Goal: Information Seeking & Learning: Learn about a topic

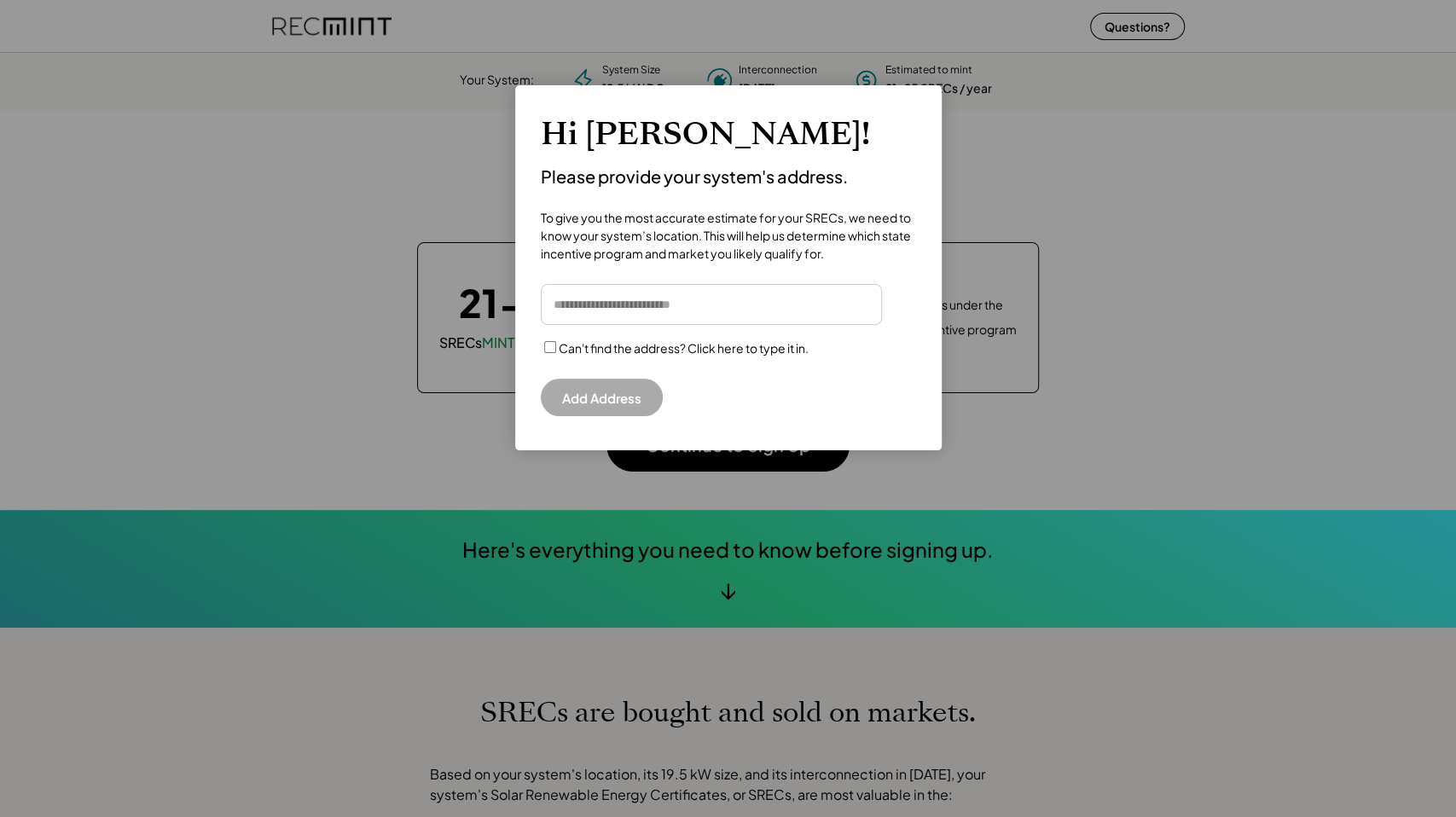
click at [705, 308] on input "input" at bounding box center [712, 304] width 341 height 41
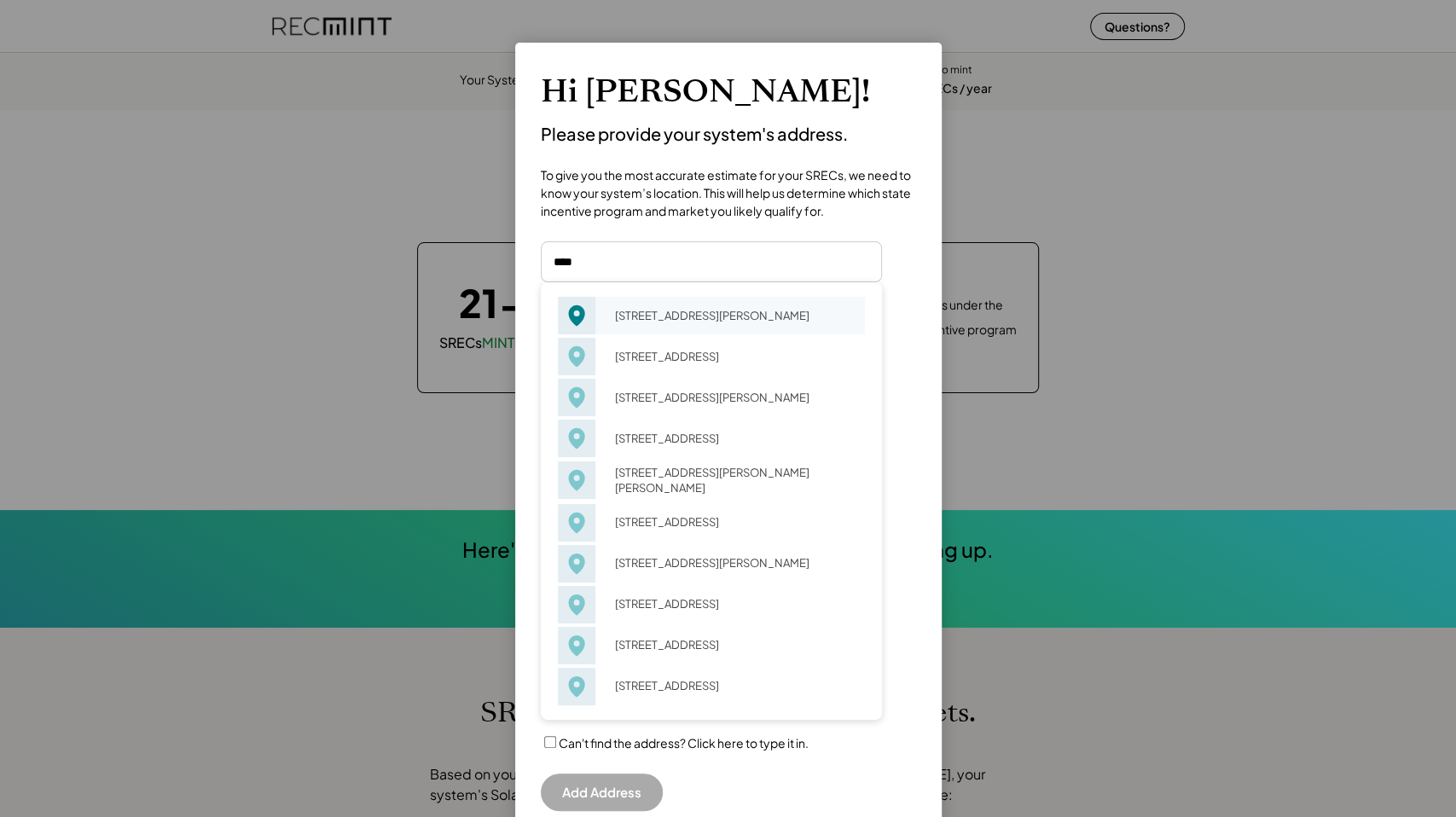
click at [668, 314] on div "[STREET_ADDRESS][PERSON_NAME]" at bounding box center [734, 316] width 261 height 23
type input "**********"
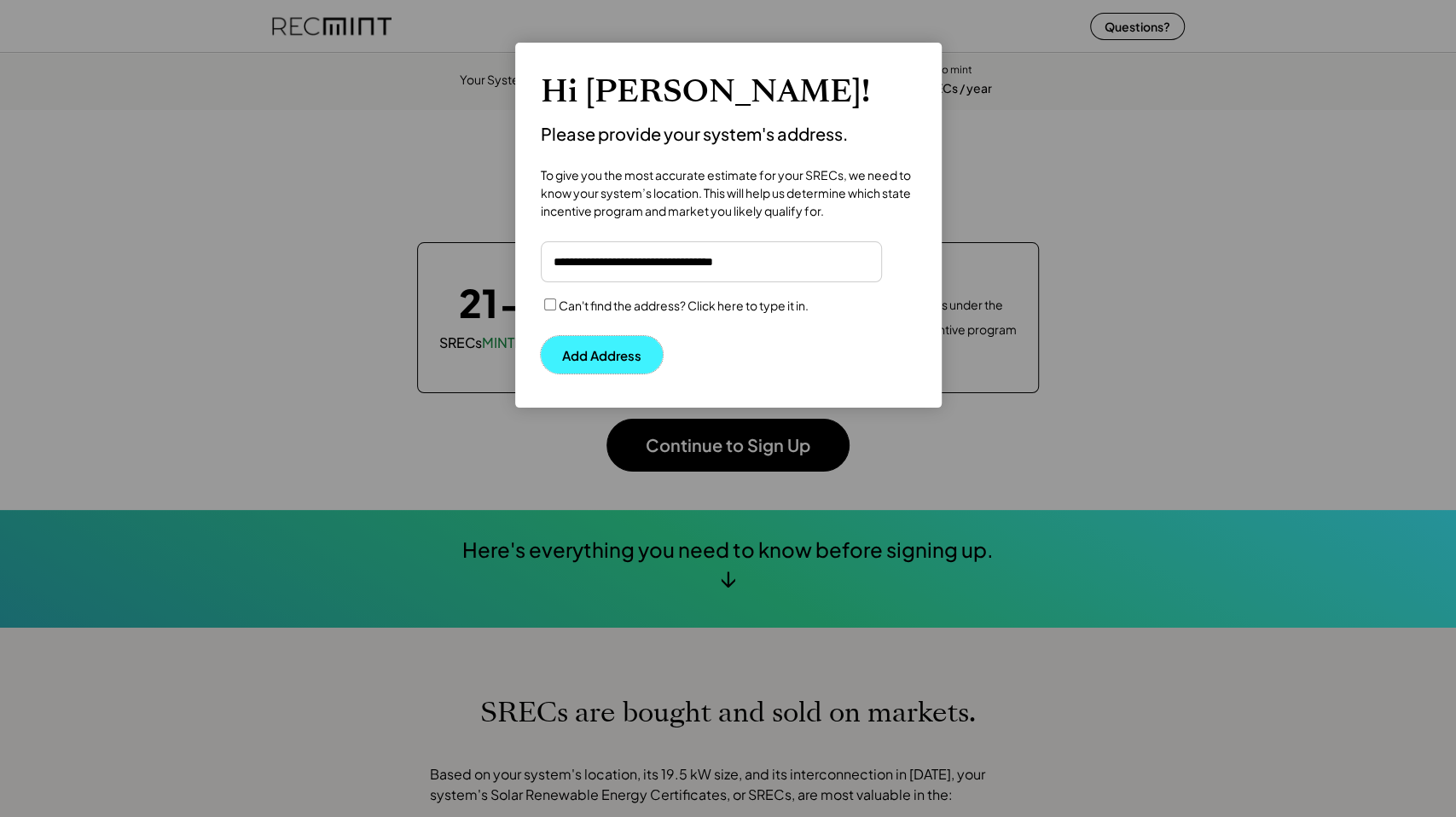
click at [614, 352] on button "Add Address" at bounding box center [602, 355] width 122 height 38
drag, startPoint x: 369, startPoint y: 293, endPoint x: 380, endPoint y: 283, distance: 14.9
click at [369, 292] on div at bounding box center [728, 408] width 1456 height 817
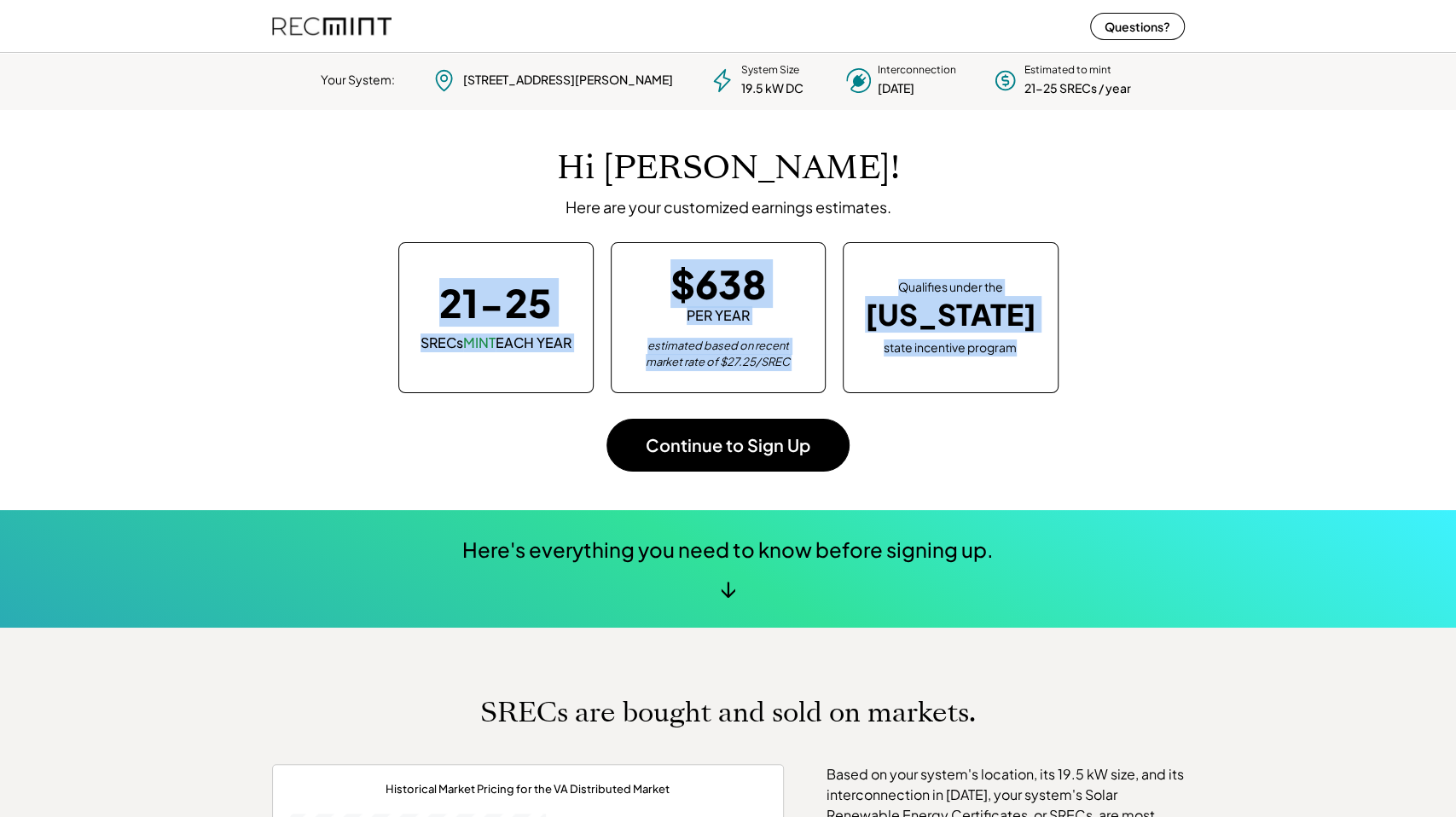
drag, startPoint x: 542, startPoint y: 91, endPoint x: 1166, endPoint y: 323, distance: 665.7
click at [1140, 302] on body "Your System: [STREET_ADDRESS][PERSON_NAME] System Size 19.5 kW DC Interconnecti…" at bounding box center [728, 408] width 1456 height 817
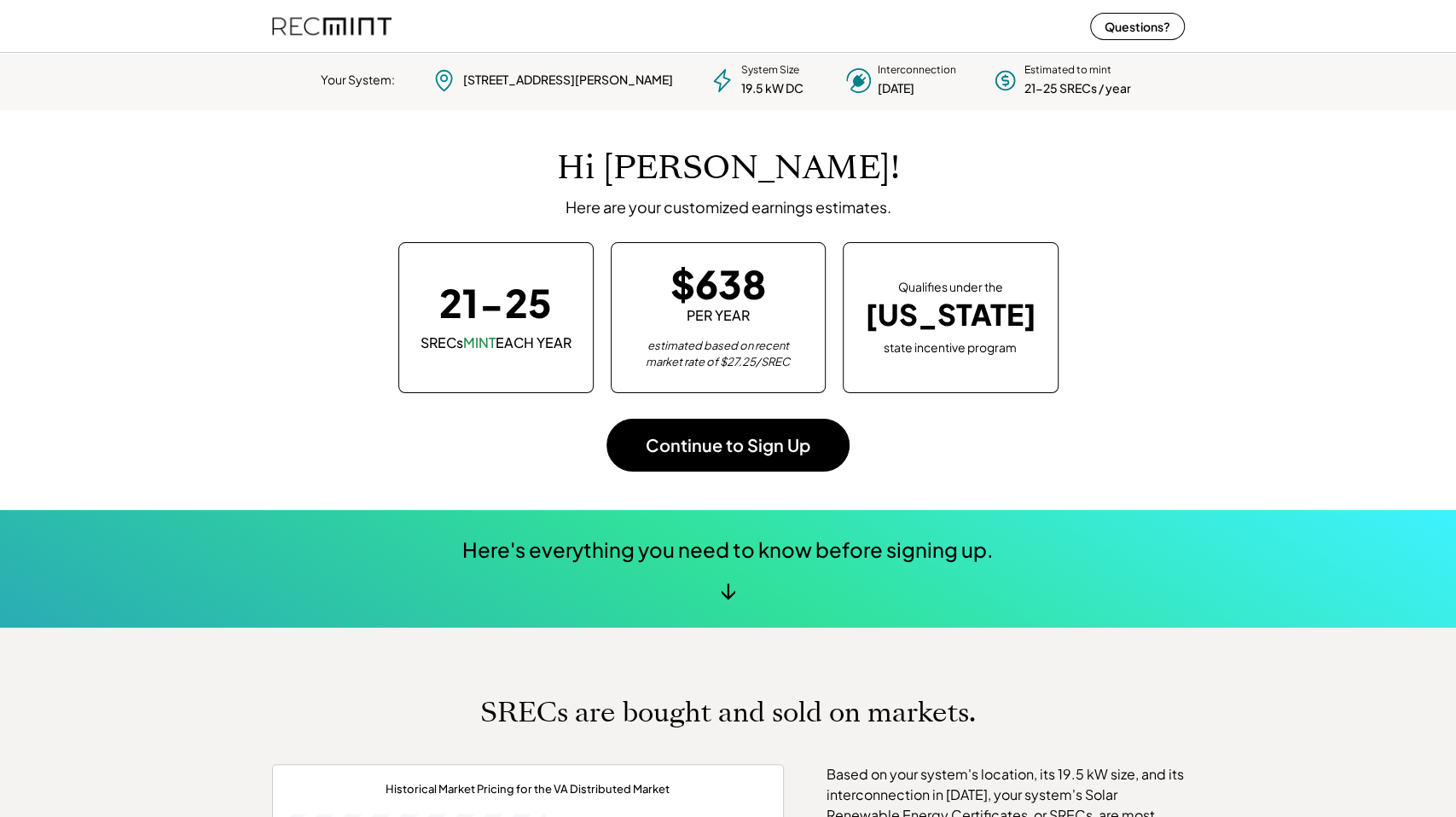
click at [1166, 323] on div "21-25 SRECs MINT EACH YEAR $638 PER YEAR estimated based on recent market rate …" at bounding box center [729, 317] width 879 height 150
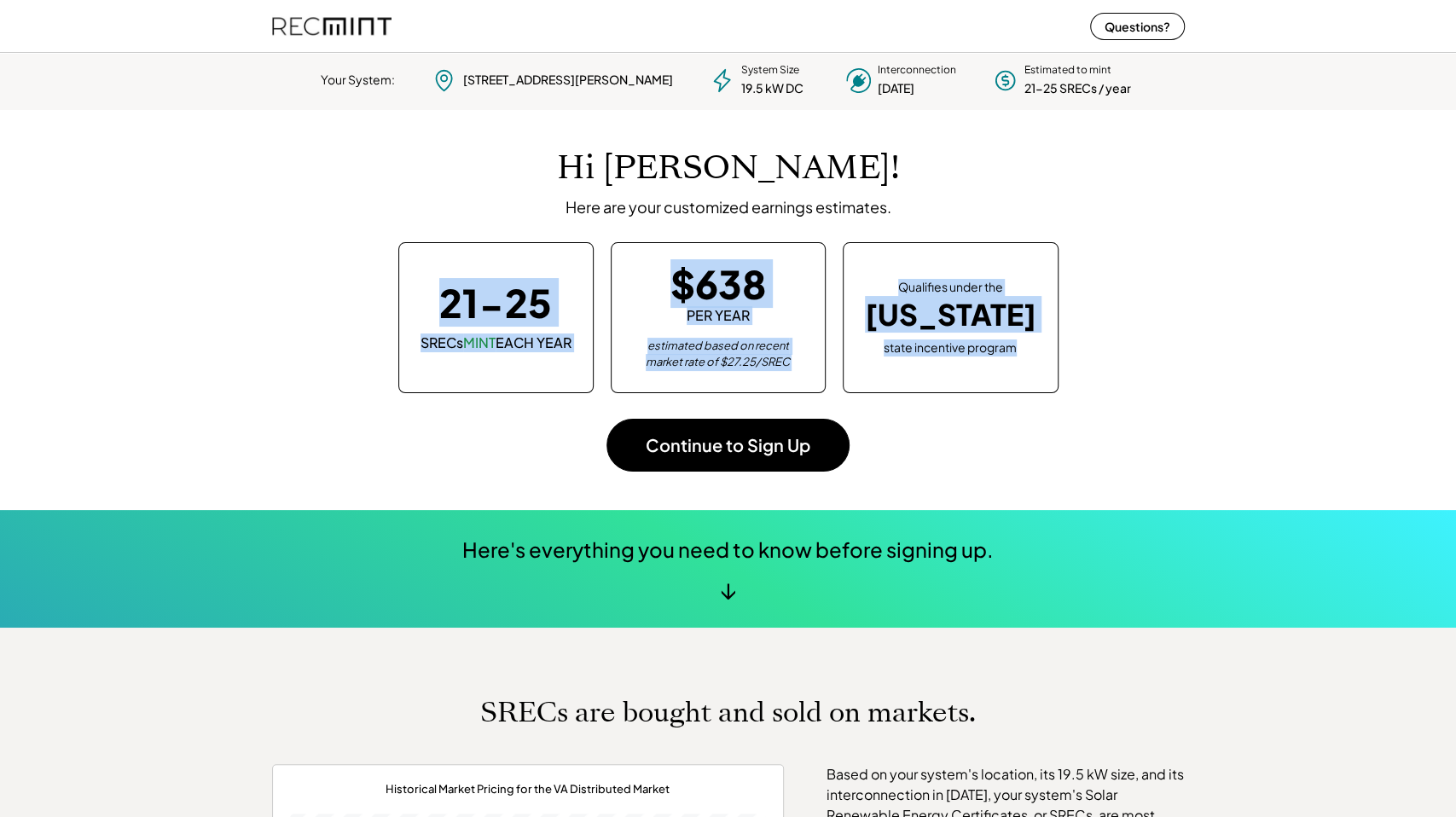
drag, startPoint x: 1048, startPoint y: 134, endPoint x: 1172, endPoint y: 355, distance: 253.4
click at [1171, 355] on div "Hi [PERSON_NAME]! Here are your customized earnings estimates. 21-25 SRECs MINT…" at bounding box center [729, 310] width 913 height 400
click at [1172, 355] on div "Hi [PERSON_NAME]! Here are your customized earnings estimates. 21-25 SRECs MINT…" at bounding box center [729, 310] width 913 height 400
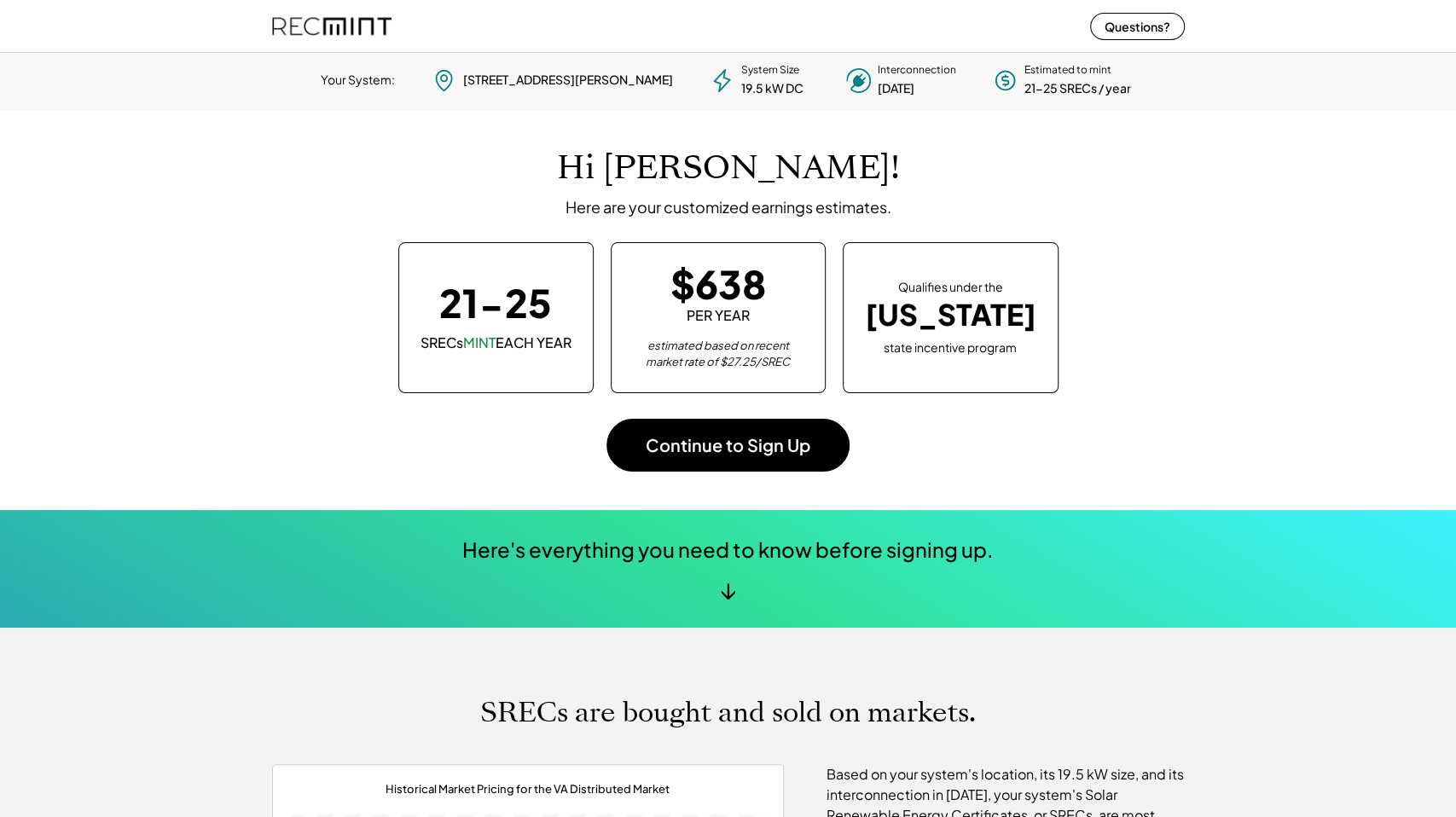
drag, startPoint x: 1180, startPoint y: 369, endPoint x: 1163, endPoint y: 353, distance: 23.3
click at [1163, 353] on div "Hi [PERSON_NAME]! Here are your customized earnings estimates. 21-25 SRECs MINT…" at bounding box center [729, 310] width 913 height 400
click at [878, 89] on div "[DATE]" at bounding box center [896, 88] width 37 height 17
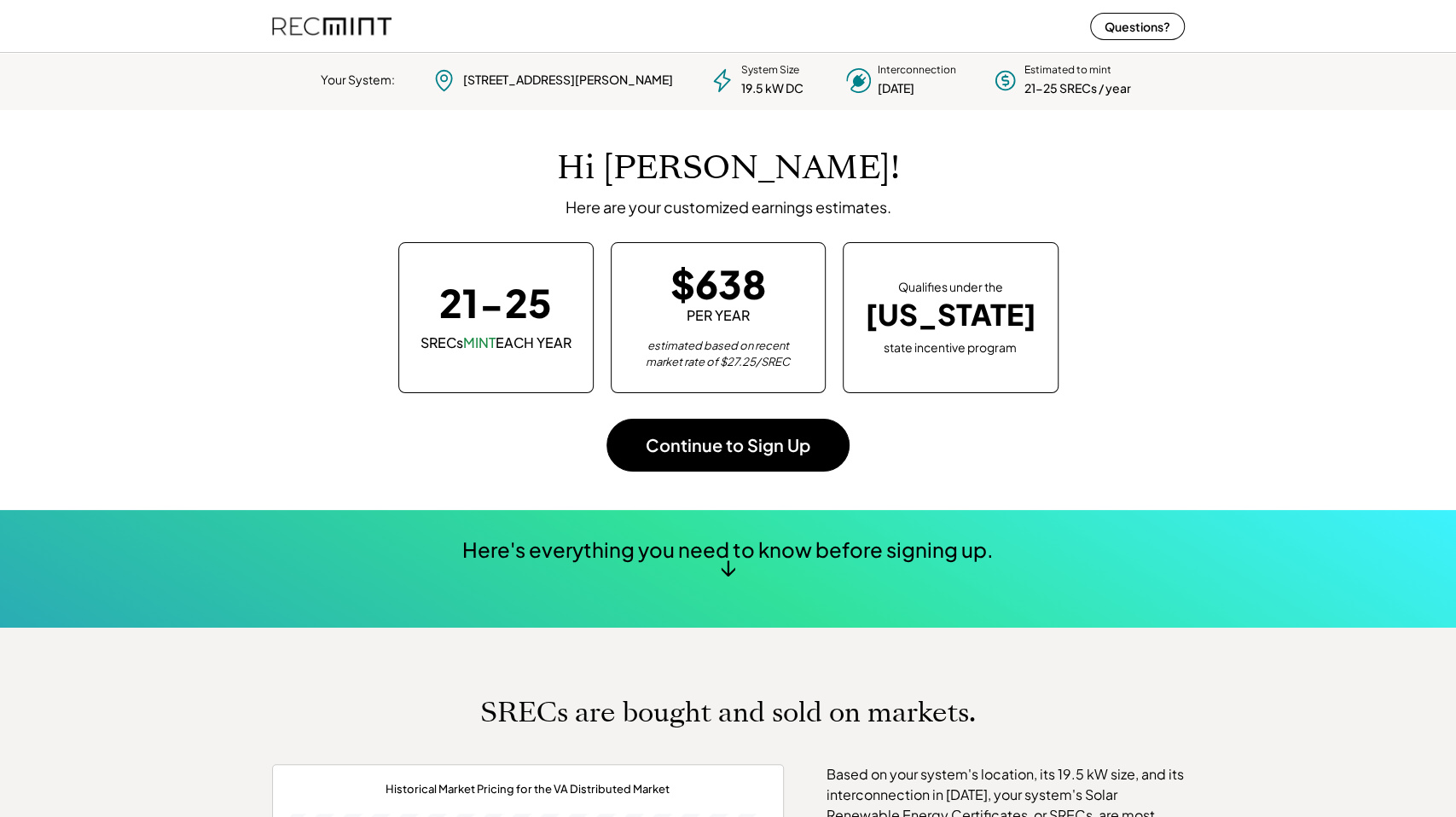
click at [1011, 151] on div "Hi [PERSON_NAME]! Here are your customized earnings estimates." at bounding box center [729, 183] width 879 height 69
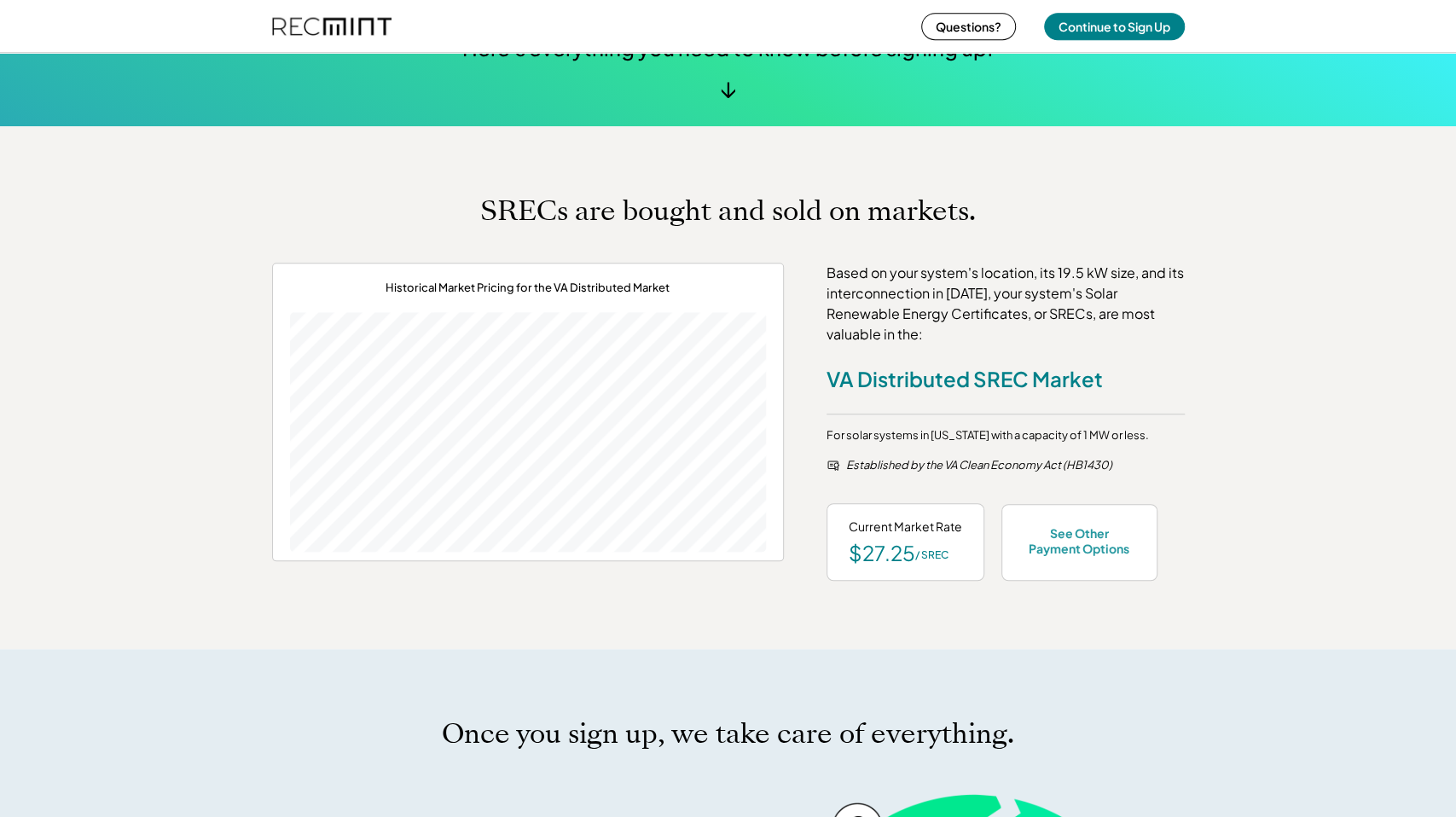
scroll to position [768, 0]
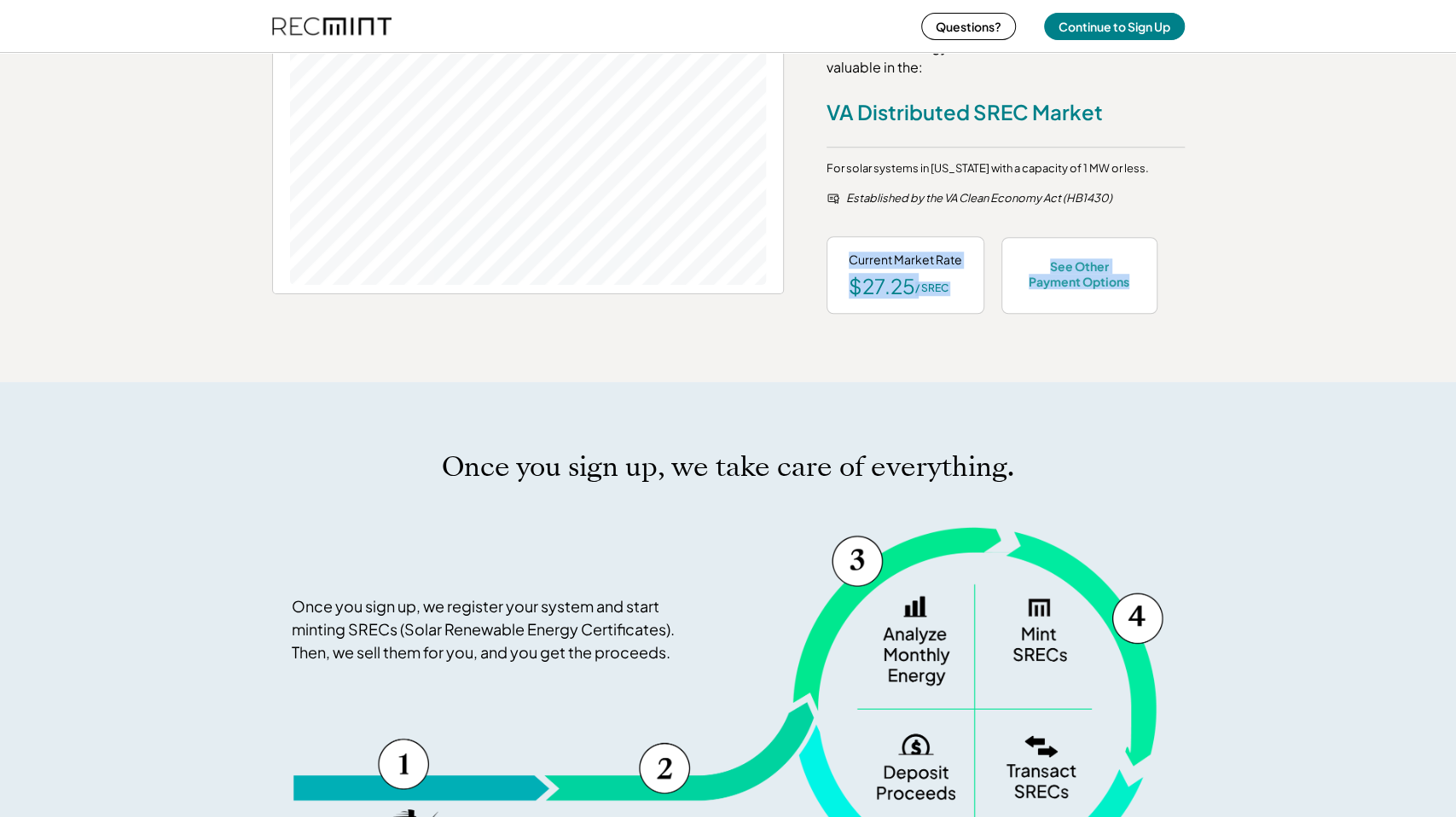
drag, startPoint x: 842, startPoint y: 255, endPoint x: 1159, endPoint y: 344, distance: 329.3
click at [1154, 343] on div "SRECs are bought and sold on markets. Historical Market Pricing for the VA Dist…" at bounding box center [728, 121] width 1456 height 523
click at [1160, 344] on div "SRECs are bought and sold on markets. Historical Market Pricing for the VA Dist…" at bounding box center [728, 121] width 1456 height 523
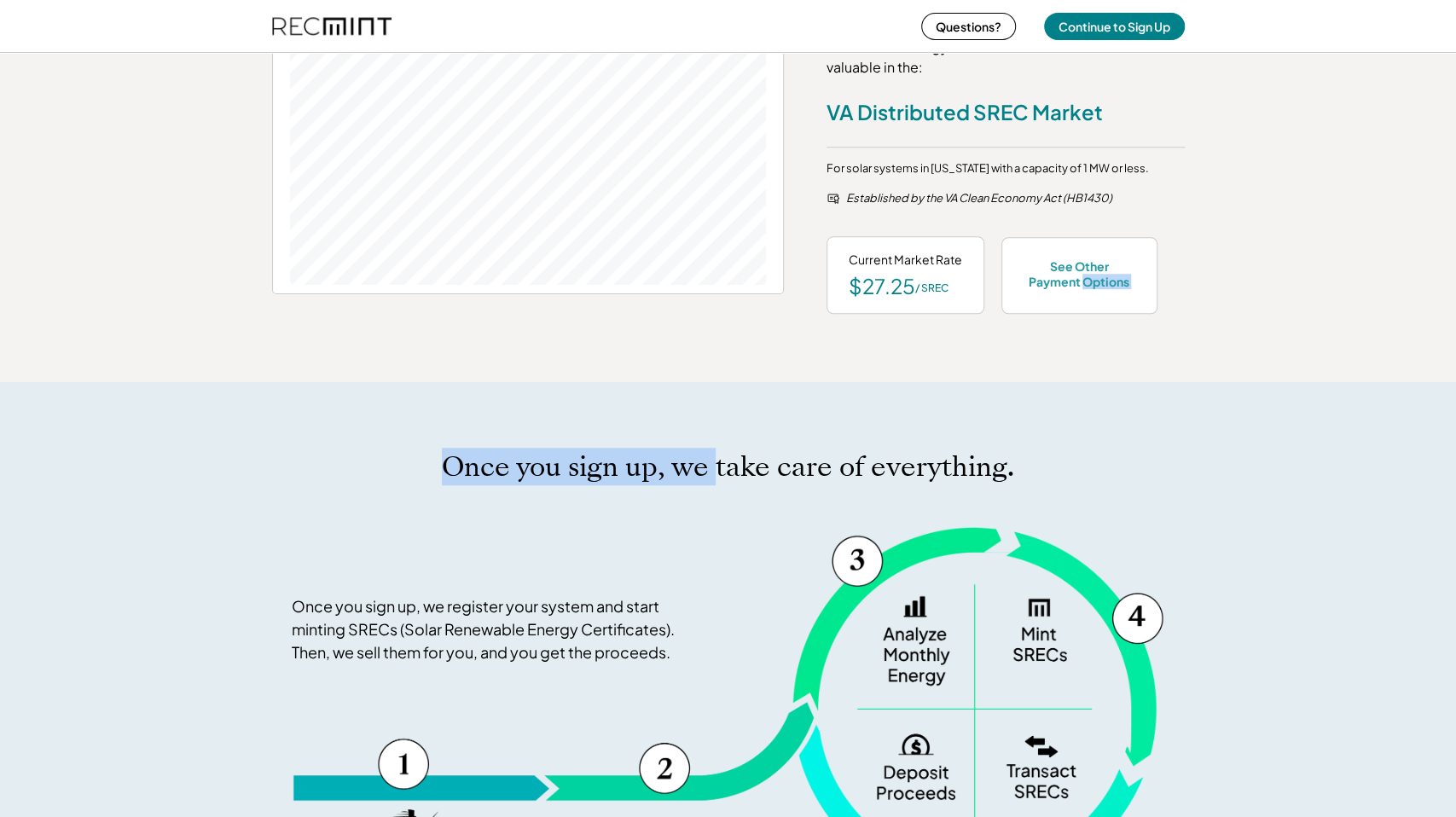
drag, startPoint x: 1082, startPoint y: 280, endPoint x: 711, endPoint y: 475, distance: 419.1
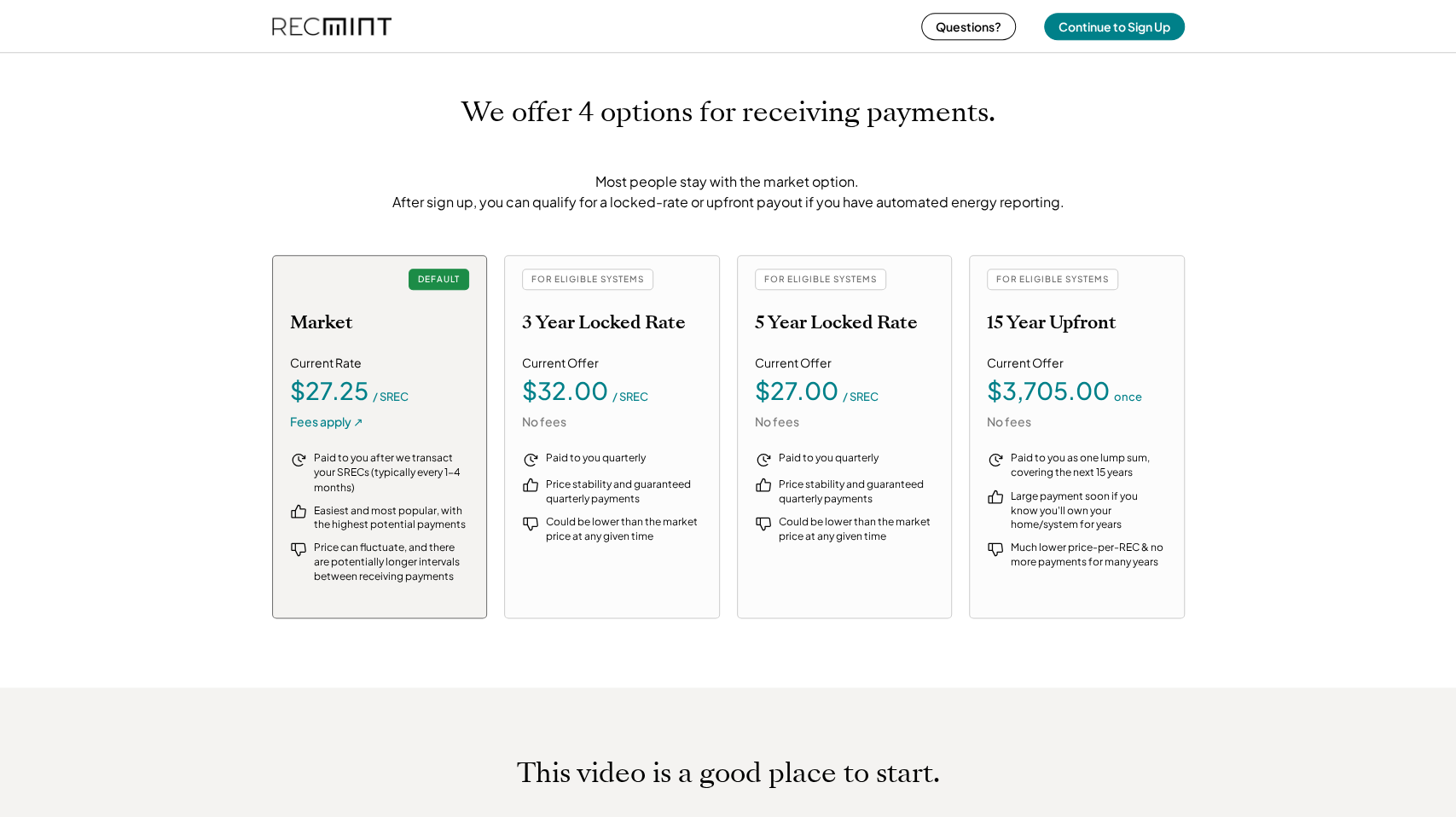
scroll to position [1537, 0]
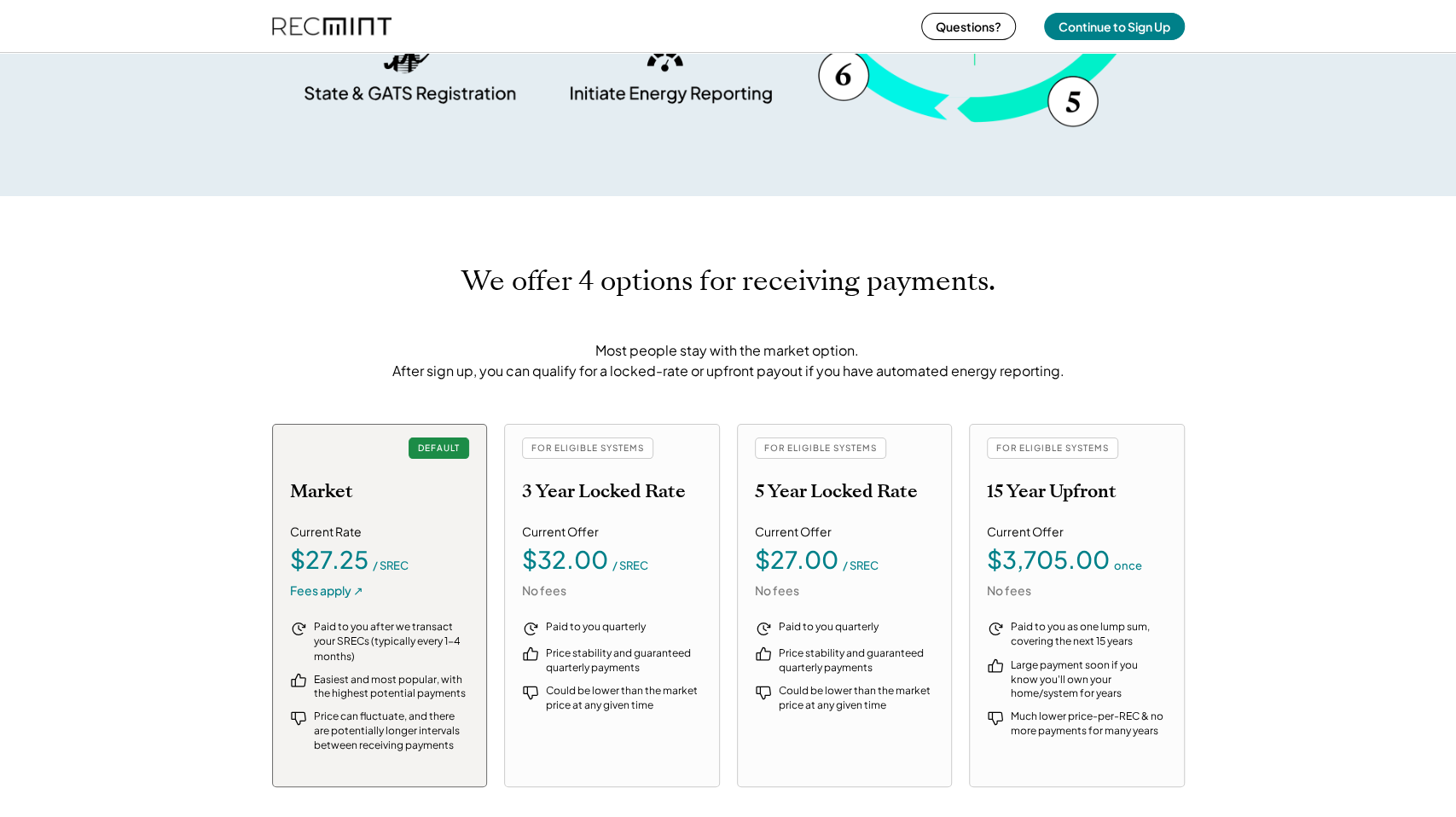
click at [562, 445] on div "FOR ELIGIBLE SYSTEMS" at bounding box center [588, 448] width 132 height 22
click at [562, 445] on div "FOR ELIGIBLE SYSTEMS" at bounding box center [588, 448] width 132 height 22
drag, startPoint x: 562, startPoint y: 445, endPoint x: 714, endPoint y: 528, distance: 173.2
click at [714, 528] on div "FOR ELIGIBLE SYSTEMS 3 Year Locked Rate Current Offer $32.00 / SREC No fees Pai…" at bounding box center [612, 605] width 216 height 363
click at [714, 526] on div "FOR ELIGIBLE SYSTEMS 3 Year Locked Rate Current Offer $32.00 / SREC No fees Pai…" at bounding box center [612, 605] width 216 height 363
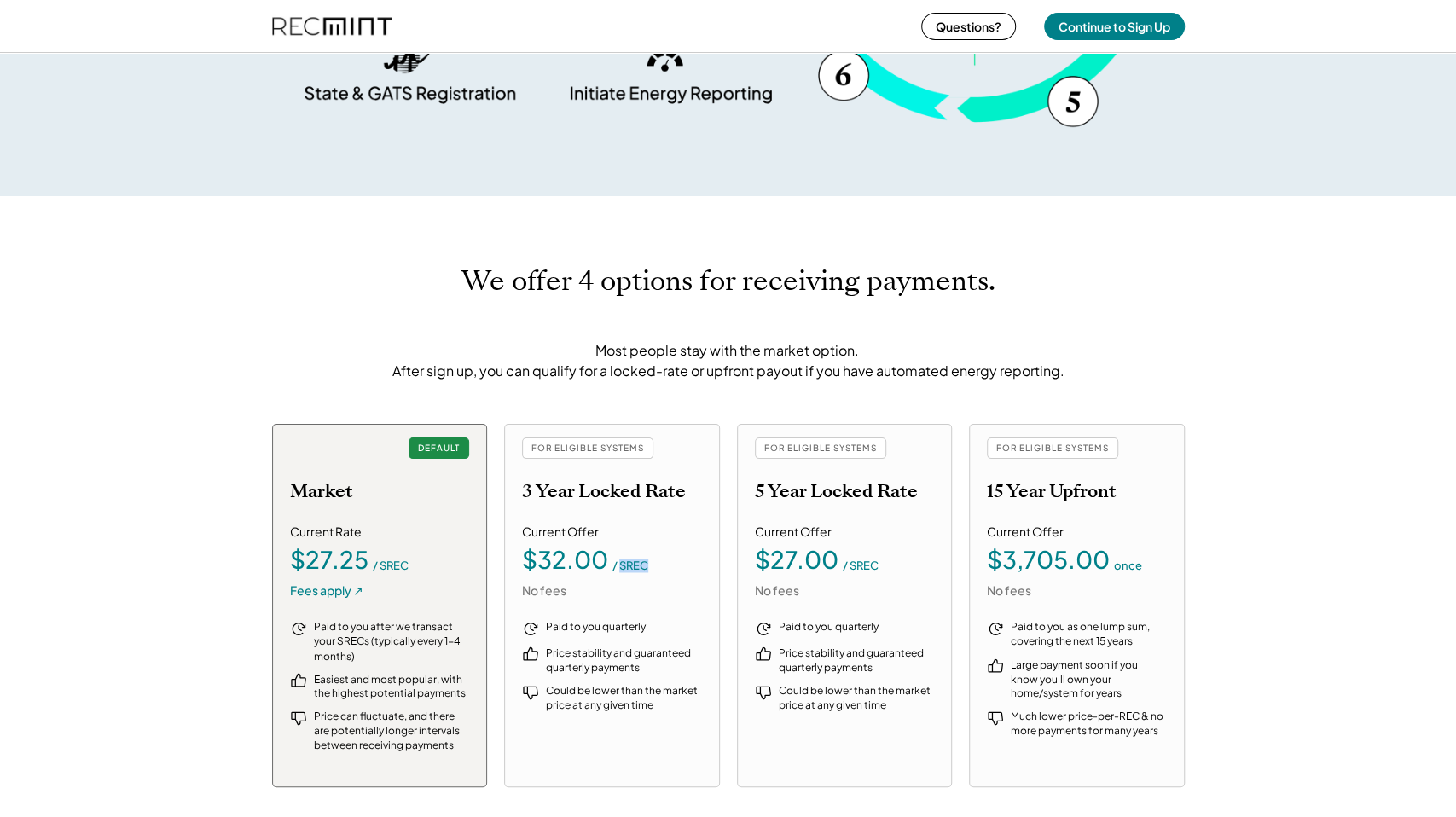
click at [713, 526] on div "FOR ELIGIBLE SYSTEMS 3 Year Locked Rate Current Offer $32.00 / SREC No fees Pai…" at bounding box center [612, 605] width 216 height 363
click at [712, 525] on div "FOR ELIGIBLE SYSTEMS 3 Year Locked Rate Current Offer $32.00 / SREC No fees Pai…" at bounding box center [612, 605] width 216 height 363
drag, startPoint x: 681, startPoint y: 430, endPoint x: 255, endPoint y: 414, distance: 426.3
click at [255, 414] on div "We offer 4 options for receiving payments. Most people stay with the market opt…" at bounding box center [728, 527] width 1456 height 660
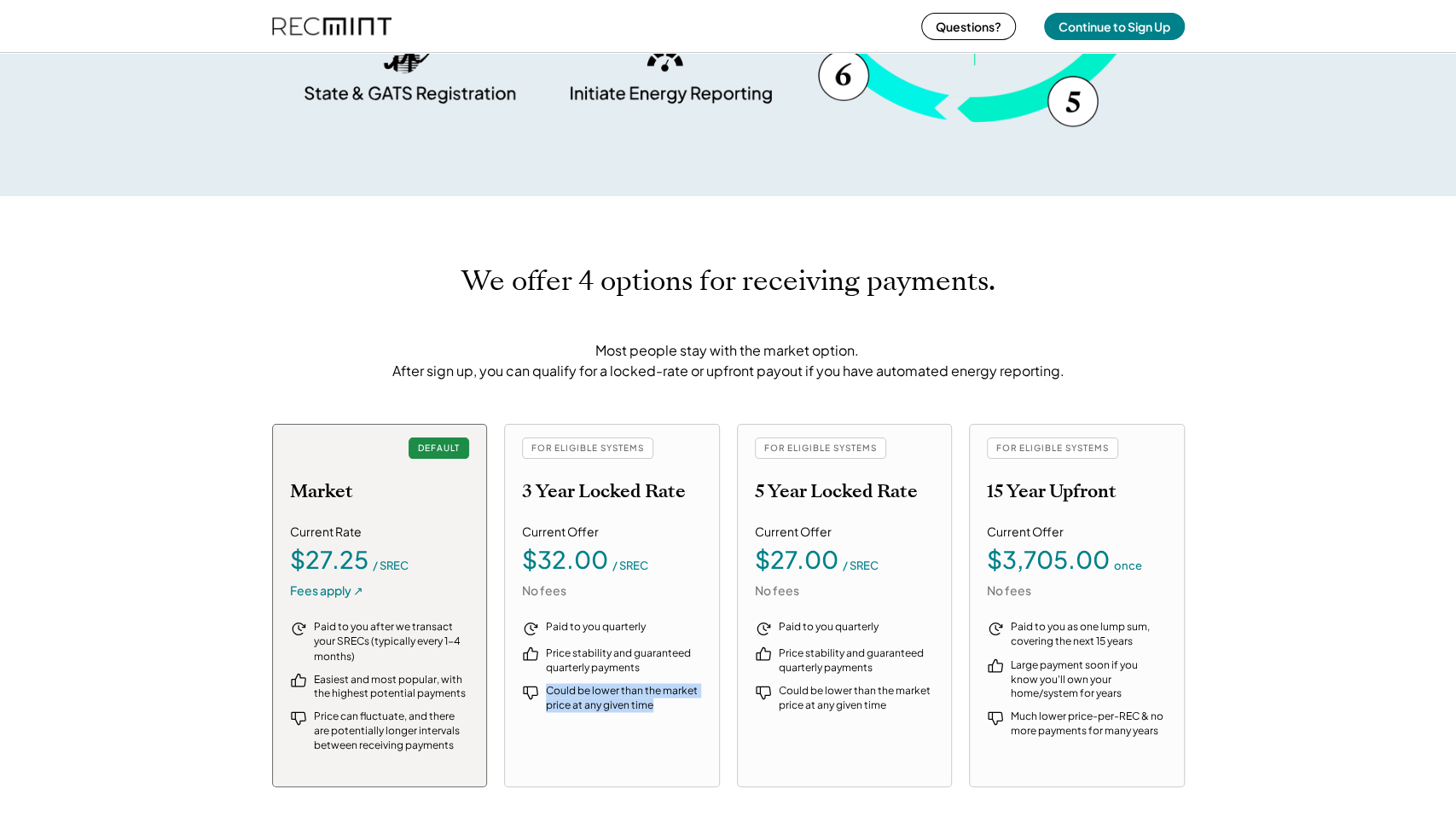
drag, startPoint x: 241, startPoint y: 417, endPoint x: 699, endPoint y: 729, distance: 554.2
click at [699, 729] on div "We offer 4 options for receiving payments. Most people stay with the market opt…" at bounding box center [728, 527] width 1456 height 660
click at [699, 729] on div "Paid to you quarterly Price stability and guaranteed quarterly payments Could b…" at bounding box center [613, 693] width 180 height 145
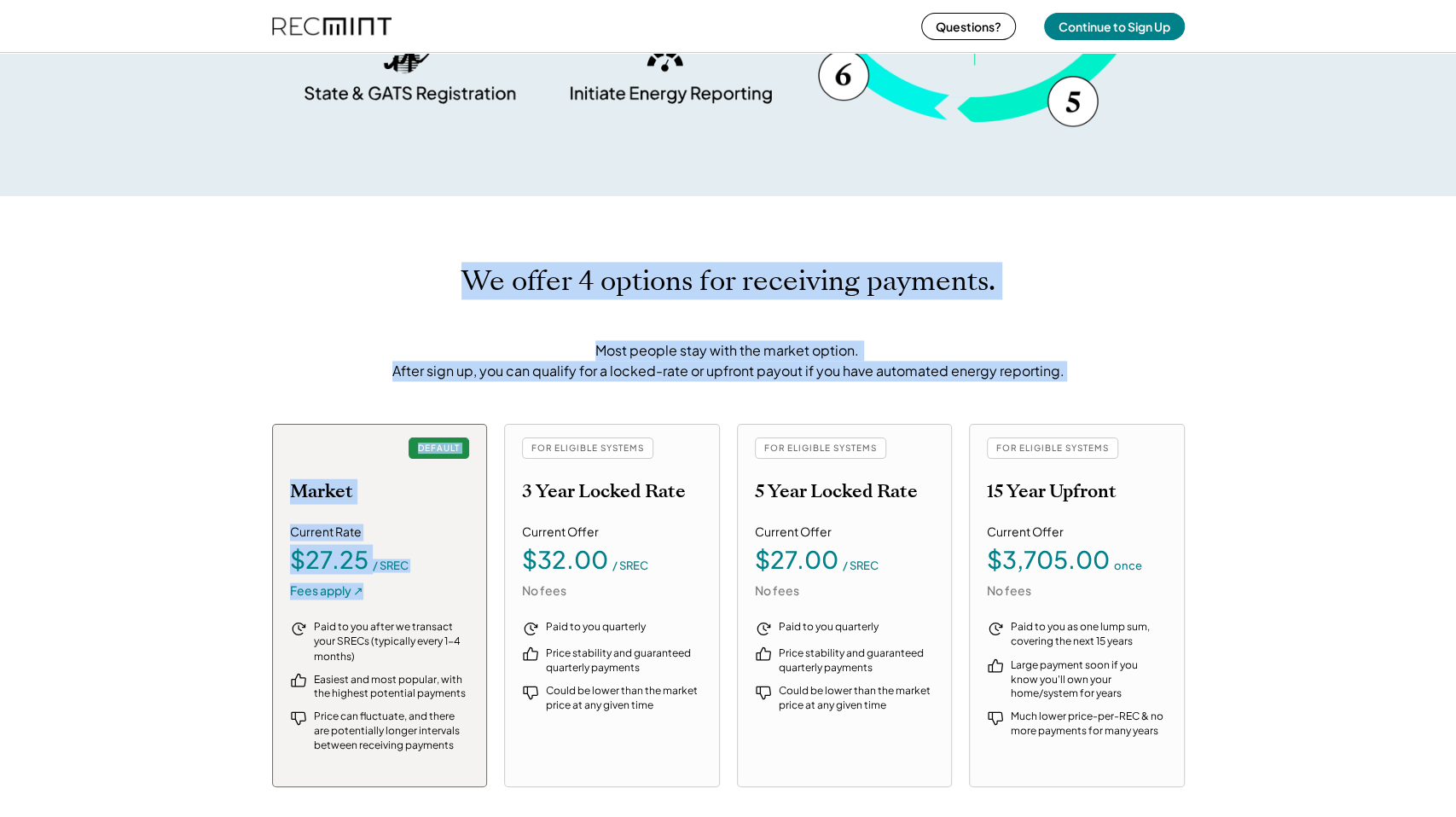
drag, startPoint x: 699, startPoint y: 729, endPoint x: 465, endPoint y: 274, distance: 511.6
click at [465, 274] on div "We offer 4 options for receiving payments. Most people stay with the market opt…" at bounding box center [728, 527] width 1456 height 660
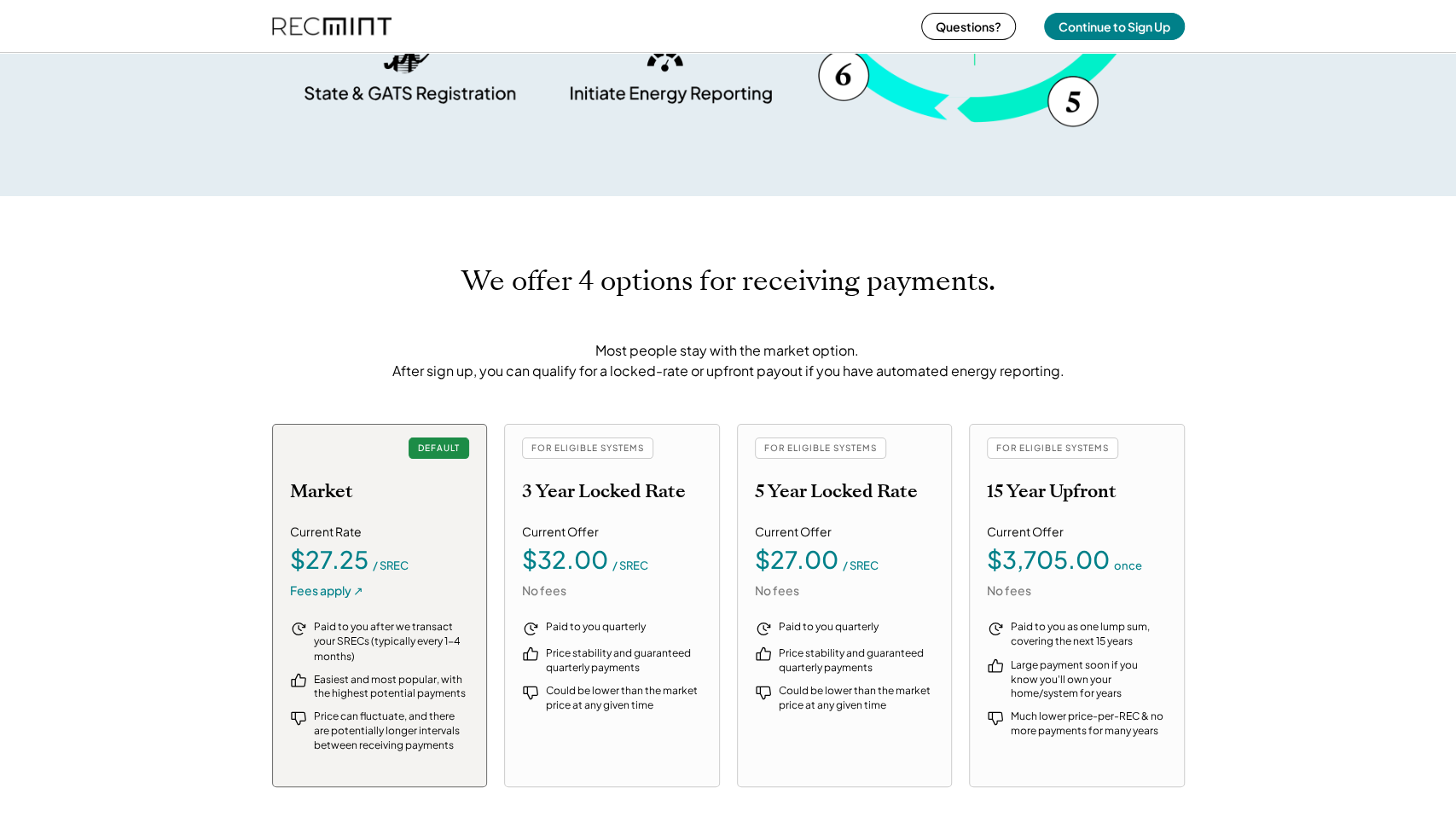
click at [465, 274] on h1 "We offer 4 options for receiving payments." at bounding box center [729, 280] width 534 height 33
drag, startPoint x: 465, startPoint y: 274, endPoint x: 673, endPoint y: 738, distance: 508.5
click at [673, 738] on div "We offer 4 options for receiving payments. Most people stay with the market opt…" at bounding box center [728, 527] width 1456 height 660
click at [674, 738] on div "Paid to you quarterly Price stability and guaranteed quarterly payments Could b…" at bounding box center [613, 693] width 180 height 145
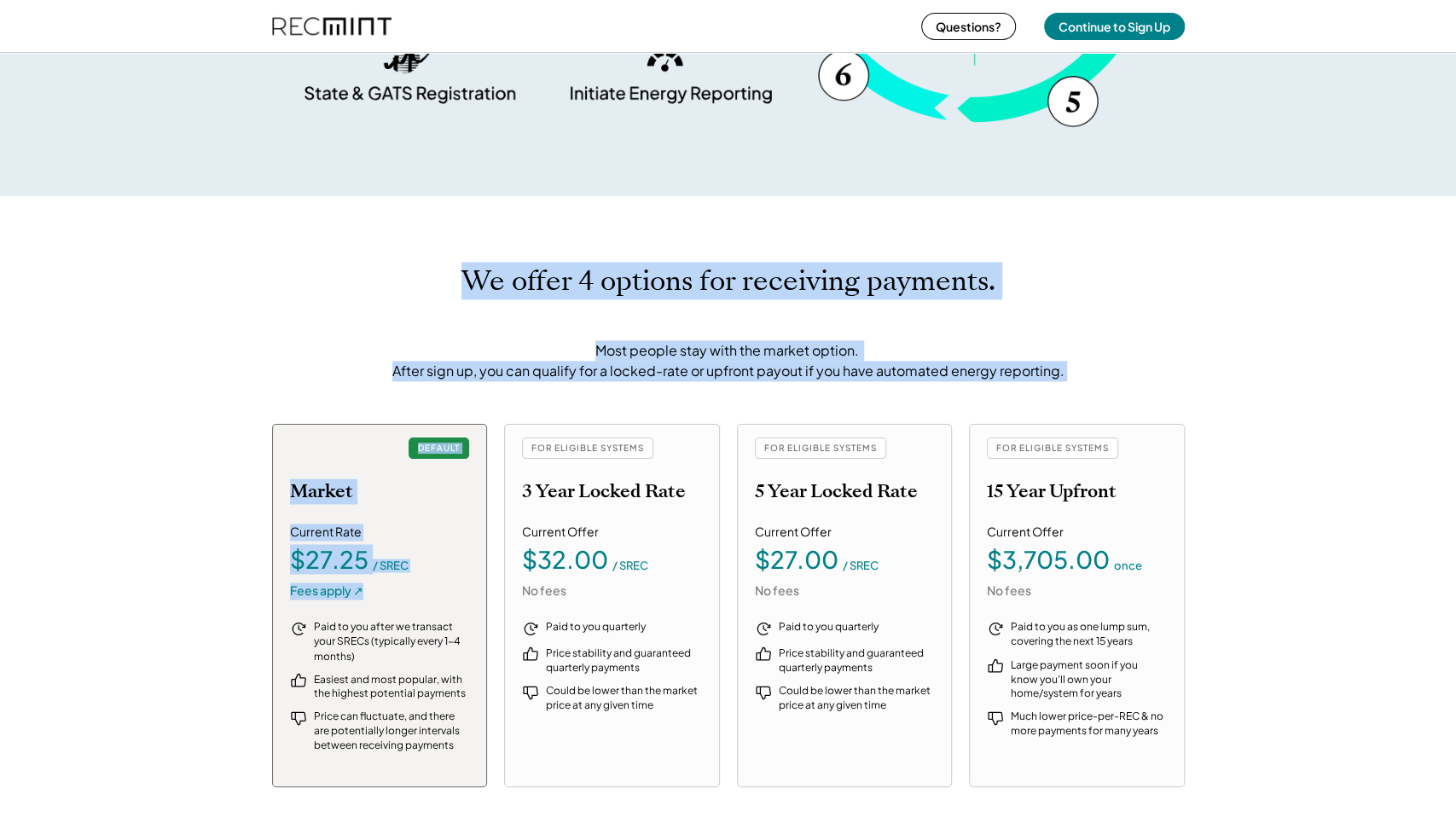
drag, startPoint x: 699, startPoint y: 700, endPoint x: 469, endPoint y: 269, distance: 488.5
click at [469, 269] on div "We offer 4 options for receiving payments. Most people stay with the market opt…" at bounding box center [728, 527] width 1456 height 660
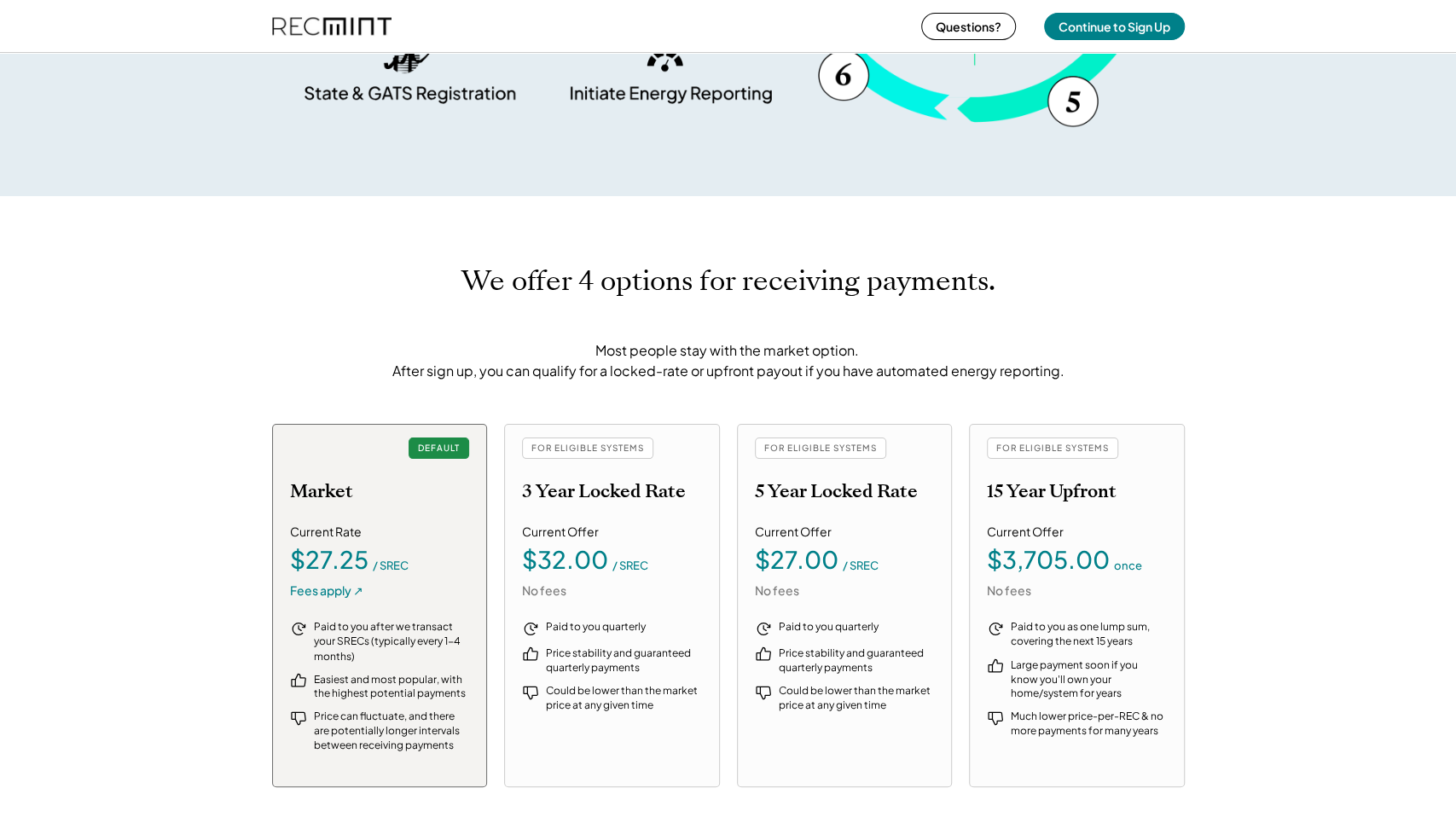
click at [469, 269] on h1 "We offer 4 options for receiving payments." at bounding box center [729, 280] width 534 height 33
drag, startPoint x: 469, startPoint y: 269, endPoint x: 677, endPoint y: 732, distance: 507.6
click at [674, 736] on div "We offer 4 options for receiving payments. Most people stay with the market opt…" at bounding box center [728, 527] width 1456 height 660
click at [677, 731] on div "Paid to you quarterly Price stability and guaranteed quarterly payments Could b…" at bounding box center [613, 693] width 180 height 145
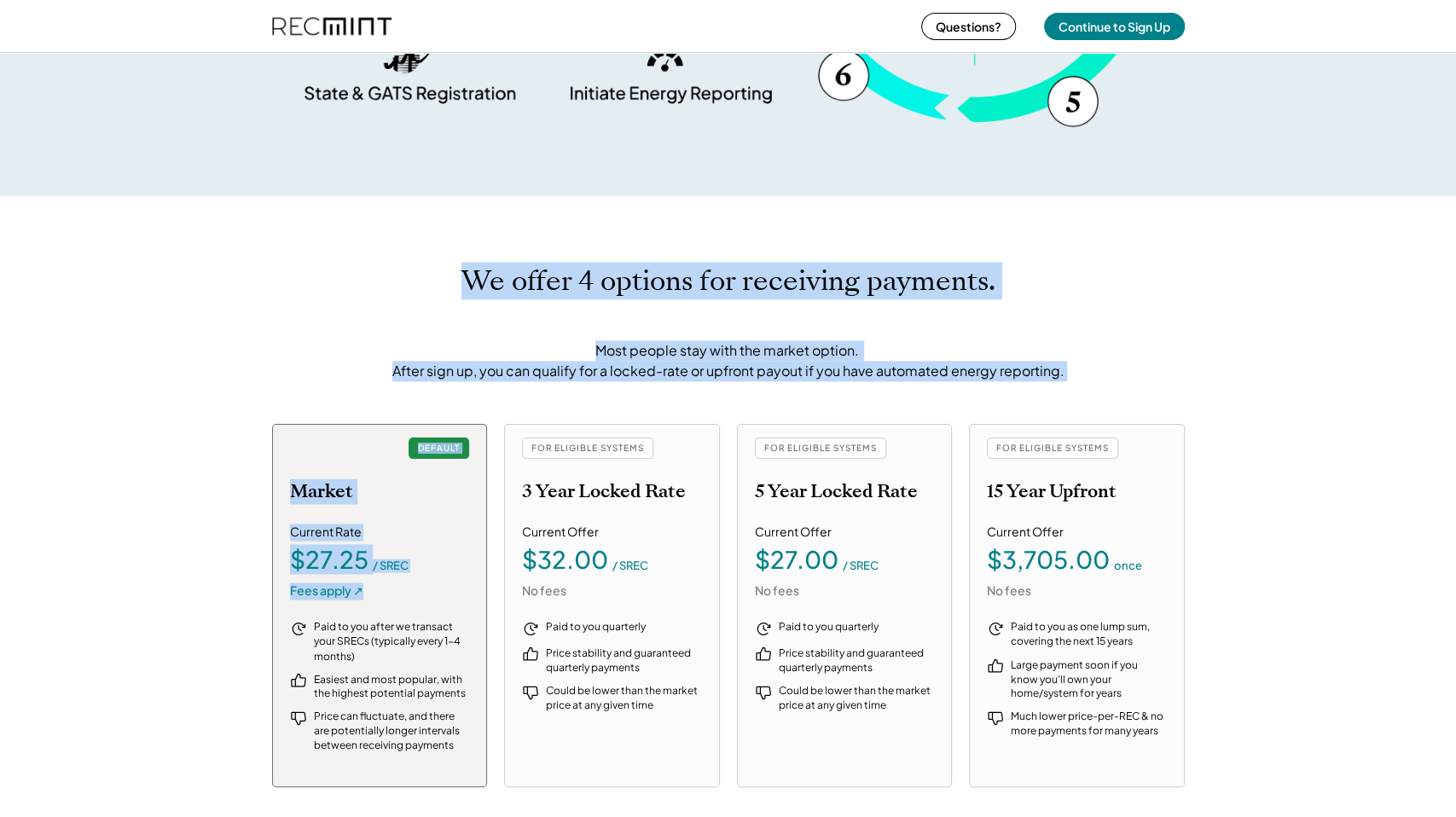
drag, startPoint x: 678, startPoint y: 732, endPoint x: 474, endPoint y: 280, distance: 495.9
click at [474, 280] on div "We offer 4 options for receiving payments. Most people stay with the market opt…" at bounding box center [728, 527] width 1456 height 660
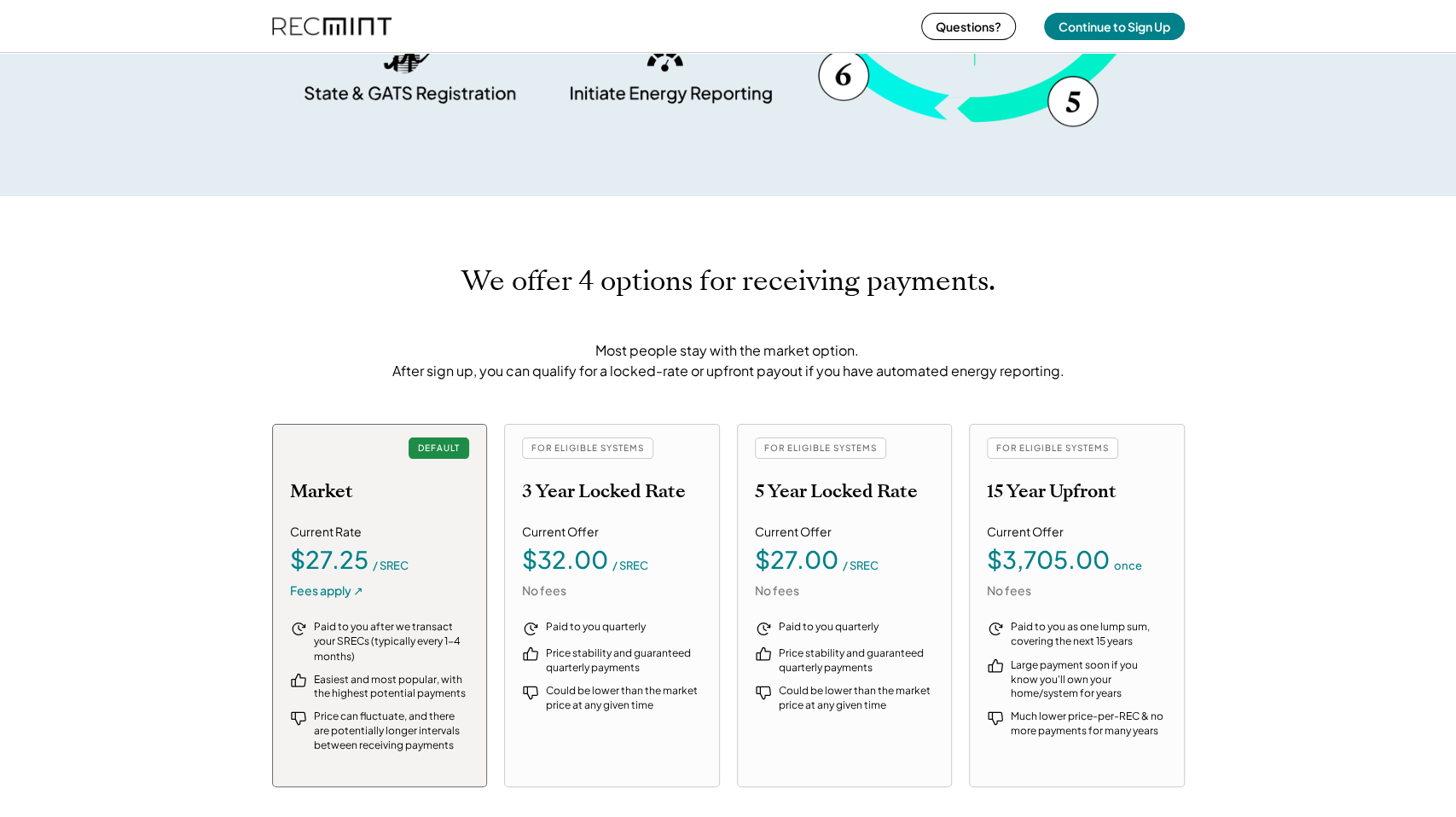
click at [474, 280] on h1 "We offer 4 options for receiving payments." at bounding box center [729, 280] width 534 height 33
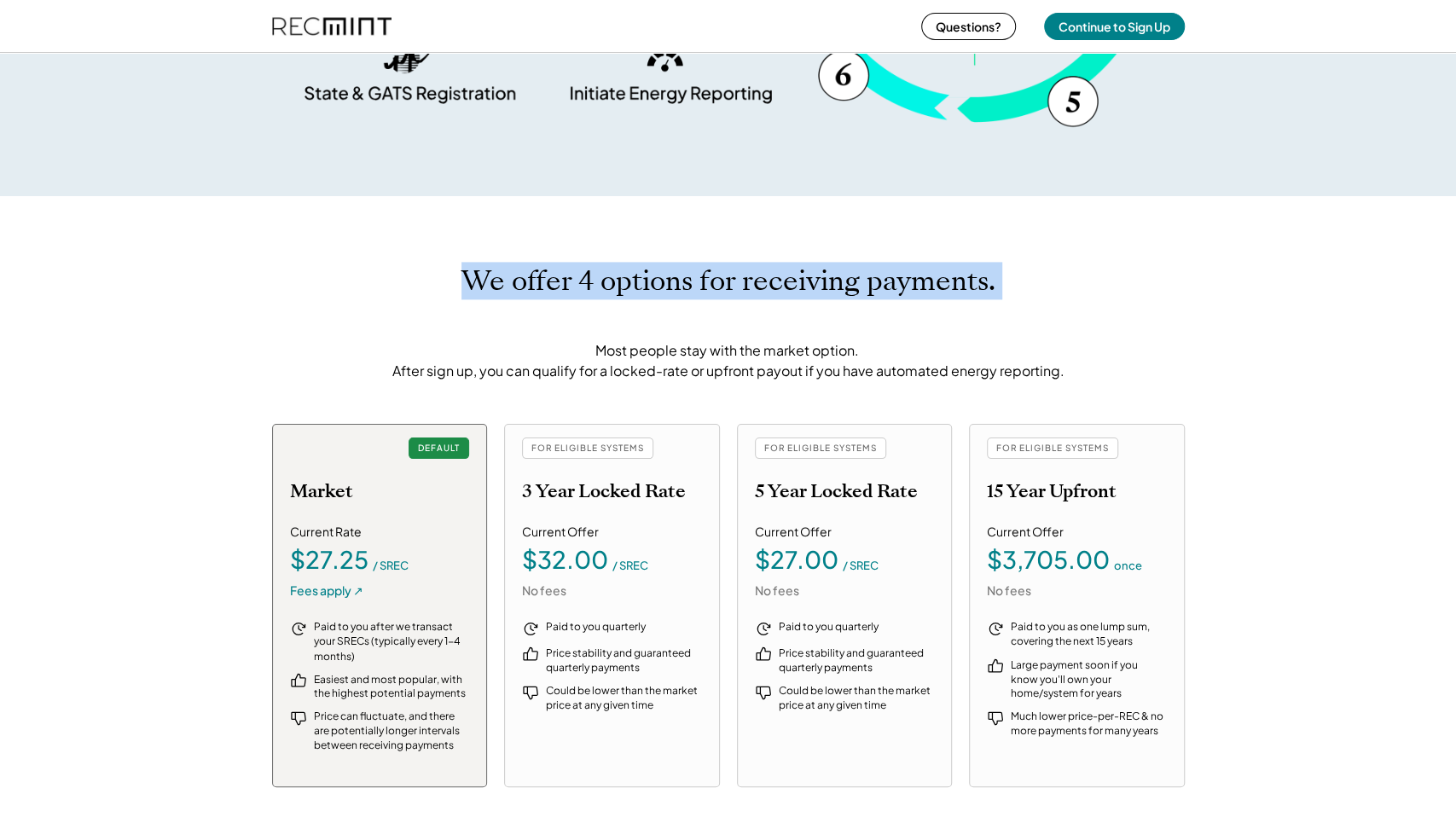
drag, startPoint x: 327, startPoint y: 261, endPoint x: 418, endPoint y: 225, distance: 97.9
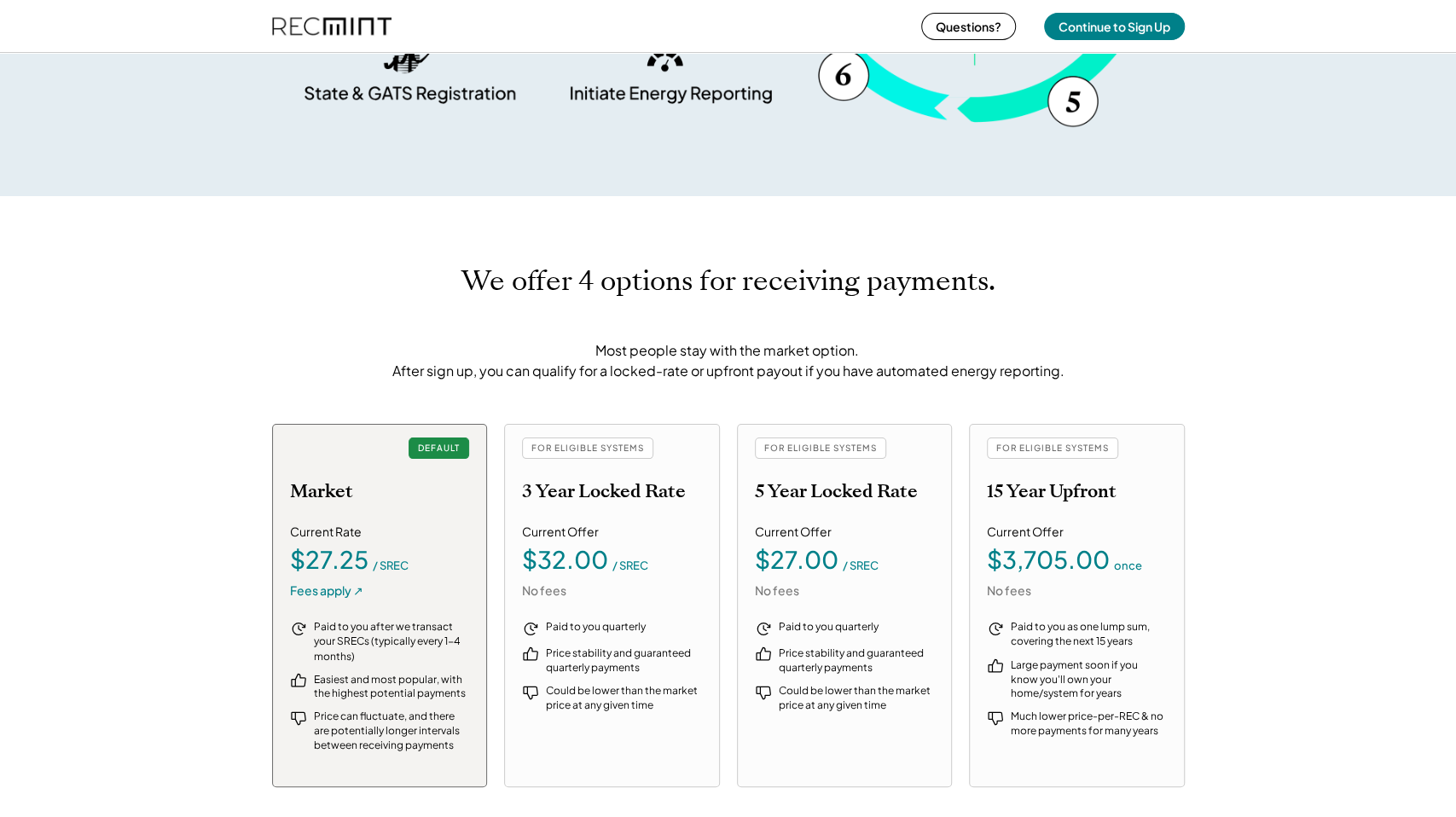
click at [438, 246] on div "We offer 4 options for receiving payments. Most people stay with the market opt…" at bounding box center [728, 527] width 1456 height 660
click at [447, 284] on div "We offer 4 options for receiving payments. Most people stay with the market opt…" at bounding box center [729, 323] width 913 height 117
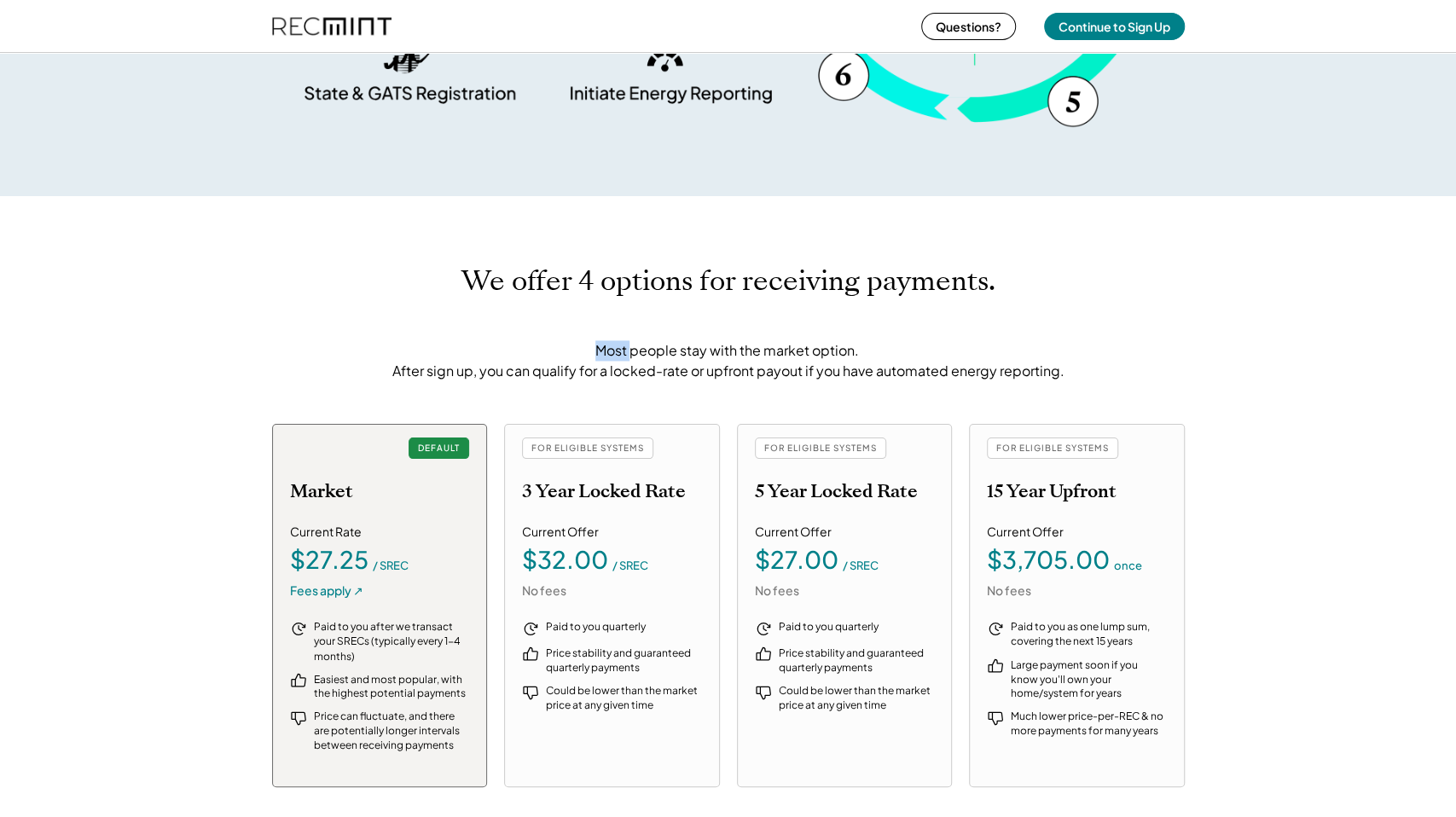
click at [447, 284] on div "We offer 4 options for receiving payments. Most people stay with the market opt…" at bounding box center [729, 323] width 913 height 117
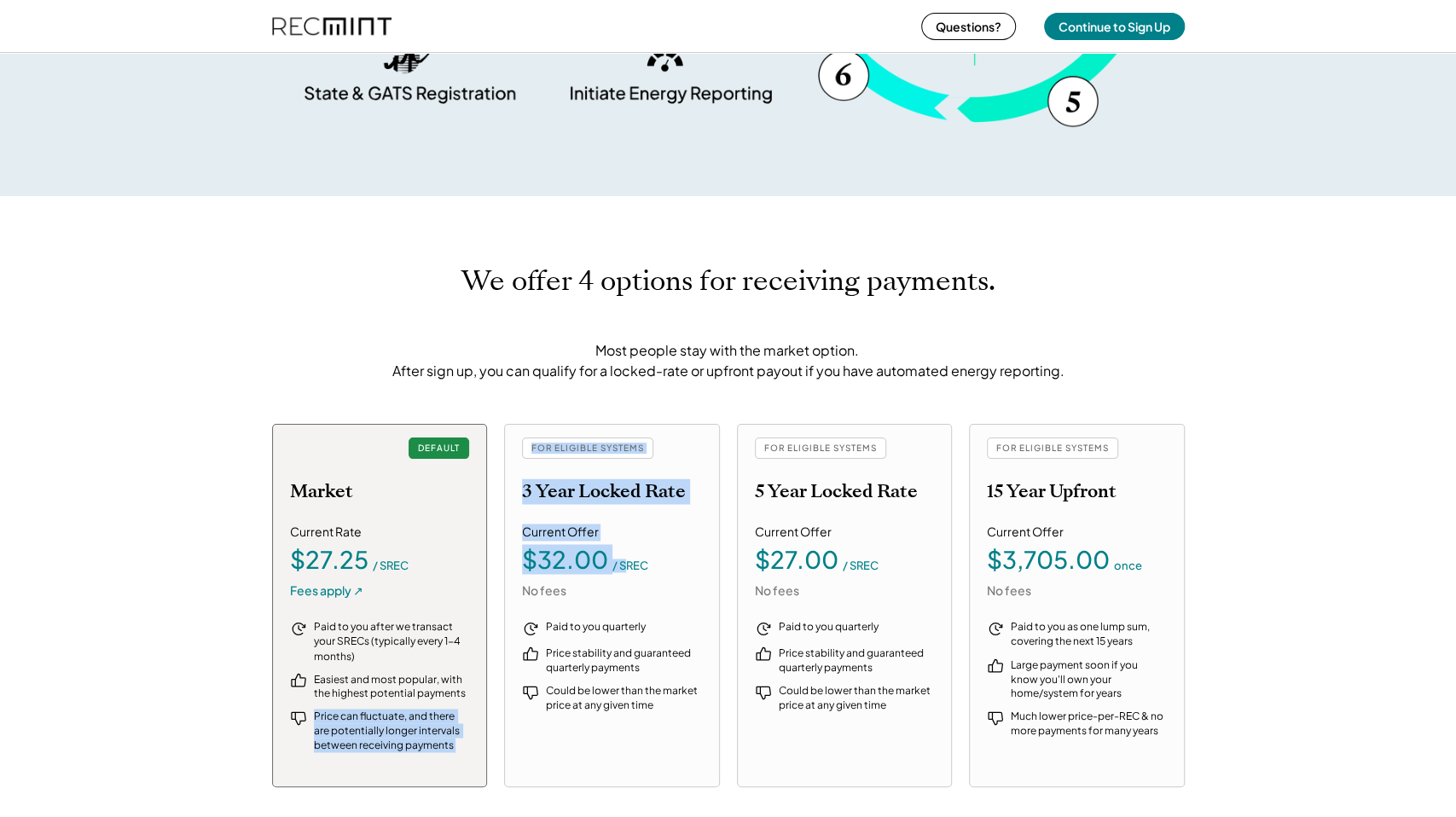
drag, startPoint x: 438, startPoint y: 290, endPoint x: 624, endPoint y: 603, distance: 364.1
click at [624, 603] on div "We offer 4 options for receiving payments. Most people stay with the market opt…" at bounding box center [728, 527] width 1456 height 660
click at [625, 599] on div "FOR ELIGIBLE SYSTEMS 3 Year Locked Rate Current Offer $32.00 / SREC No fees Pai…" at bounding box center [612, 605] width 216 height 363
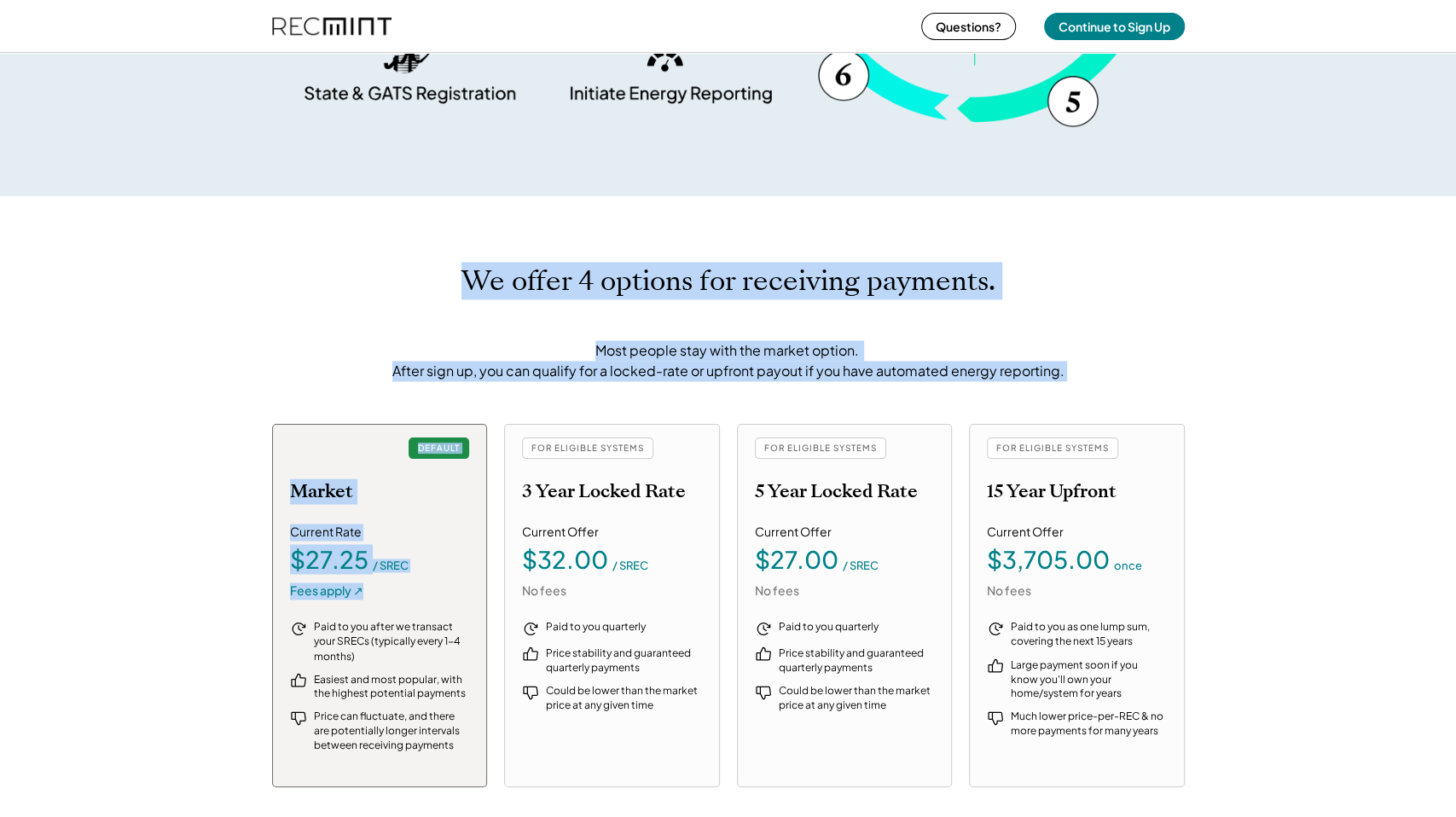
drag, startPoint x: 625, startPoint y: 599, endPoint x: 470, endPoint y: 281, distance: 353.8
click at [470, 281] on div "We offer 4 options for receiving payments. Most people stay with the market opt…" at bounding box center [728, 527] width 1456 height 660
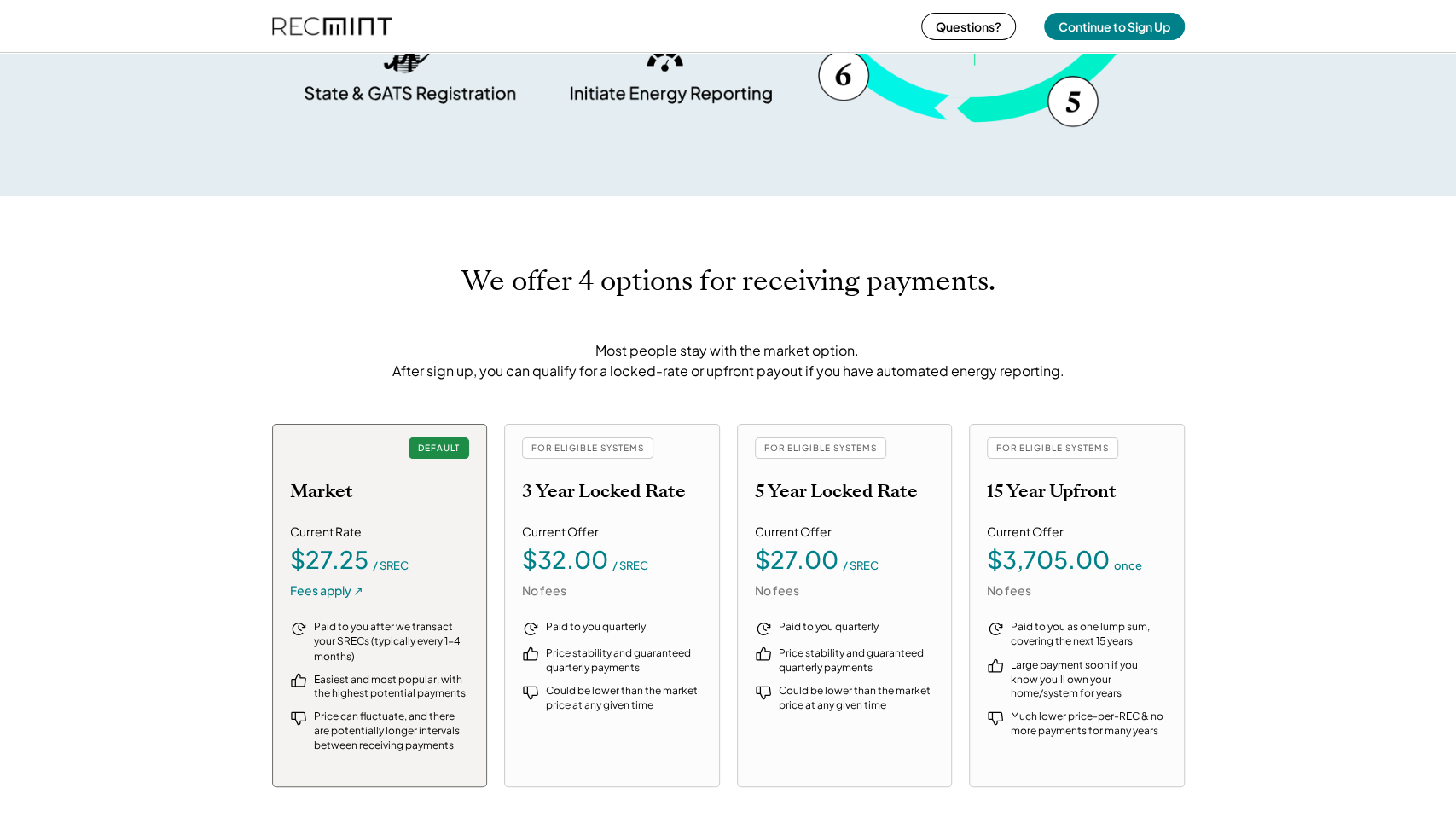
click at [470, 281] on h1 "We offer 4 options for receiving payments." at bounding box center [729, 280] width 534 height 33
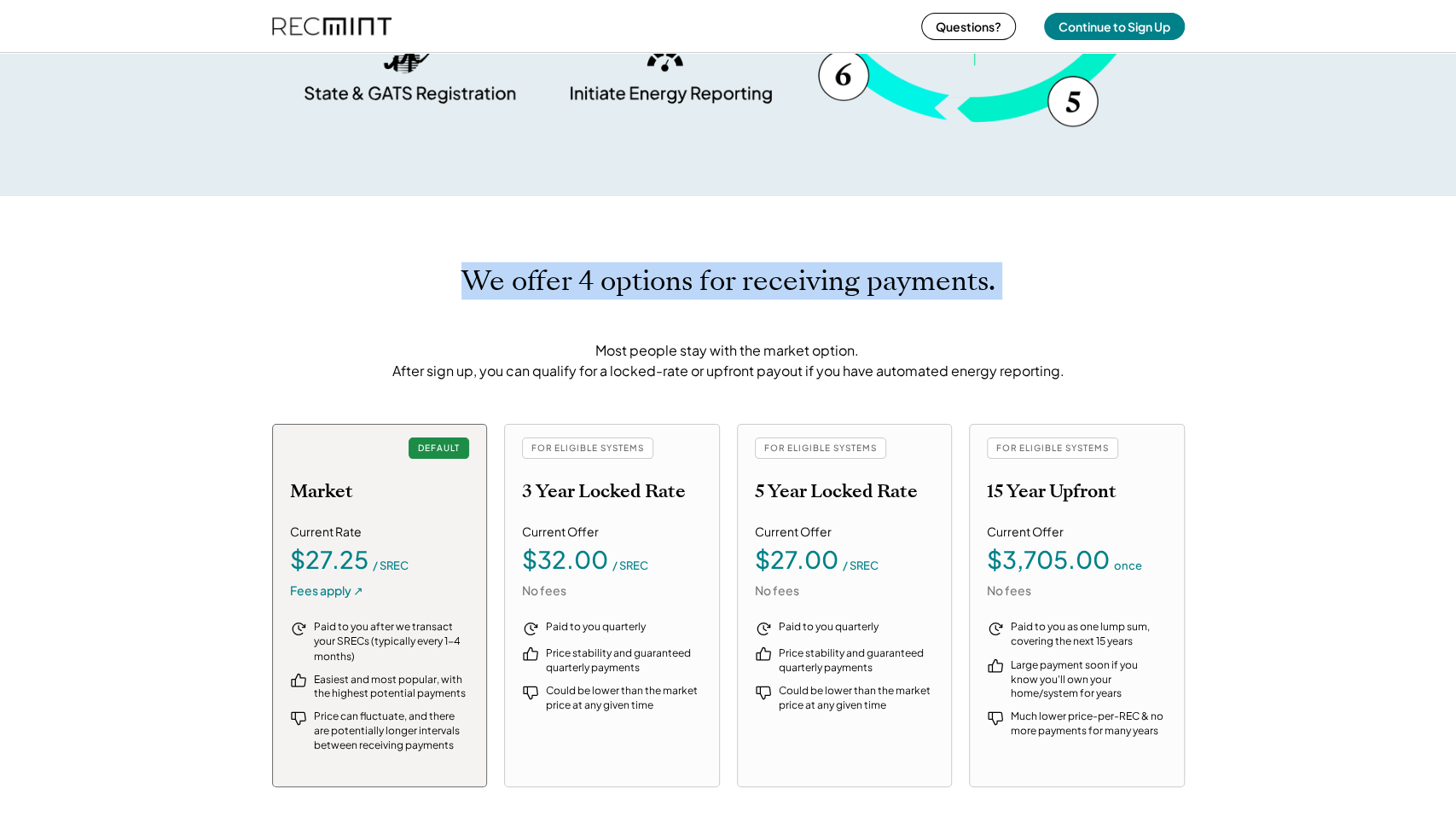
drag, startPoint x: 470, startPoint y: 281, endPoint x: 1092, endPoint y: 377, distance: 629.4
click at [1092, 377] on div "We offer 4 options for receiving payments. Most people stay with the market opt…" at bounding box center [729, 323] width 913 height 117
click at [1094, 378] on div "We offer 4 options for receiving payments. Most people stay with the market opt…" at bounding box center [729, 323] width 913 height 117
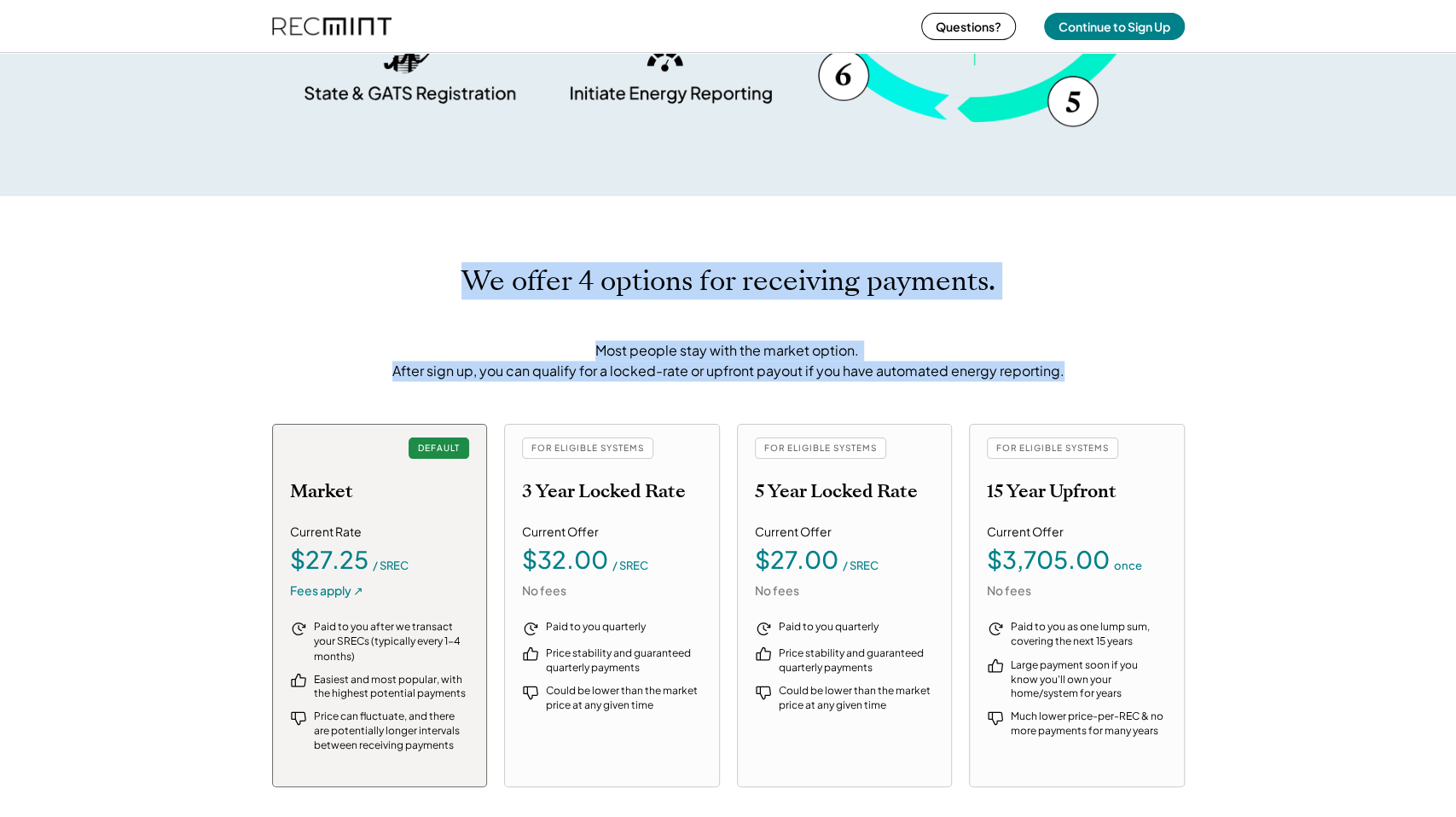
drag, startPoint x: 1095, startPoint y: 379, endPoint x: 468, endPoint y: 266, distance: 637.1
click at [468, 266] on div "We offer 4 options for receiving payments. Most people stay with the market opt…" at bounding box center [729, 323] width 913 height 117
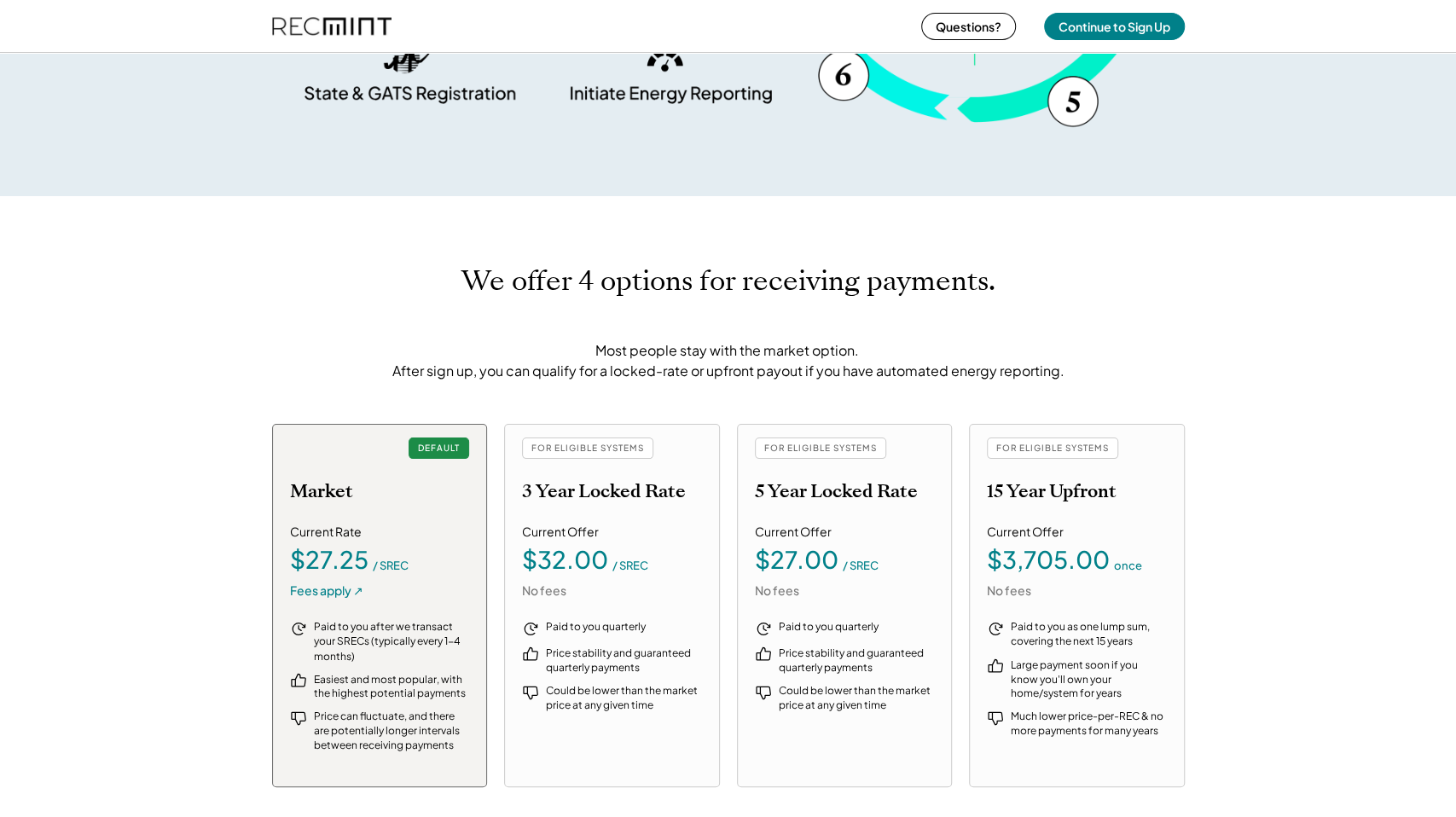
click at [468, 266] on h1 "We offer 4 options for receiving payments." at bounding box center [729, 280] width 534 height 33
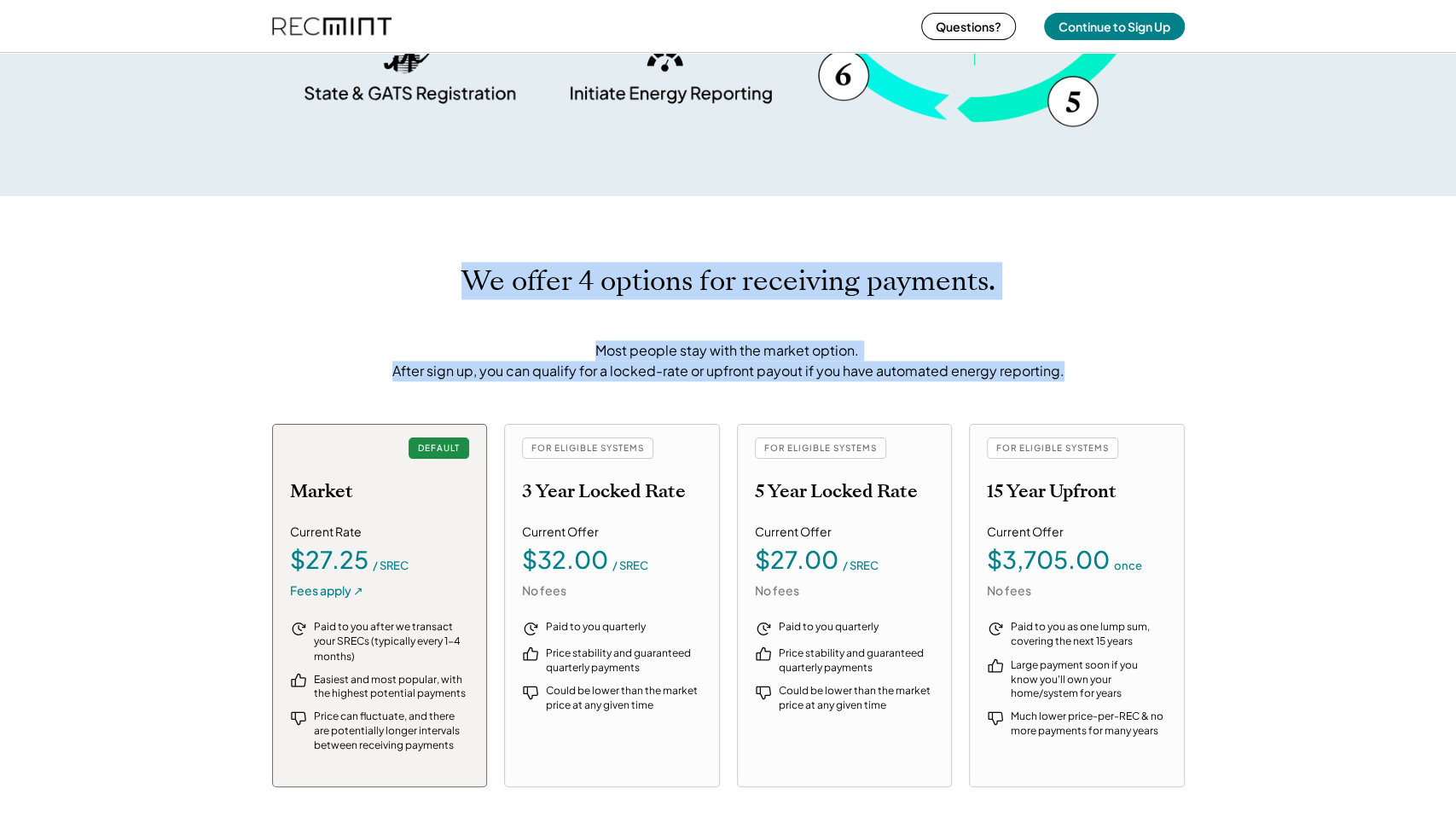
drag, startPoint x: 468, startPoint y: 266, endPoint x: 1144, endPoint y: 375, distance: 684.7
click at [1146, 372] on div "We offer 4 options for receiving payments. Most people stay with the market opt…" at bounding box center [729, 323] width 913 height 117
click at [1144, 375] on div "We offer 4 options for receiving payments. Most people stay with the market opt…" at bounding box center [729, 323] width 913 height 117
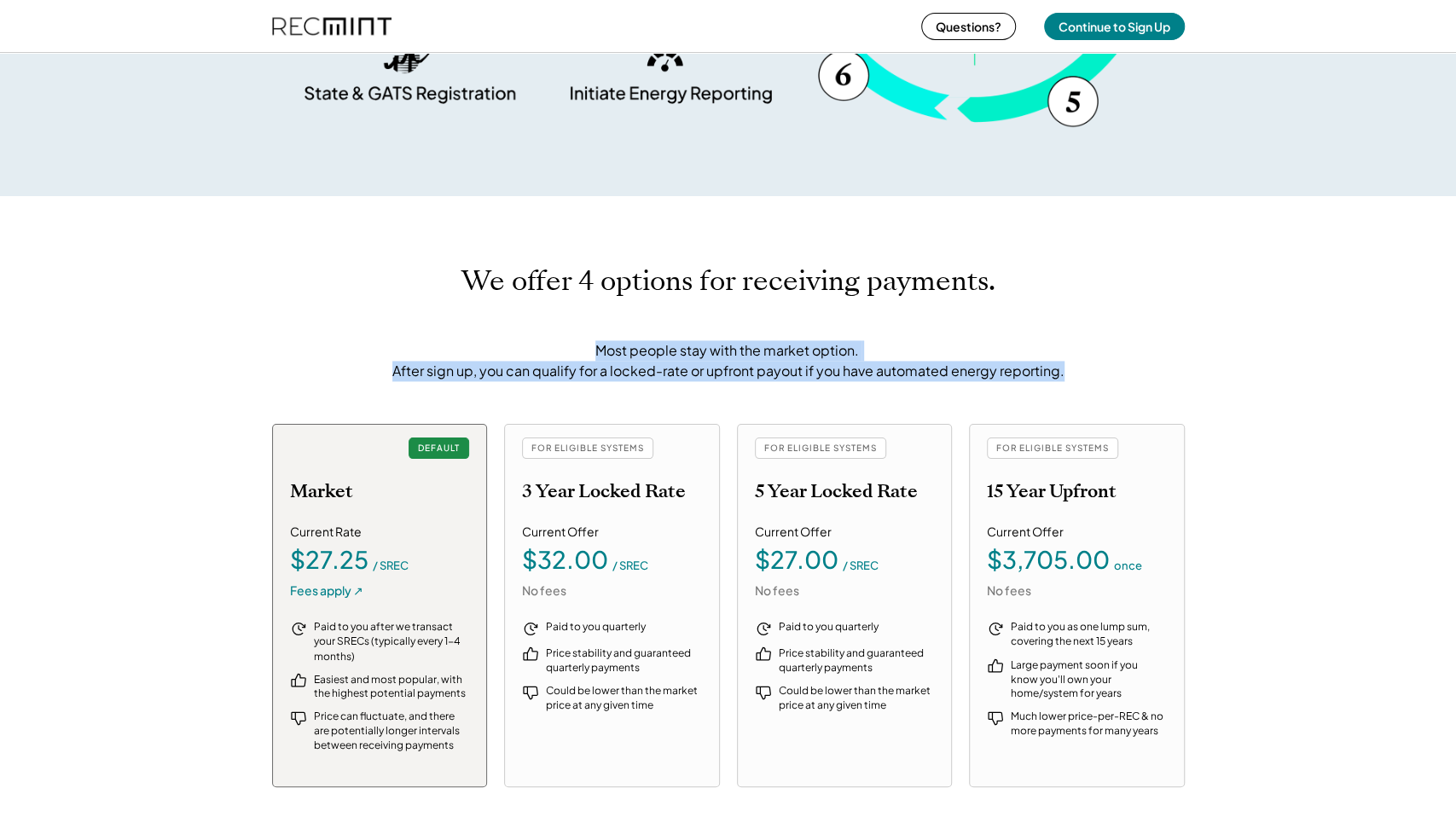
drag, startPoint x: 1144, startPoint y: 375, endPoint x: 443, endPoint y: 298, distance: 705.2
click at [443, 298] on div "We offer 4 options for receiving payments. Most people stay with the market opt…" at bounding box center [729, 323] width 913 height 117
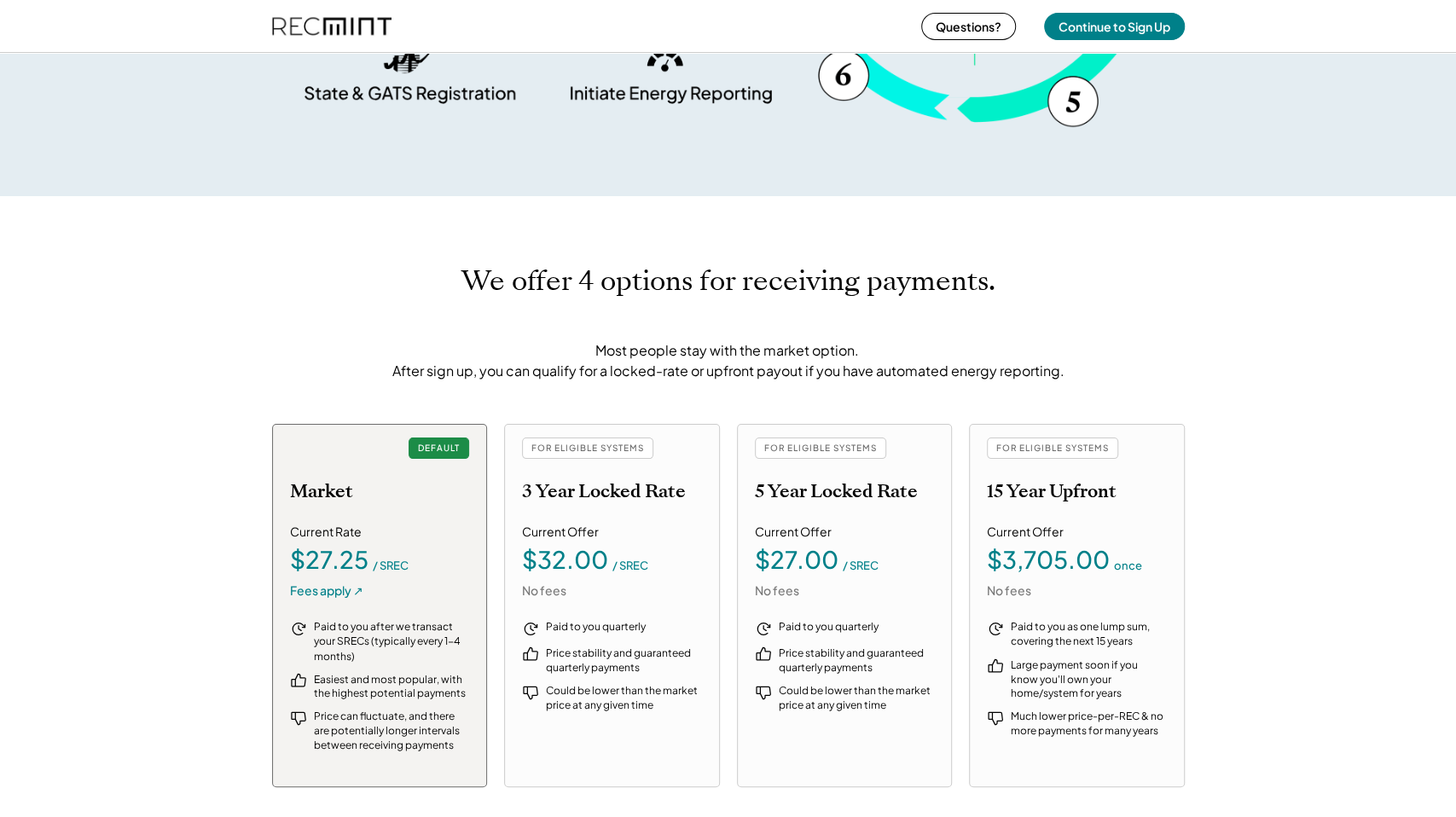
click at [443, 298] on div "We offer 4 options for receiving payments. Most people stay with the market opt…" at bounding box center [729, 323] width 913 height 117
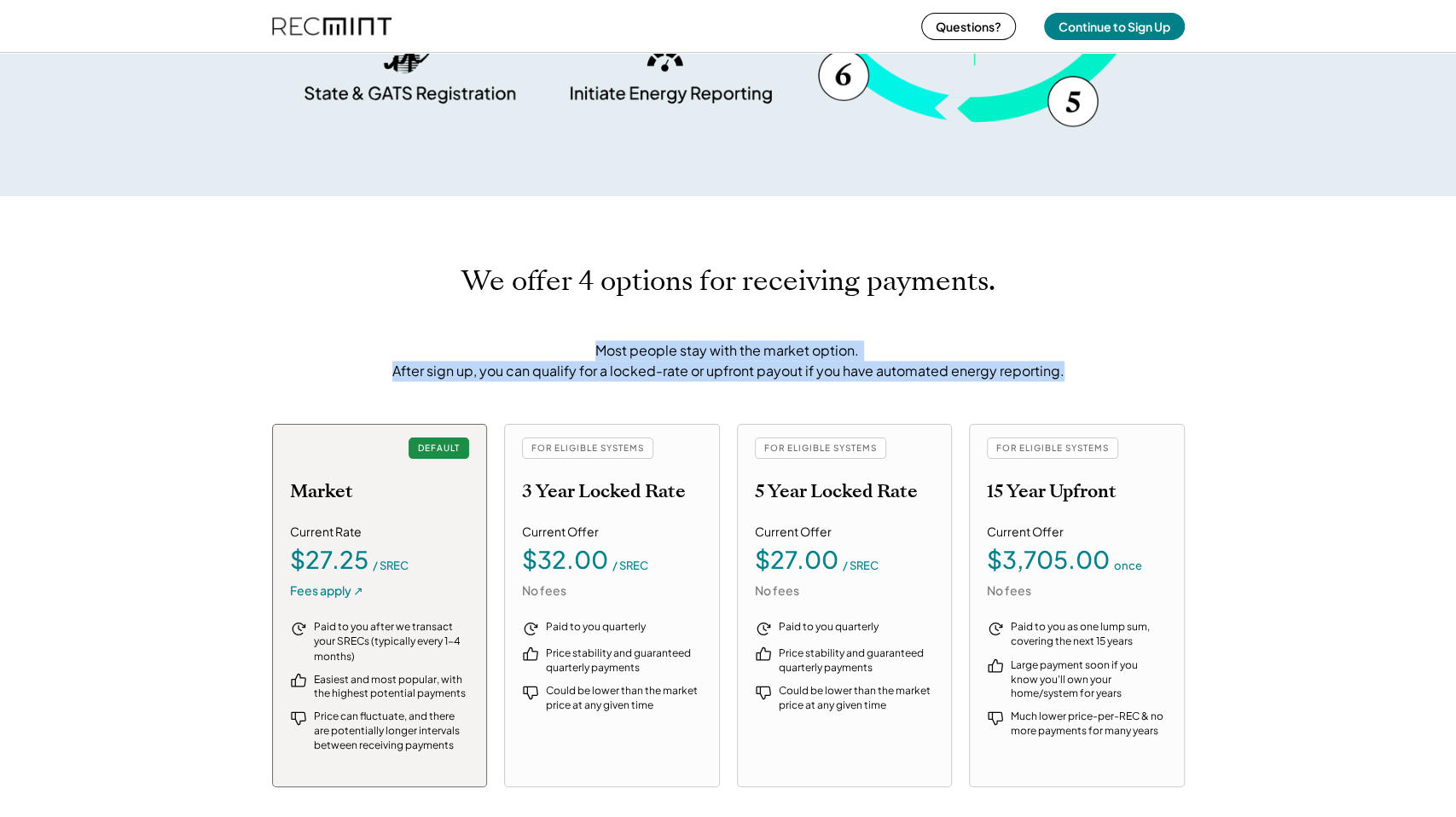
drag, startPoint x: 456, startPoint y: 277, endPoint x: 1203, endPoint y: 393, distance: 756.0
click at [1203, 393] on div "We offer 4 options for receiving payments. Most people stay with the market opt…" at bounding box center [728, 527] width 1456 height 660
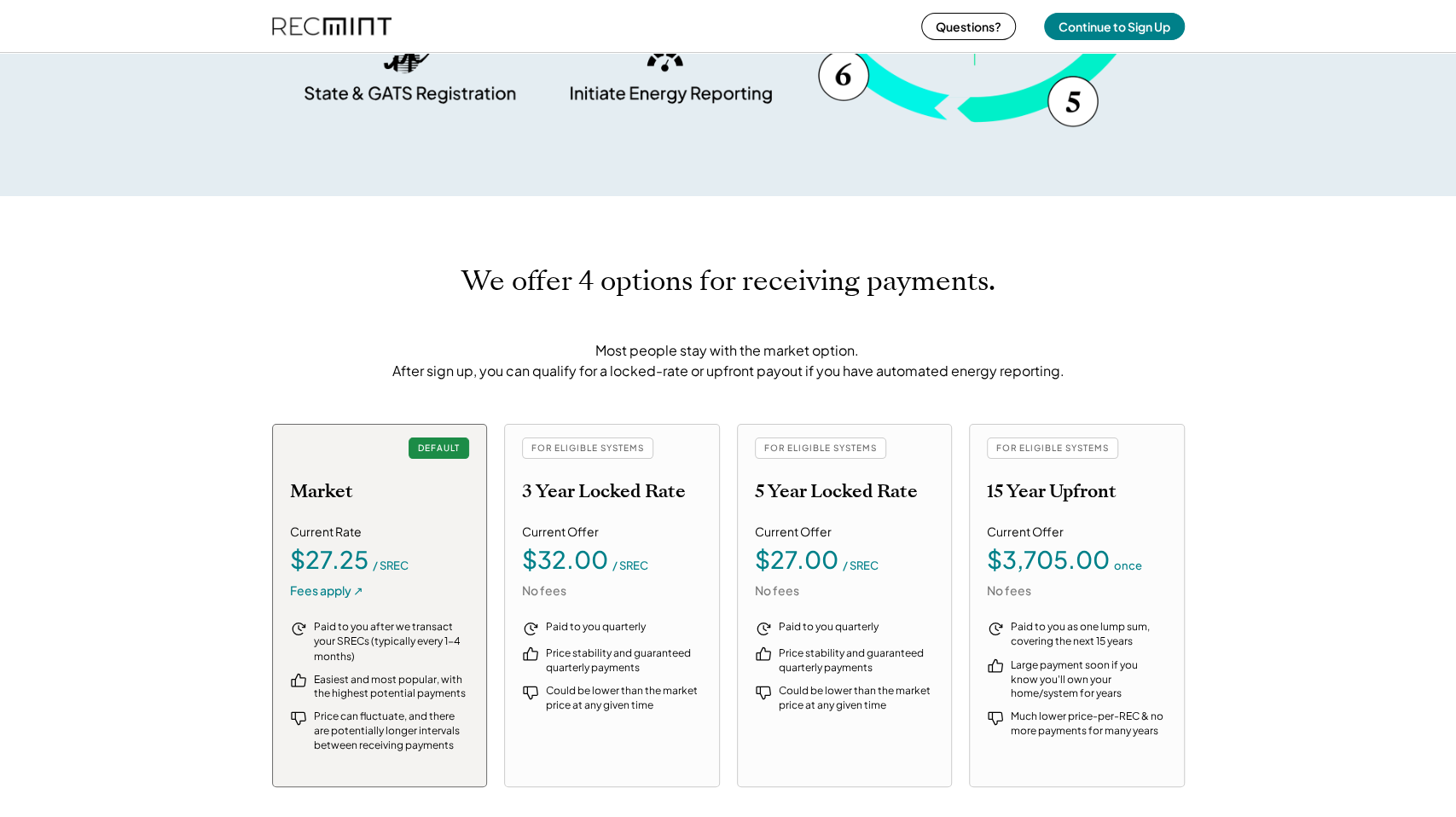
click at [1205, 395] on div "We offer 4 options for receiving payments. Most people stay with the market opt…" at bounding box center [728, 527] width 1456 height 660
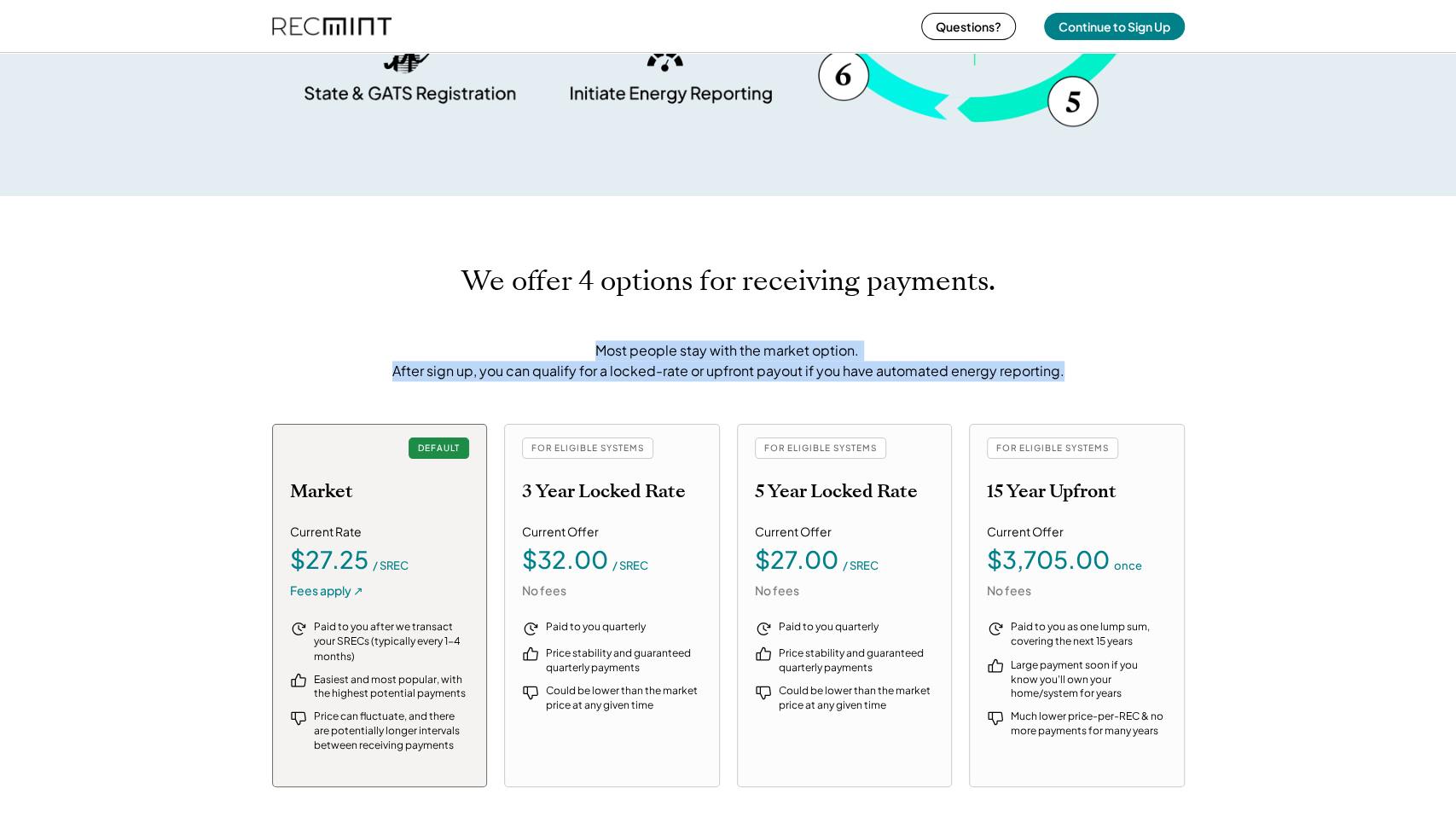
drag, startPoint x: 1110, startPoint y: 359, endPoint x: 353, endPoint y: 265, distance: 762.8
click at [353, 265] on div "We offer 4 options for receiving payments. Most people stay with the market opt…" at bounding box center [729, 323] width 913 height 117
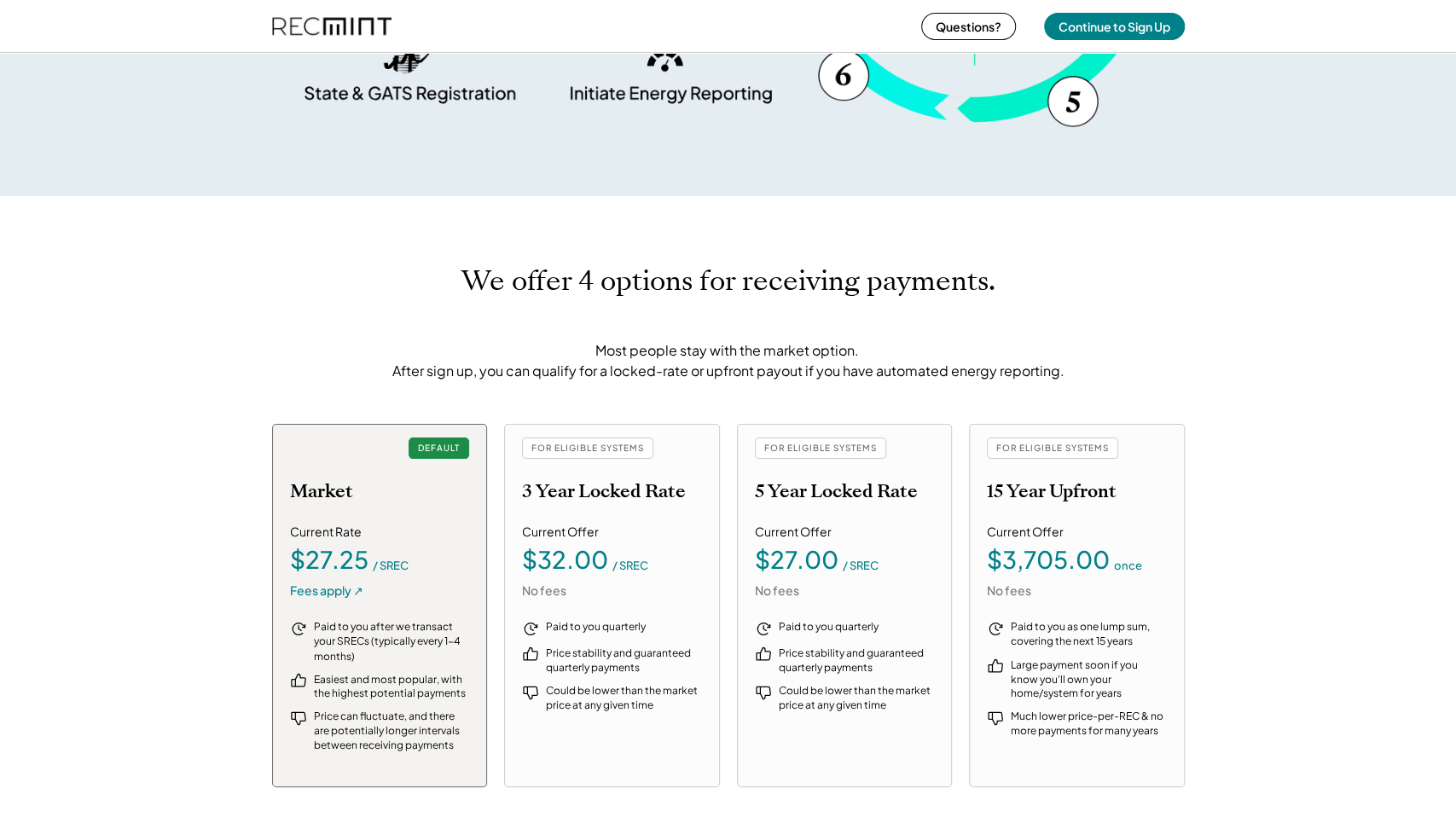
click at [357, 264] on div "We offer 4 options for receiving payments. Most people stay with the market opt…" at bounding box center [729, 323] width 913 height 117
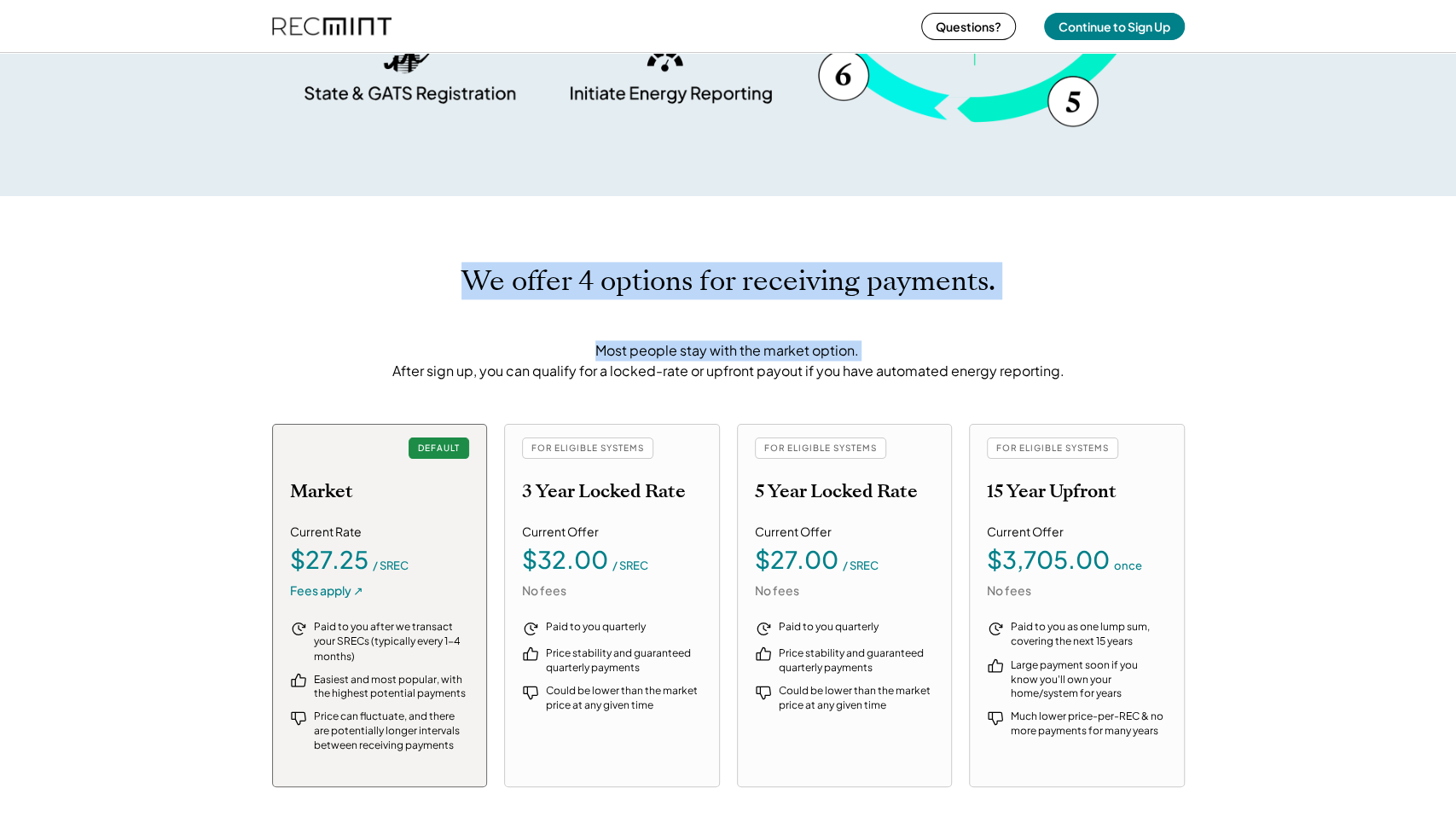
drag, startPoint x: 467, startPoint y: 266, endPoint x: 1128, endPoint y: 357, distance: 667.2
click at [1123, 353] on div "We offer 4 options for receiving payments. Most people stay with the market opt…" at bounding box center [729, 323] width 913 height 117
click at [1125, 359] on div "We offer 4 options for receiving payments. Most people stay with the market opt…" at bounding box center [729, 323] width 913 height 117
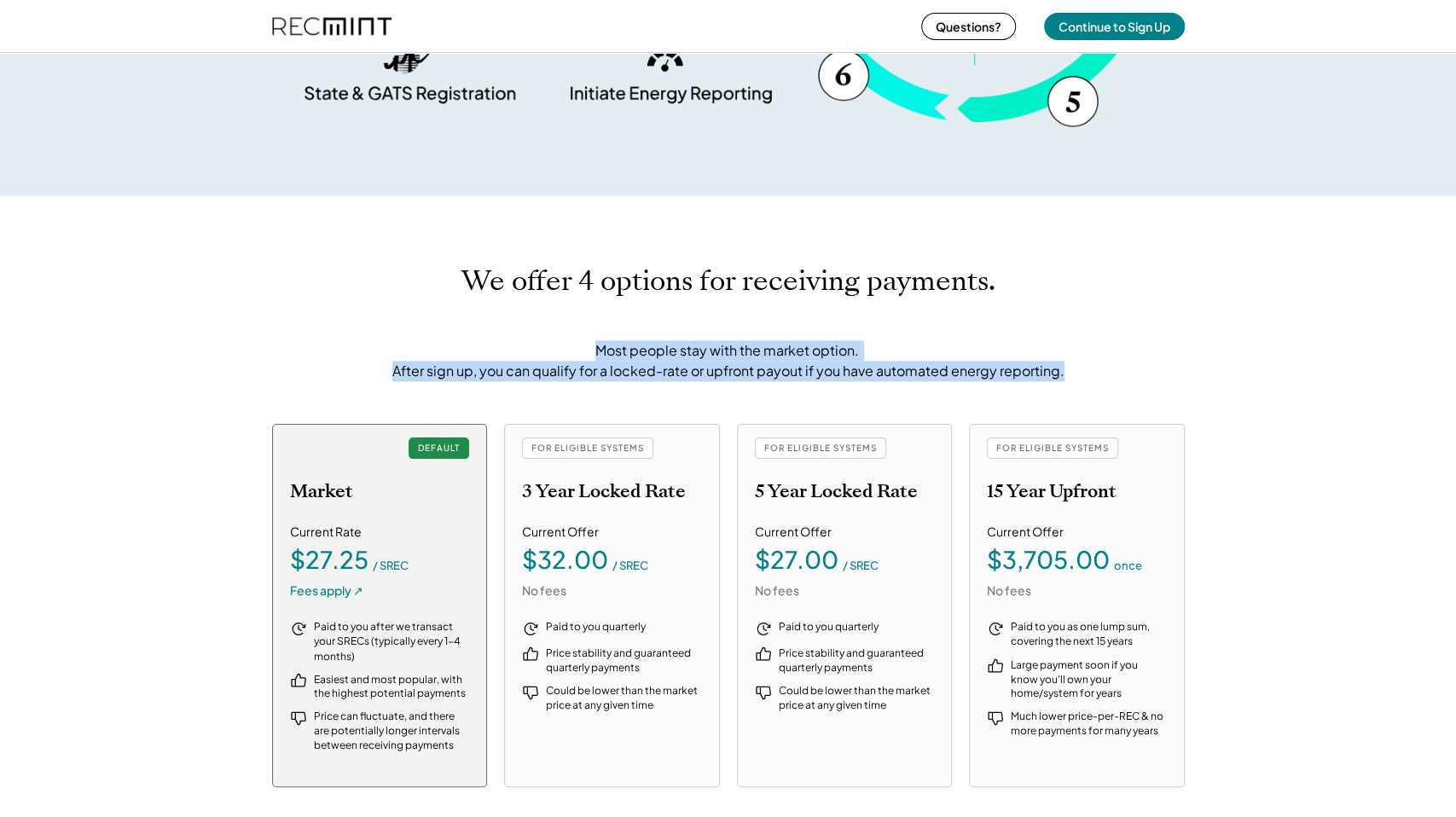
drag, startPoint x: 441, startPoint y: 260, endPoint x: 1147, endPoint y: 381, distance: 716.3
click at [1147, 381] on div "We offer 4 options for receiving payments. Most people stay with the market opt…" at bounding box center [728, 527] width 1456 height 660
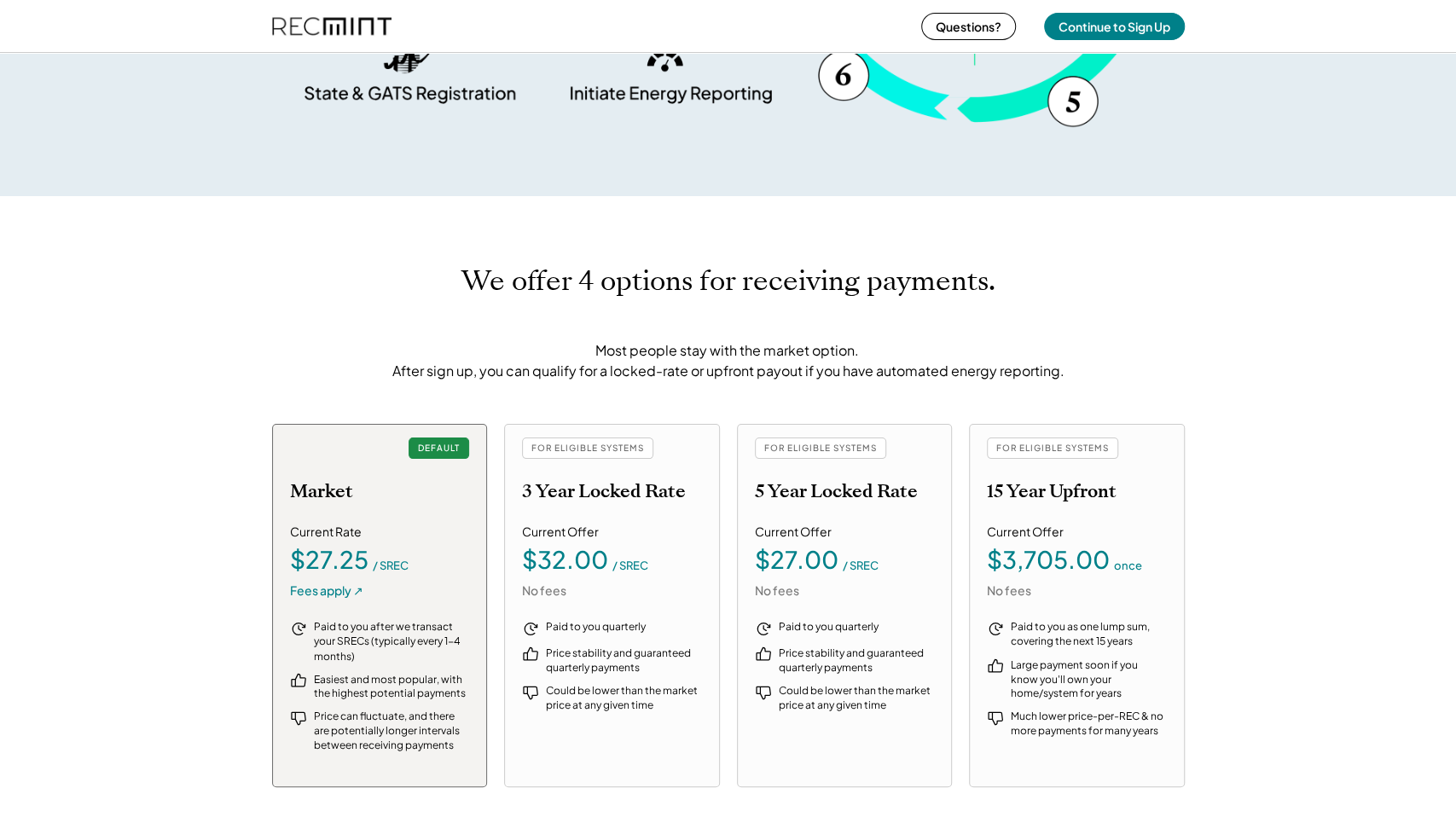
click at [1142, 380] on div "We offer 4 options for receiving payments. Most people stay with the market opt…" at bounding box center [728, 527] width 1456 height 660
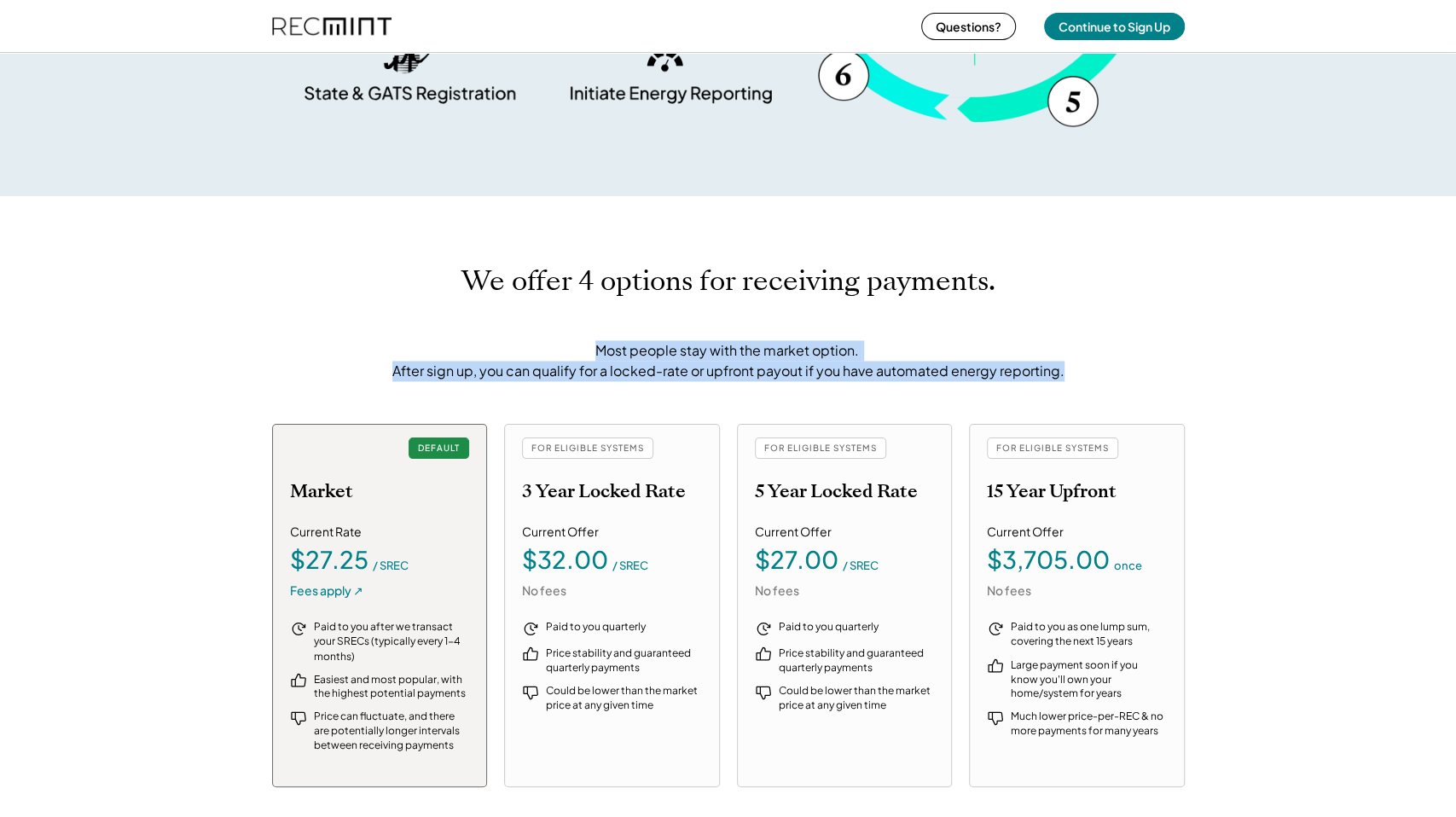
drag, startPoint x: 1142, startPoint y: 380, endPoint x: 369, endPoint y: 251, distance: 783.7
click at [369, 251] on div "We offer 4 options for receiving payments. Most people stay with the market opt…" at bounding box center [728, 527] width 1456 height 660
drag, startPoint x: 412, startPoint y: 274, endPoint x: 1093, endPoint y: 368, distance: 687.5
click at [1093, 368] on div "We offer 4 options for receiving payments. Most people stay with the market opt…" at bounding box center [729, 323] width 913 height 117
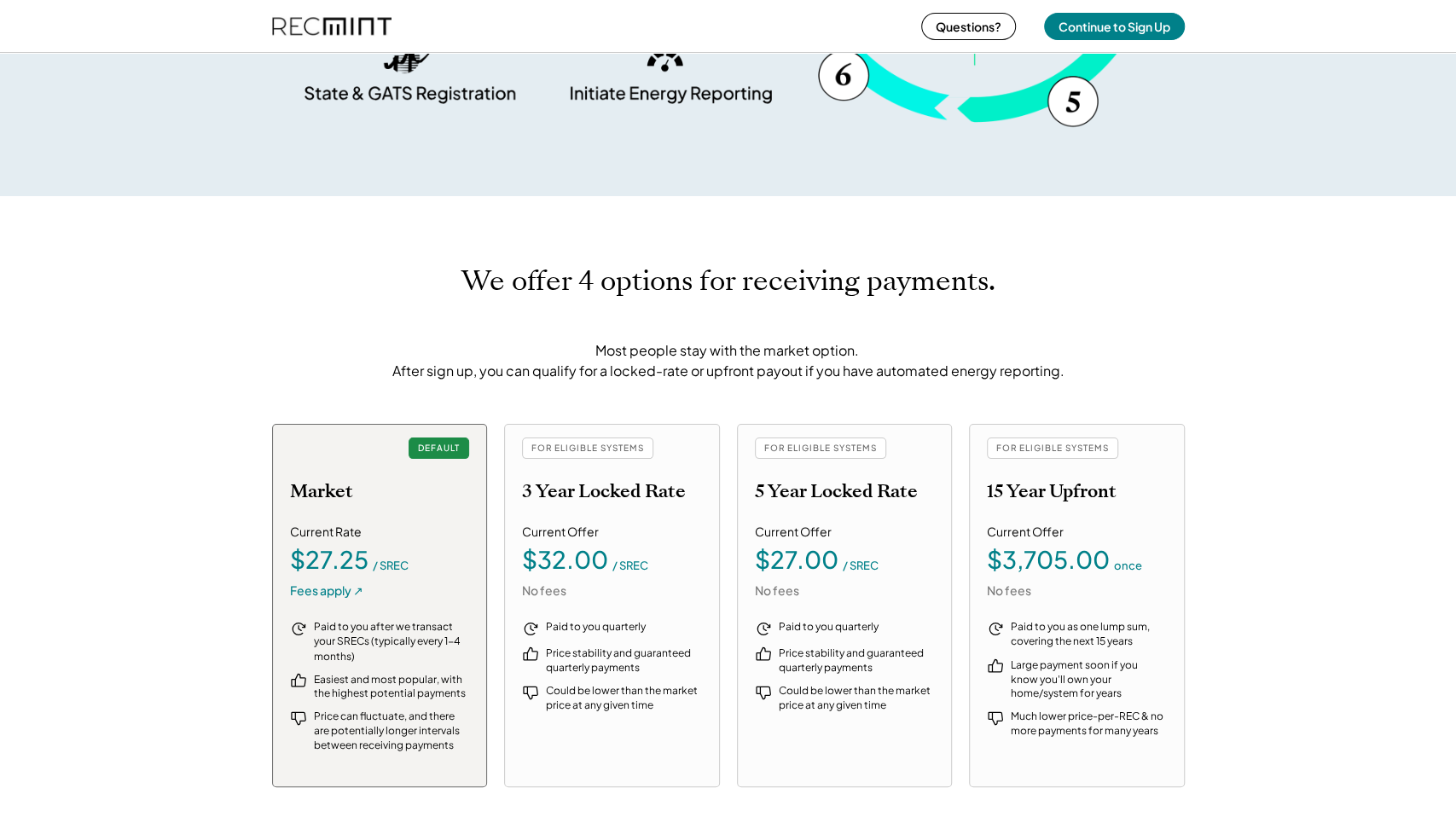
click at [715, 234] on div "We offer 4 options for receiving payments. Most people stay with the market opt…" at bounding box center [728, 527] width 1456 height 660
click at [583, 555] on div "$32.00" at bounding box center [566, 559] width 87 height 23
drag, startPoint x: 583, startPoint y: 555, endPoint x: 608, endPoint y: 663, distance: 110.9
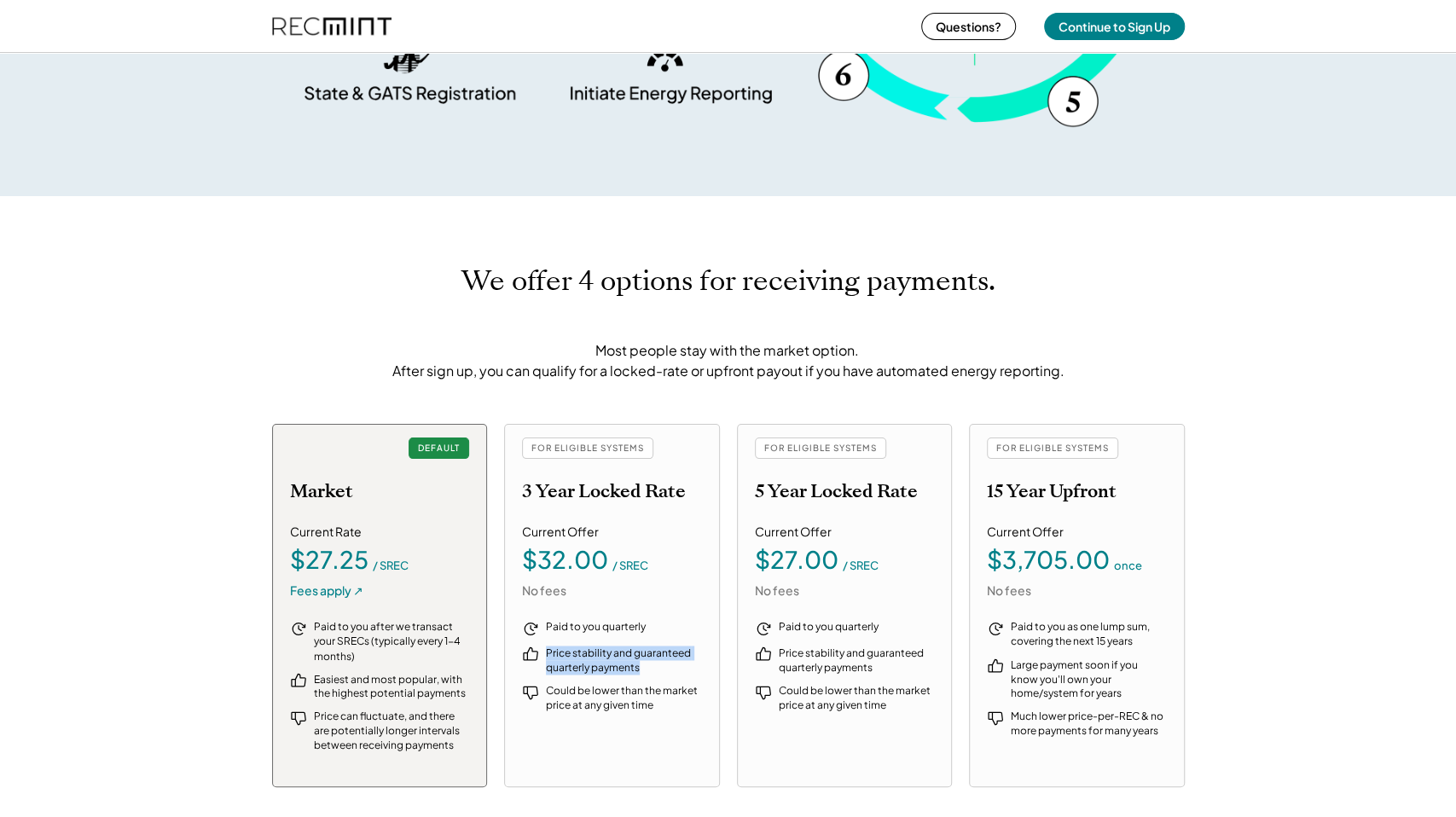
click at [606, 664] on div "FOR ELIGIBLE SYSTEMS 3 Year Locked Rate Current Offer $32.00 / SREC No fees Pai…" at bounding box center [612, 605] width 216 height 363
drag, startPoint x: 611, startPoint y: 662, endPoint x: 623, endPoint y: 634, distance: 30.5
click at [612, 659] on div "Price stability and guaranteed quarterly payments" at bounding box center [623, 660] width 156 height 29
click at [526, 554] on div "$32.00" at bounding box center [566, 559] width 87 height 23
click at [524, 554] on div "$32.00" at bounding box center [566, 559] width 87 height 23
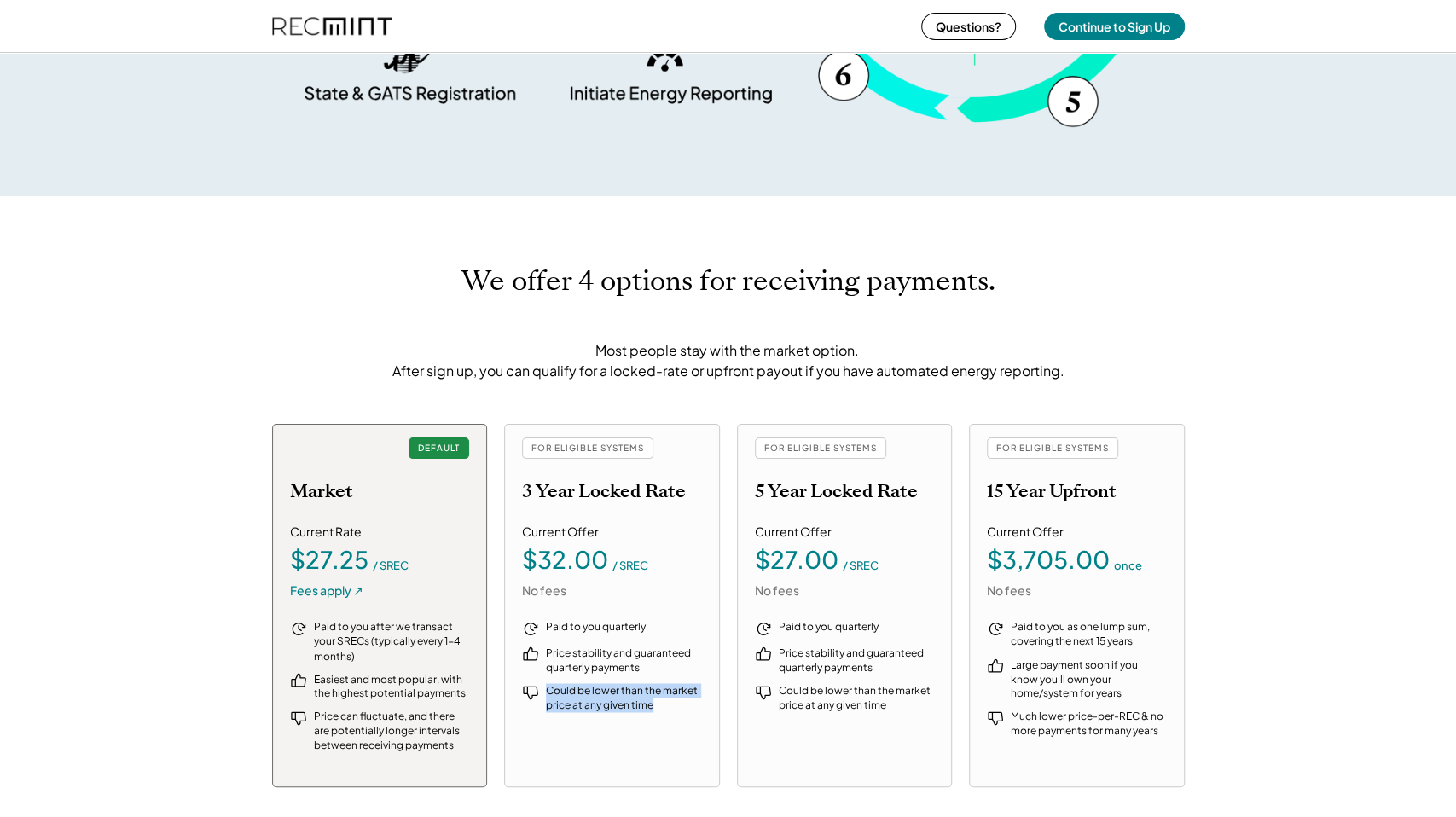
click at [696, 724] on div "FOR ELIGIBLE SYSTEMS 3 Year Locked Rate Current Offer $32.00 / SREC No fees Pai…" at bounding box center [612, 605] width 216 height 363
click at [696, 724] on div "Paid to you quarterly Price stability and guaranteed quarterly payments Could b…" at bounding box center [613, 693] width 180 height 145
drag, startPoint x: 698, startPoint y: 714, endPoint x: 655, endPoint y: 702, distance: 44.6
click at [655, 702] on div "Paid to you quarterly Price stability and guaranteed quarterly payments Could b…" at bounding box center [613, 693] width 180 height 145
click at [655, 702] on div "Could be lower than the market price at any given time" at bounding box center [623, 697] width 156 height 29
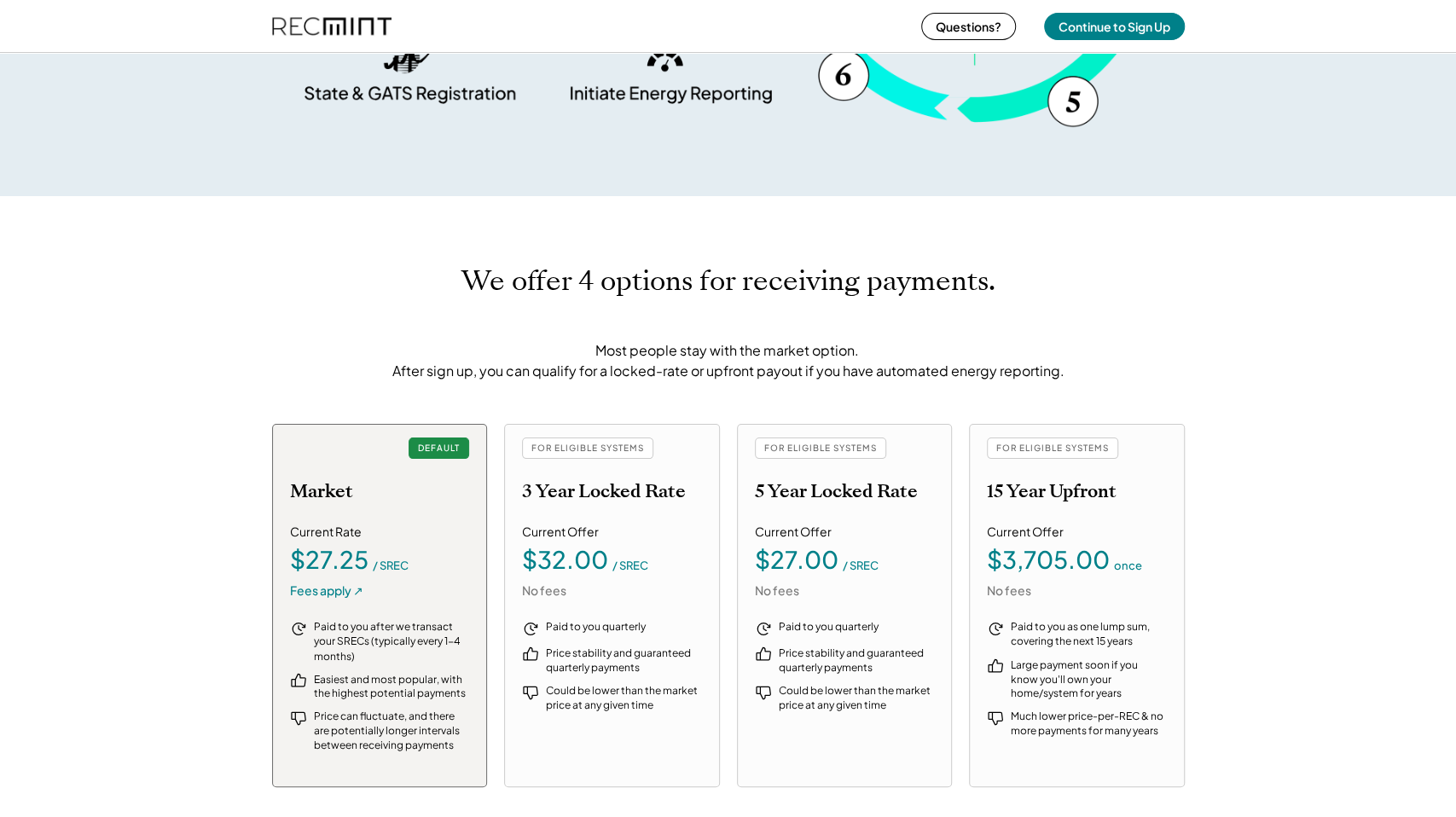
click at [434, 634] on div "Paid to you after we transact your SRECs (typically every 1-4 months)" at bounding box center [392, 641] width 156 height 42
click at [431, 636] on div "Paid to you after we transact your SRECs (typically every 1-4 months)" at bounding box center [392, 641] width 156 height 42
drag, startPoint x: 431, startPoint y: 636, endPoint x: 429, endPoint y: 654, distance: 18.1
click at [429, 654] on div "Paid to you after we transact your SRECs (typically every 1-4 months)" at bounding box center [392, 641] width 156 height 42
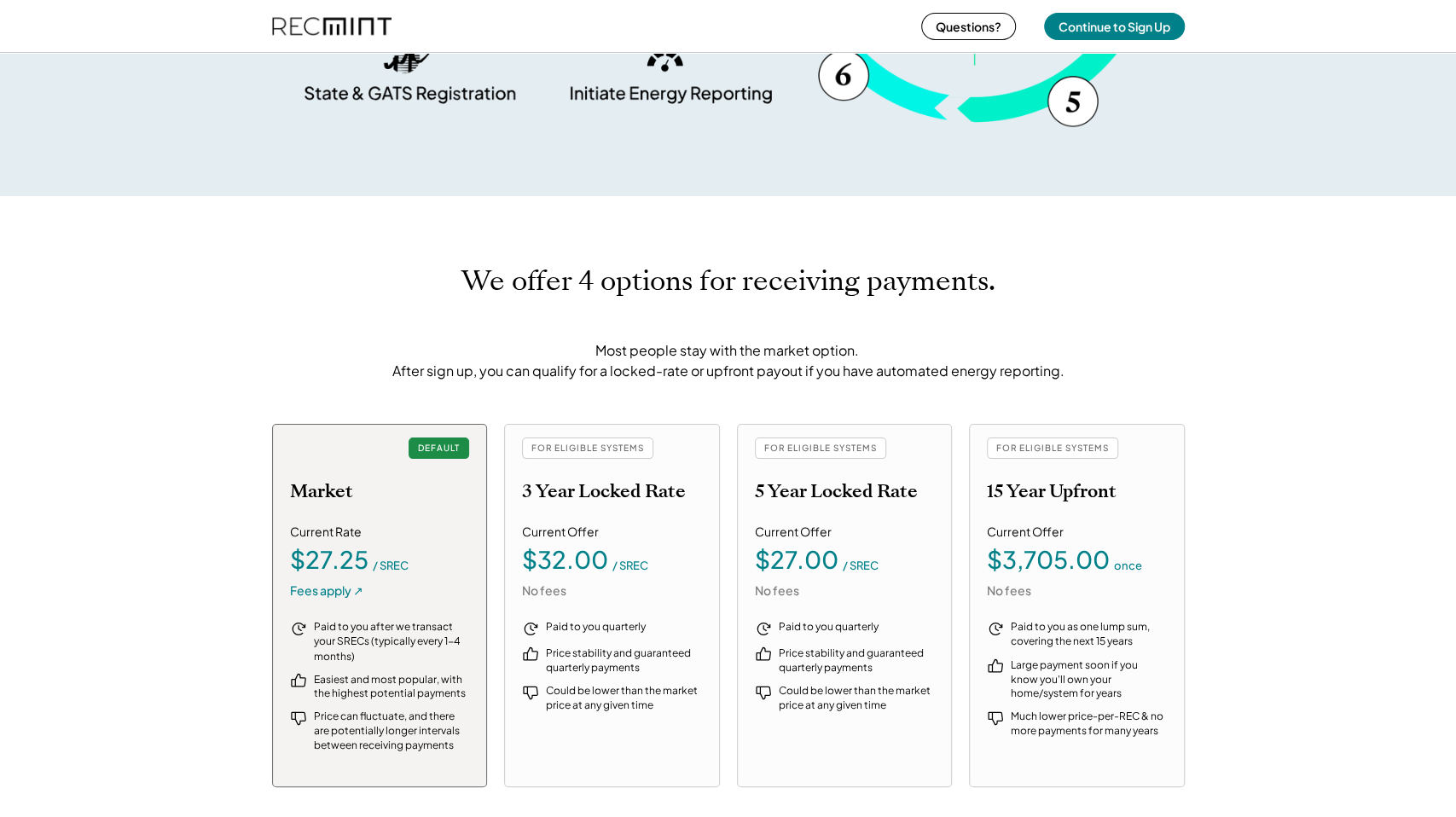
click at [429, 654] on div "Paid to you after we transact your SRECs (typically every 1-4 months)" at bounding box center [392, 641] width 156 height 42
click at [396, 568] on div "/ SREC" at bounding box center [391, 565] width 36 height 11
click at [395, 568] on div "/ SREC" at bounding box center [391, 565] width 36 height 11
drag, startPoint x: 395, startPoint y: 568, endPoint x: 1178, endPoint y: 731, distance: 799.8
click at [1180, 732] on div "DEFAULT Market Current Rate $27.25 / SREC Fees apply ↗ Paid to you after we tra…" at bounding box center [729, 606] width 913 height 364
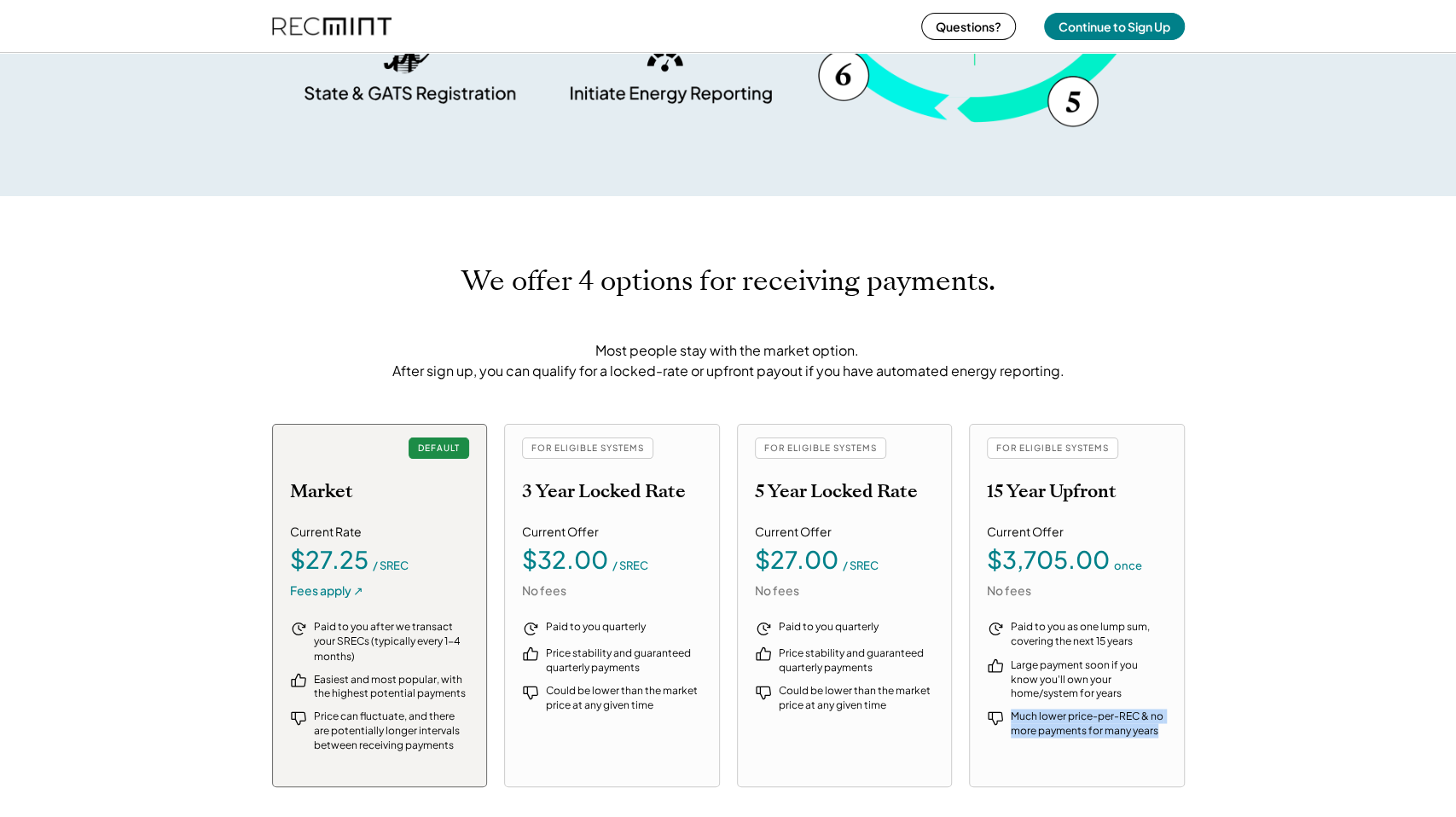
click at [1173, 728] on div "FOR ELIGIBLE SYSTEMS 15 Year Upfront Current Offer $3,705.00 once No fees Paid …" at bounding box center [1076, 605] width 216 height 363
drag, startPoint x: 992, startPoint y: 560, endPoint x: 1122, endPoint y: 683, distance: 179.0
click at [1122, 683] on div "FOR ELIGIBLE SYSTEMS 15 Year Upfront Current Offer $3,705.00 once No fees Paid …" at bounding box center [1076, 605] width 216 height 363
click at [1122, 683] on div "Large payment soon if you know you'll own your home/system for years" at bounding box center [1089, 678] width 156 height 42
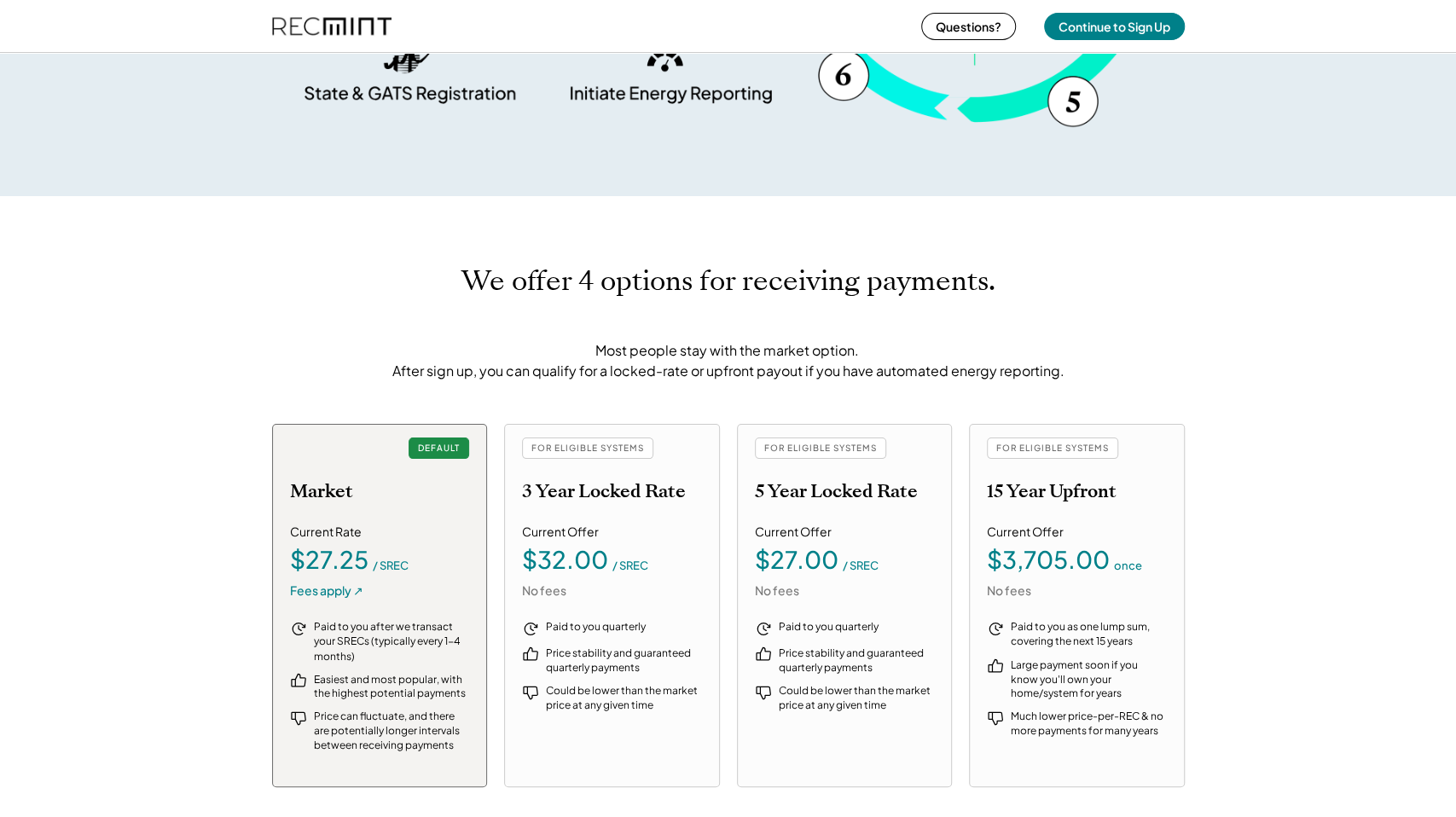
click at [1122, 683] on div "Large payment soon if you know you'll own your home/system for years" at bounding box center [1089, 678] width 156 height 42
drag, startPoint x: 1122, startPoint y: 683, endPoint x: 1128, endPoint y: 638, distance: 45.4
click at [1128, 638] on div "Paid to you as one lump sum, covering the next 15 years Large payment soon if y…" at bounding box center [1077, 693] width 180 height 145
click at [1128, 638] on div "Paid to you as one lump sum, covering the next 15 years" at bounding box center [1089, 635] width 156 height 29
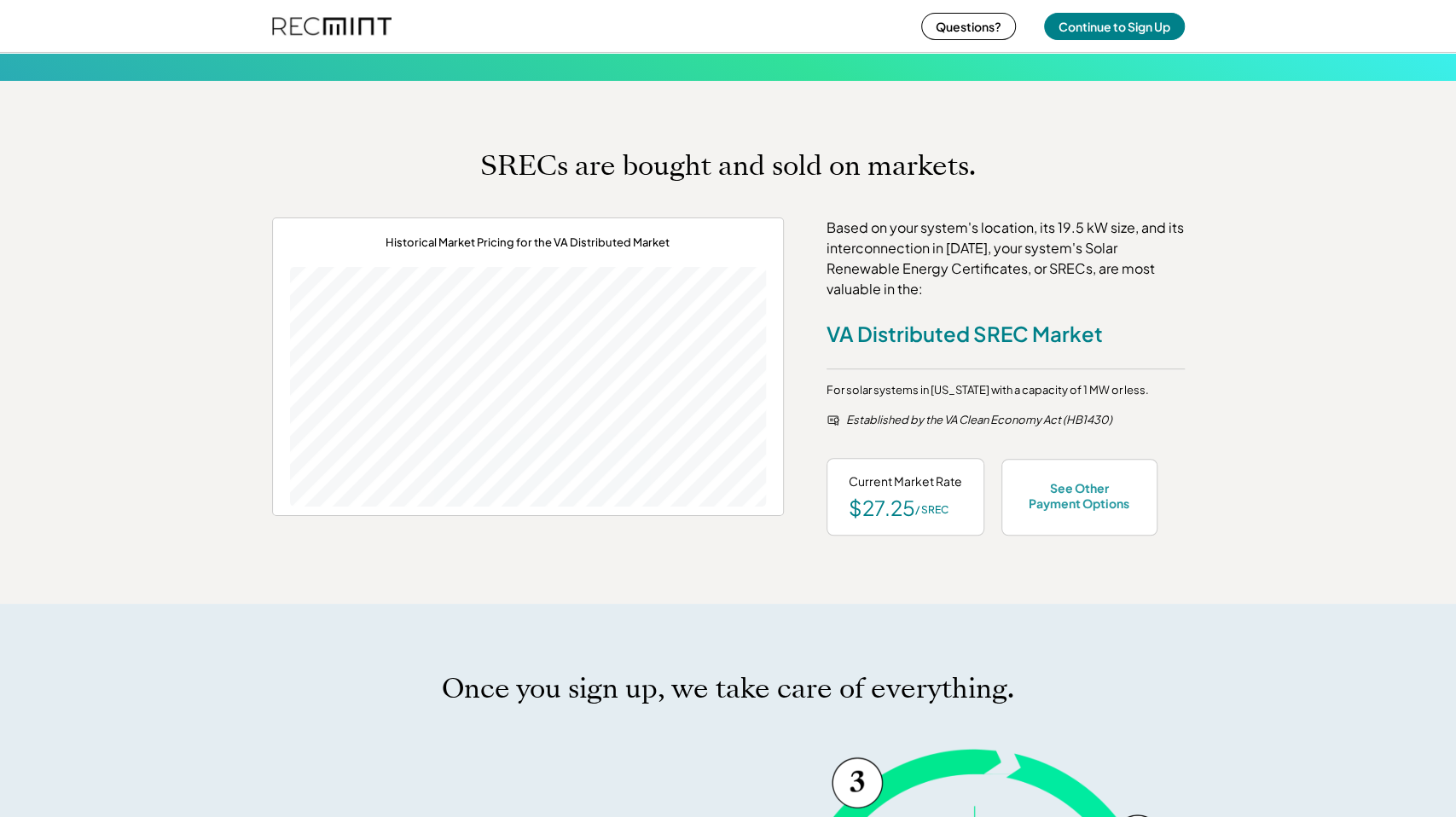
scroll to position [384, 0]
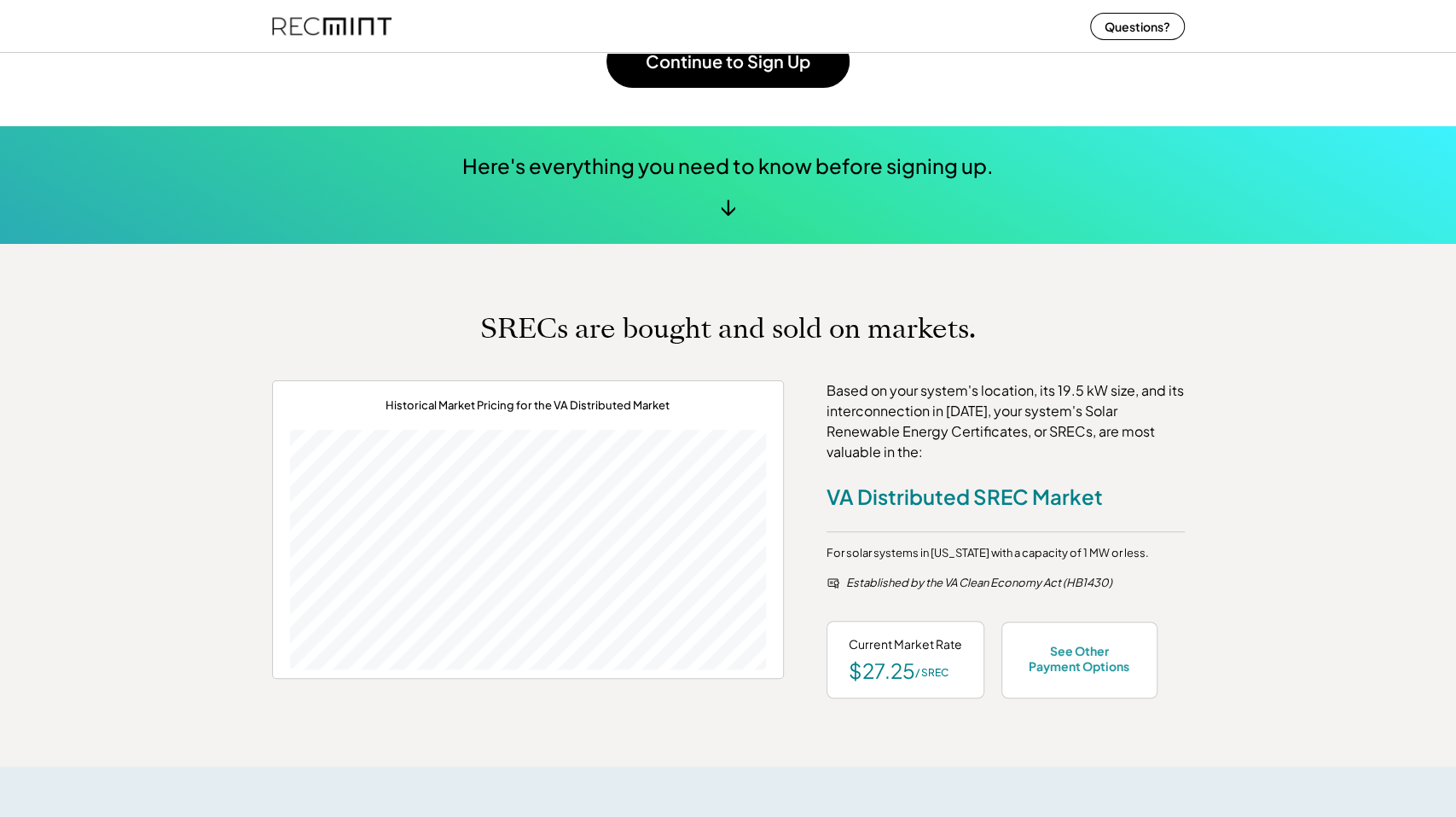
drag, startPoint x: 995, startPoint y: 365, endPoint x: 1180, endPoint y: 495, distance: 226.1
click at [1024, 471] on div "Based on your system's location, its 19.5 kW size, and its interconnection in […" at bounding box center [1005, 539] width 358 height 318
click at [1018, 469] on div "Based on your system's location, its 19.5 kW size, and its interconnection in […" at bounding box center [1005, 539] width 358 height 318
click at [1017, 470] on div "Based on your system's location, its 19.5 kW size, and its interconnection in […" at bounding box center [1005, 539] width 358 height 318
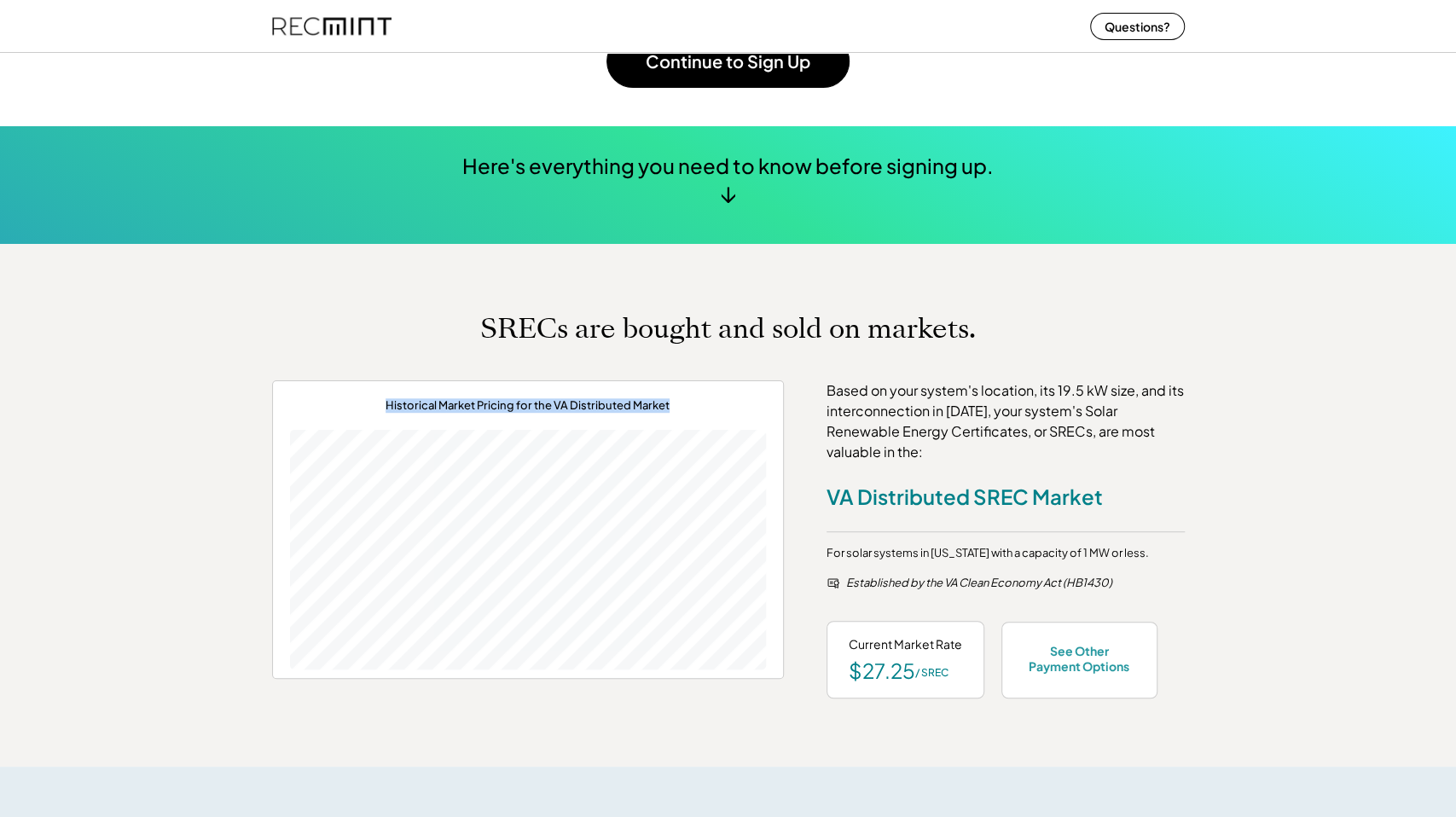
drag, startPoint x: 1043, startPoint y: 430, endPoint x: 1065, endPoint y: 349, distance: 83.9
click at [1069, 345] on div "SRECs are bought and sold on markets. Historical Market Pricing for the VA Dist…" at bounding box center [729, 505] width 913 height 386
click at [1064, 349] on div "SRECs are bought and sold on markets. Historical Market Pricing for the VA Dist…" at bounding box center [729, 505] width 913 height 386
click at [1103, 657] on div "See Other Payment Options" at bounding box center [1080, 658] width 112 height 31
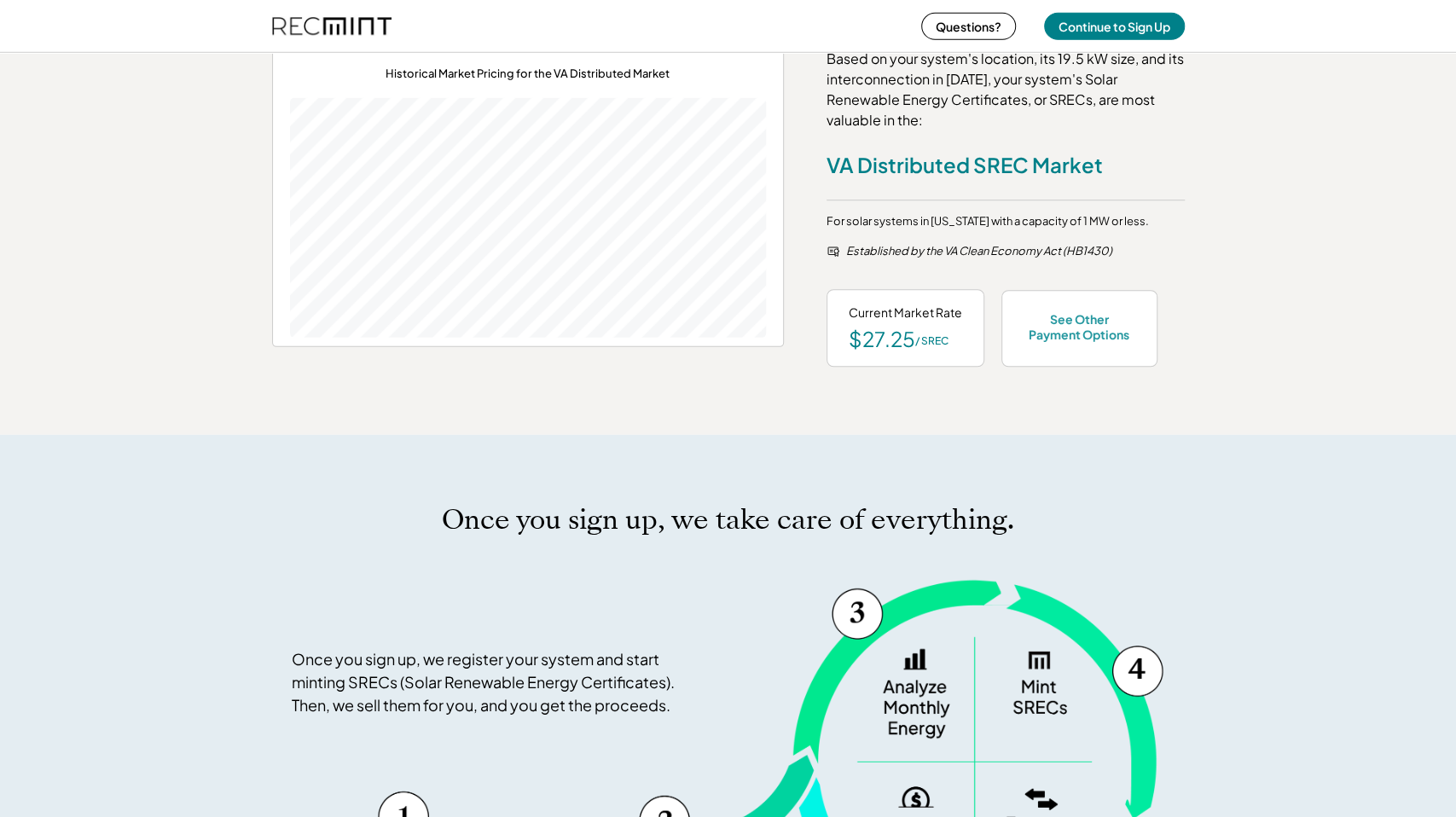
scroll to position [578, 0]
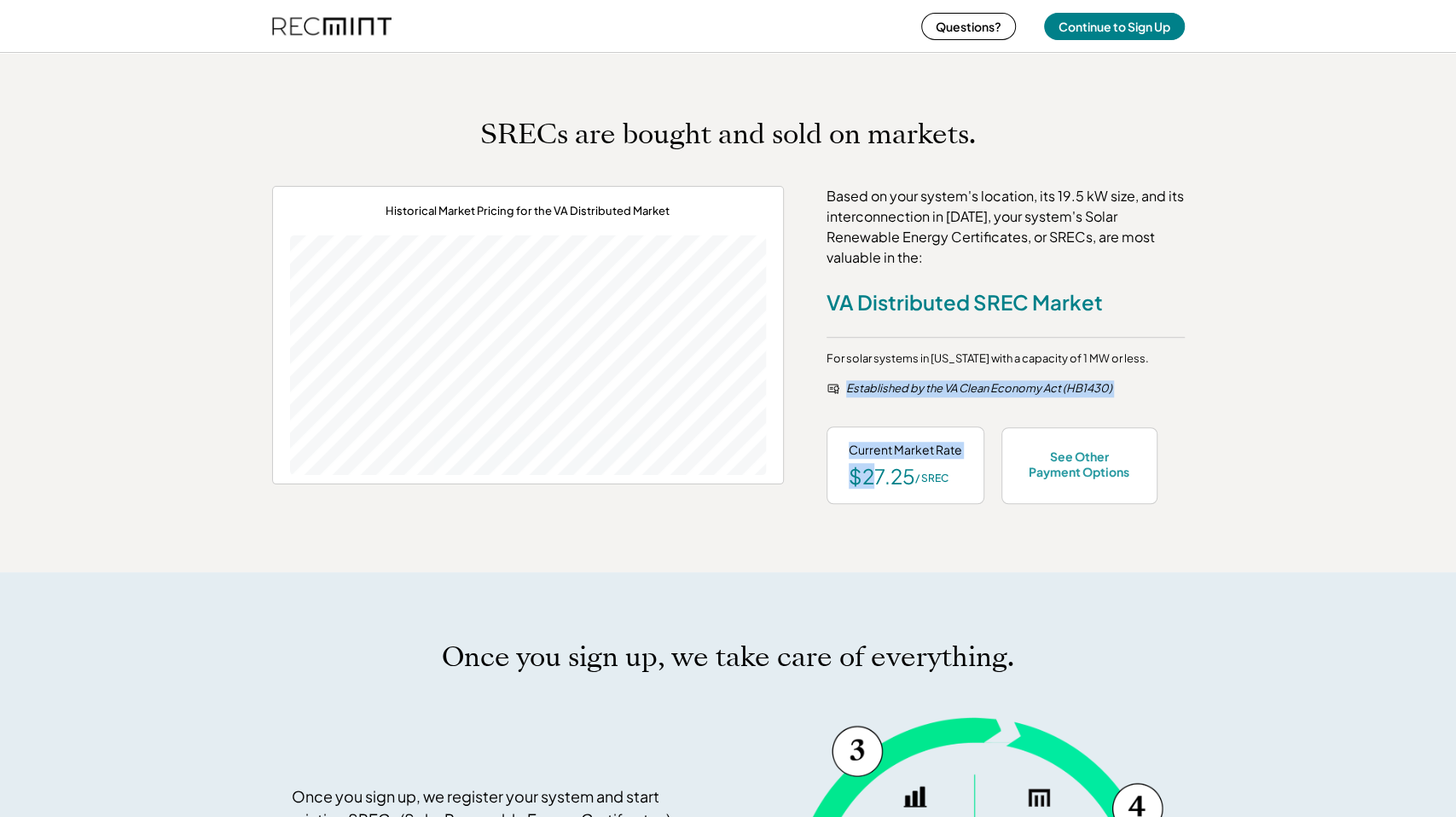
drag, startPoint x: 233, startPoint y: 450, endPoint x: 878, endPoint y: 526, distance: 649.5
click at [878, 526] on div "SRECs are bought and sold on markets. Historical Market Pricing for the VA Dist…" at bounding box center [728, 311] width 1456 height 523
click at [870, 515] on div "SRECs are bought and sold on markets. Historical Market Pricing for the VA Dist…" at bounding box center [728, 311] width 1456 height 523
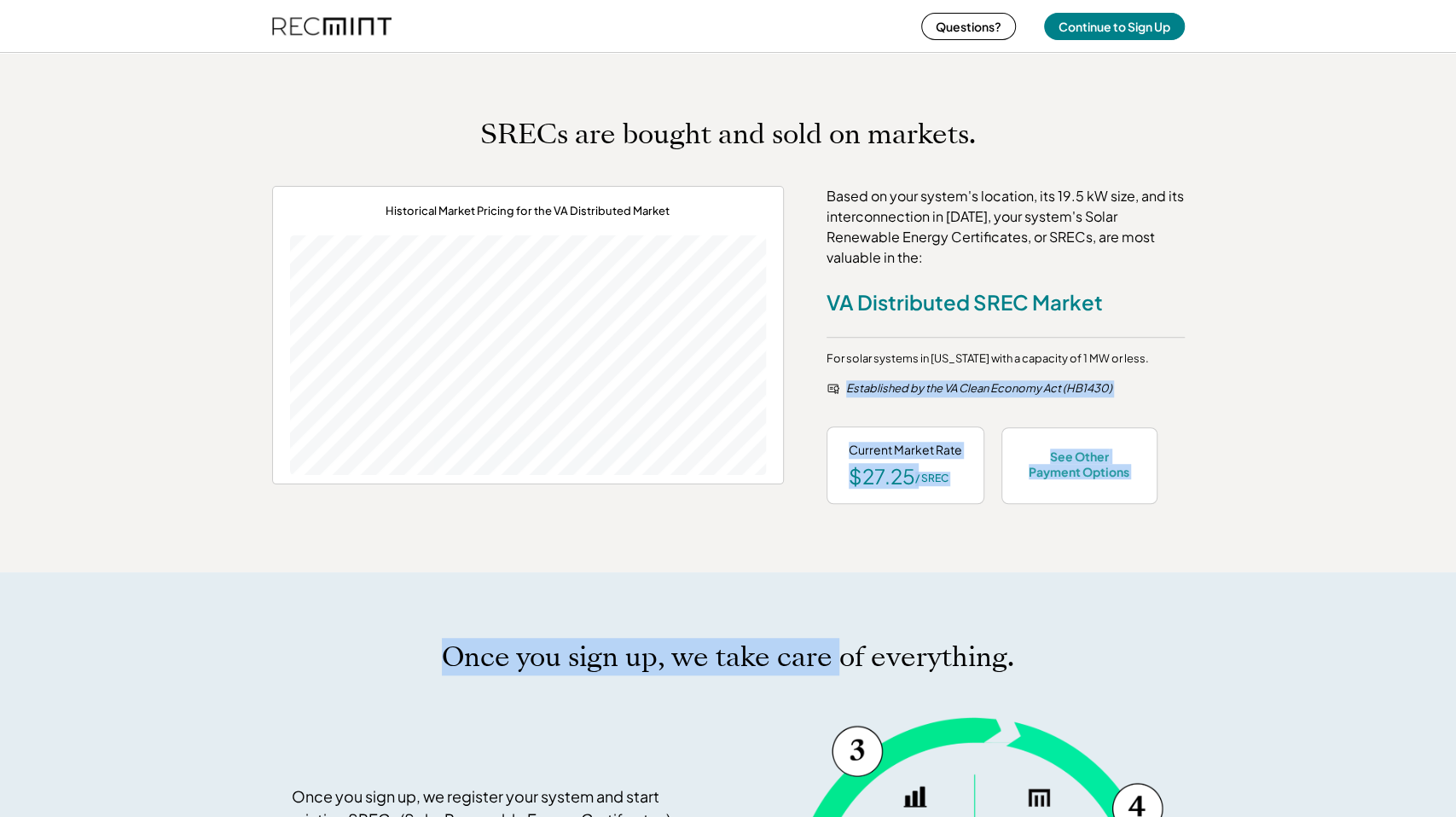
drag, startPoint x: 311, startPoint y: 228, endPoint x: 843, endPoint y: 665, distance: 688.5
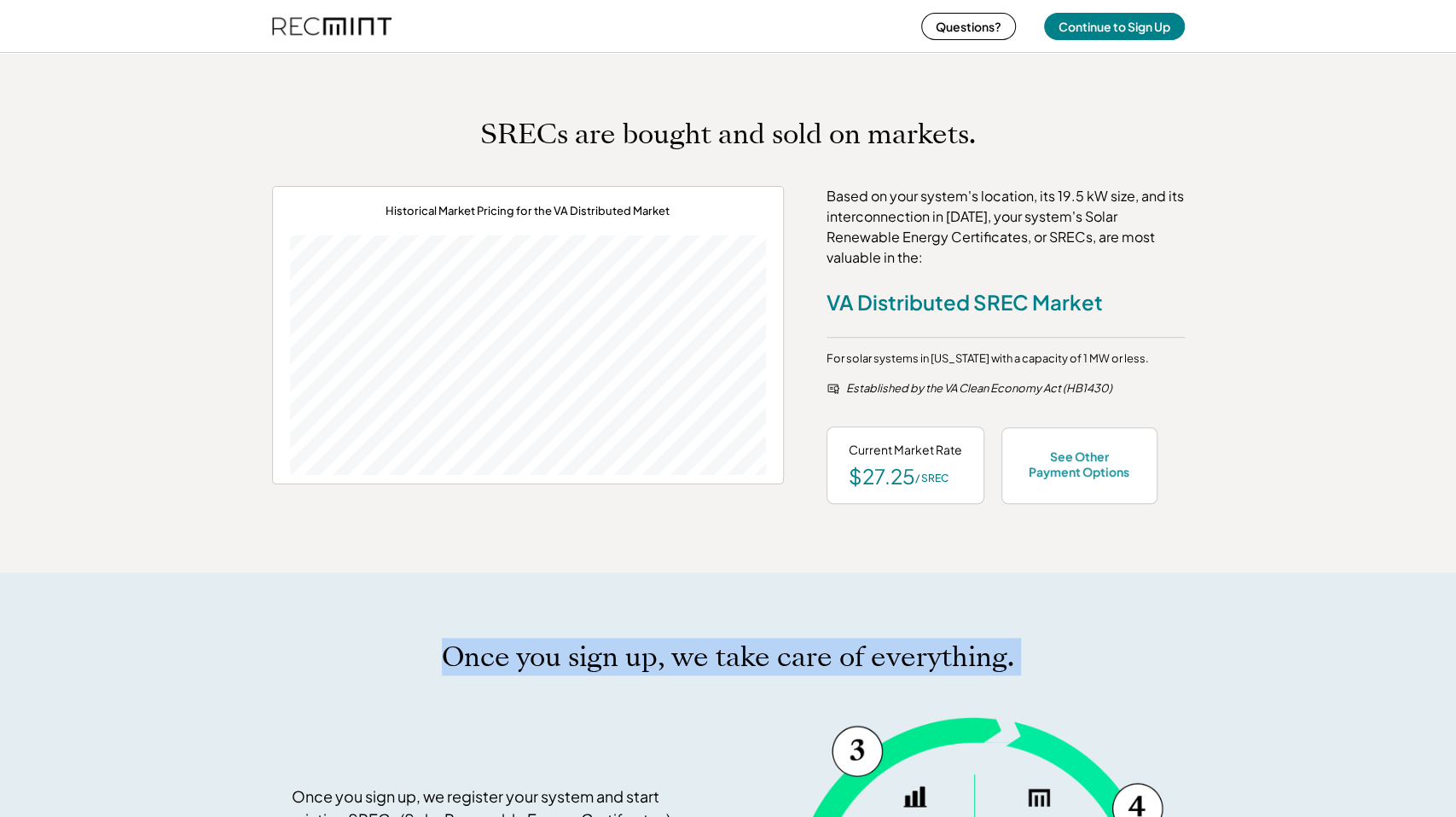
drag, startPoint x: 743, startPoint y: 596, endPoint x: 1060, endPoint y: 646, distance: 320.9
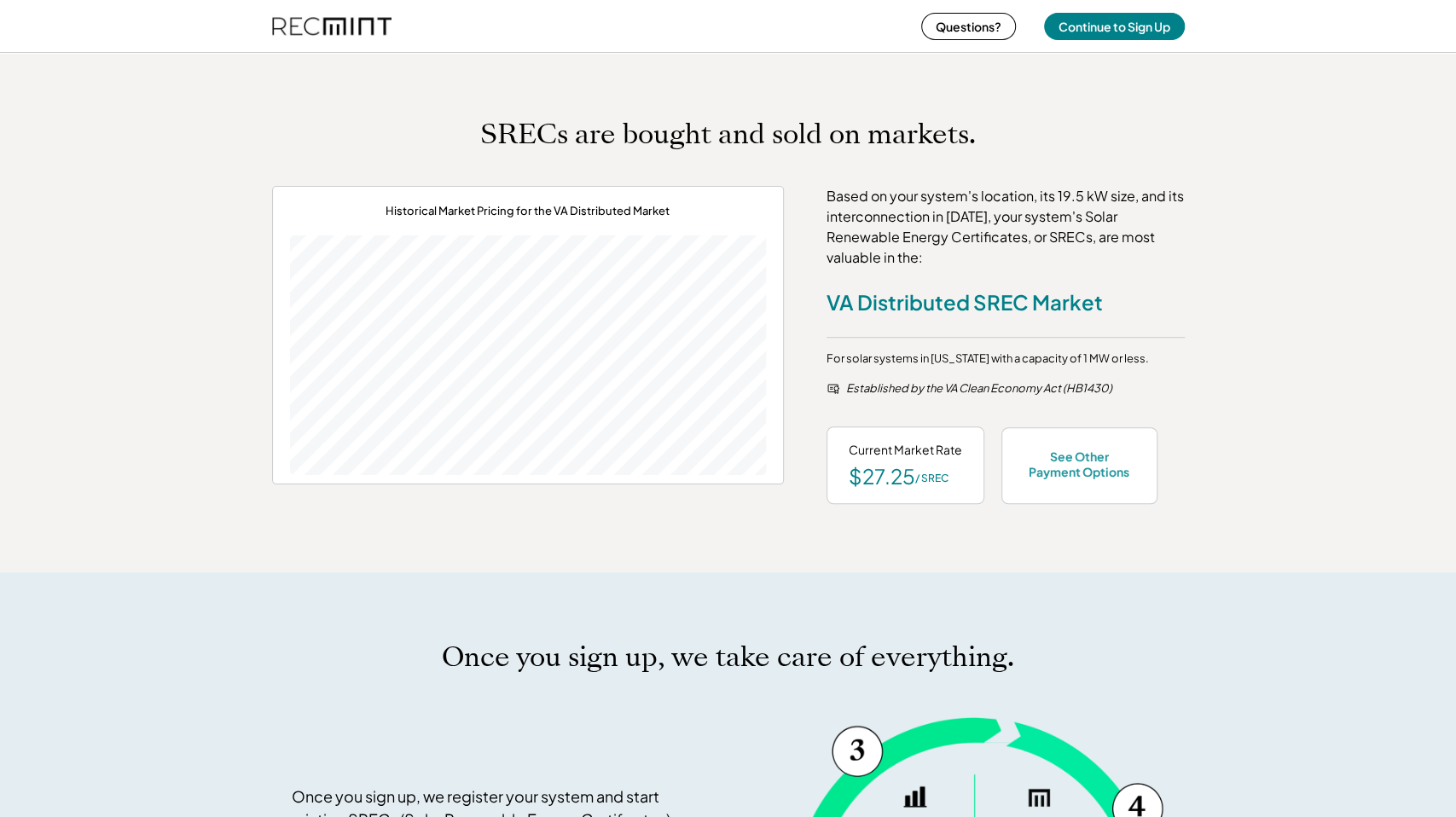
click at [864, 207] on div "Based on your system's location, its 19.5 kW size, and its interconnection in […" at bounding box center [1005, 226] width 358 height 82
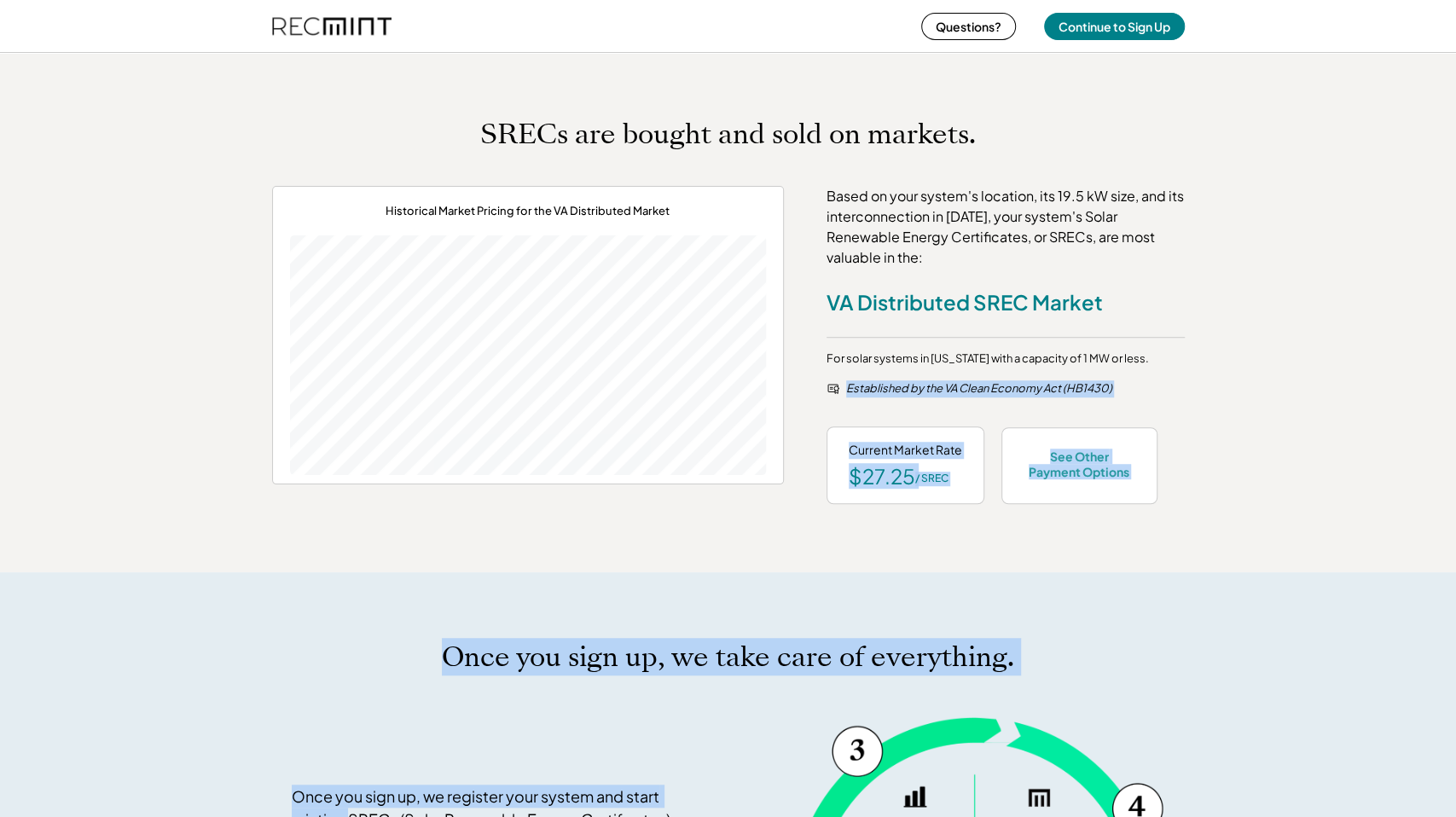
drag, startPoint x: 864, startPoint y: 207, endPoint x: 1238, endPoint y: 586, distance: 532.5
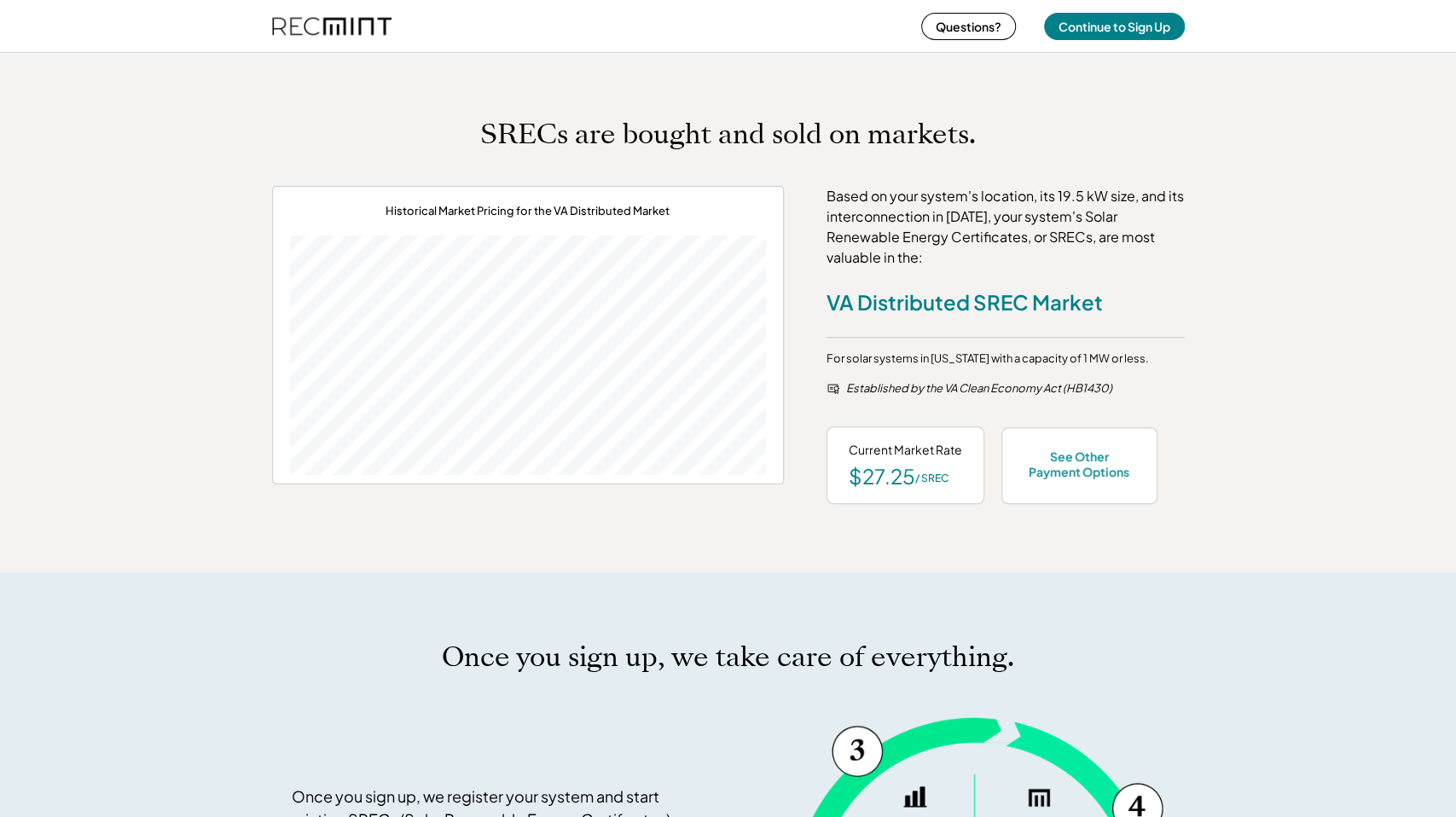
click at [306, 15] on img at bounding box center [332, 26] width 119 height 45
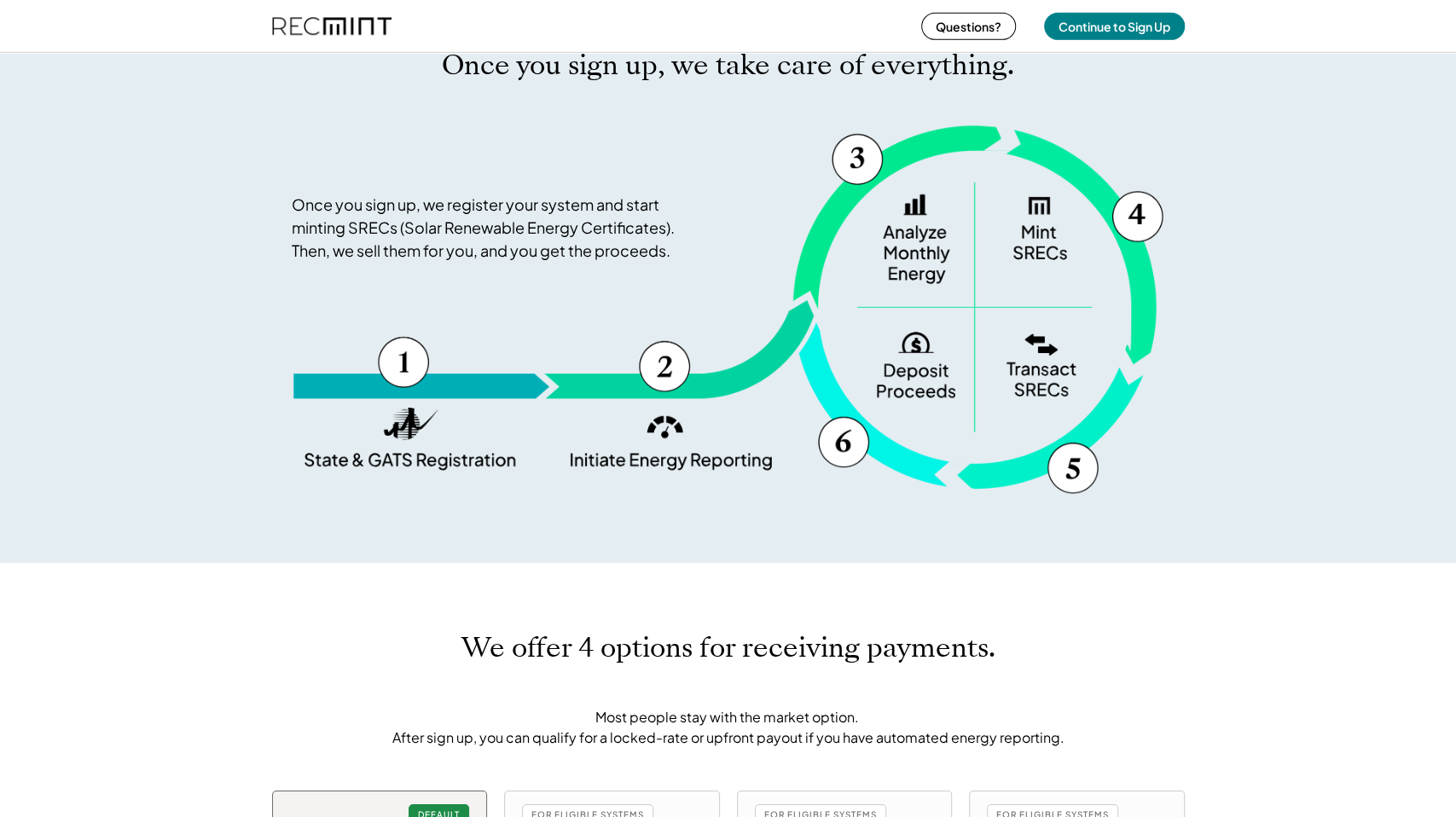
scroll to position [1346, 0]
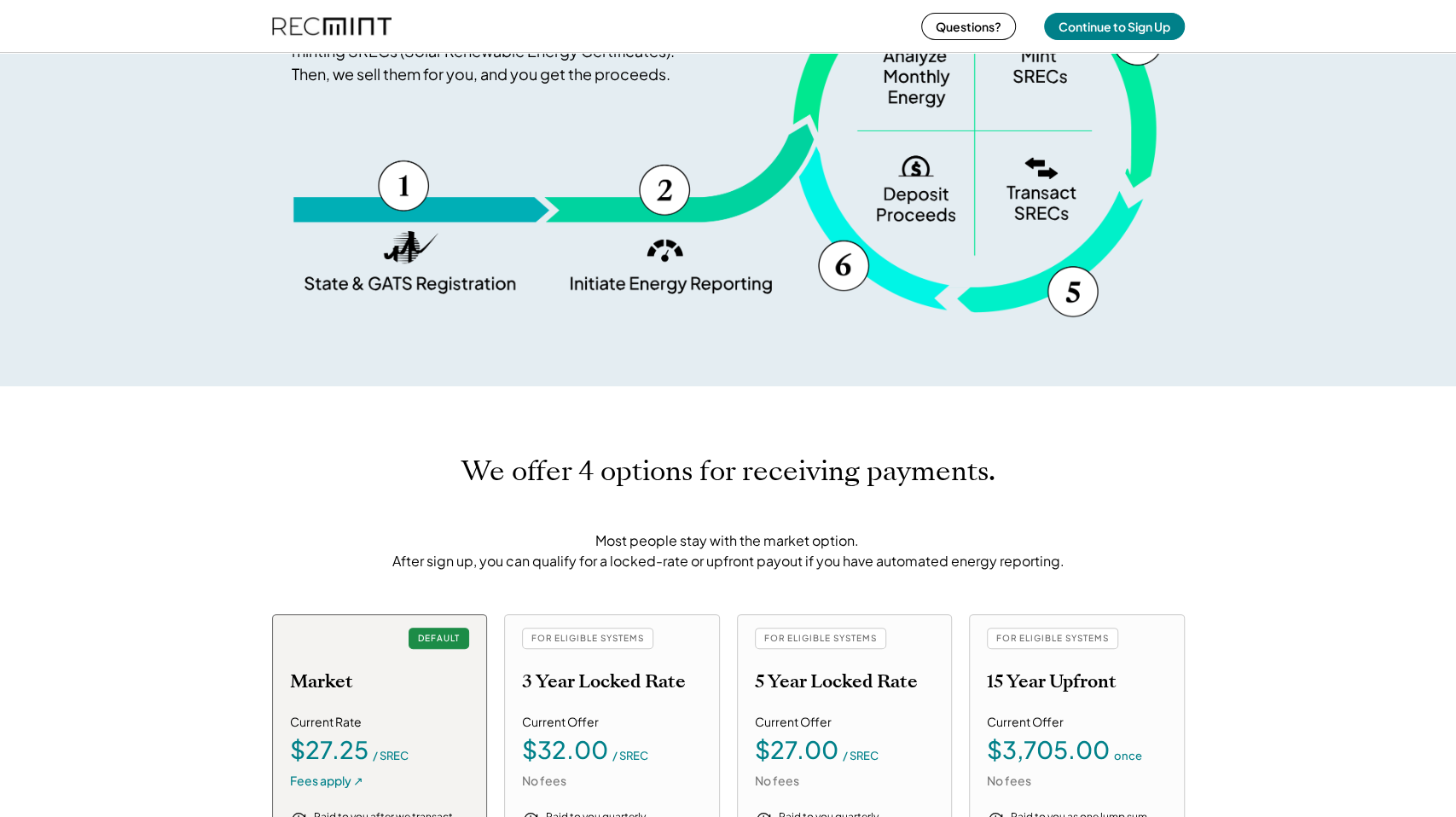
click at [456, 280] on div "Once you sign up, we register your system and start minting SRECs (Solar Renewa…" at bounding box center [728, 133] width 873 height 370
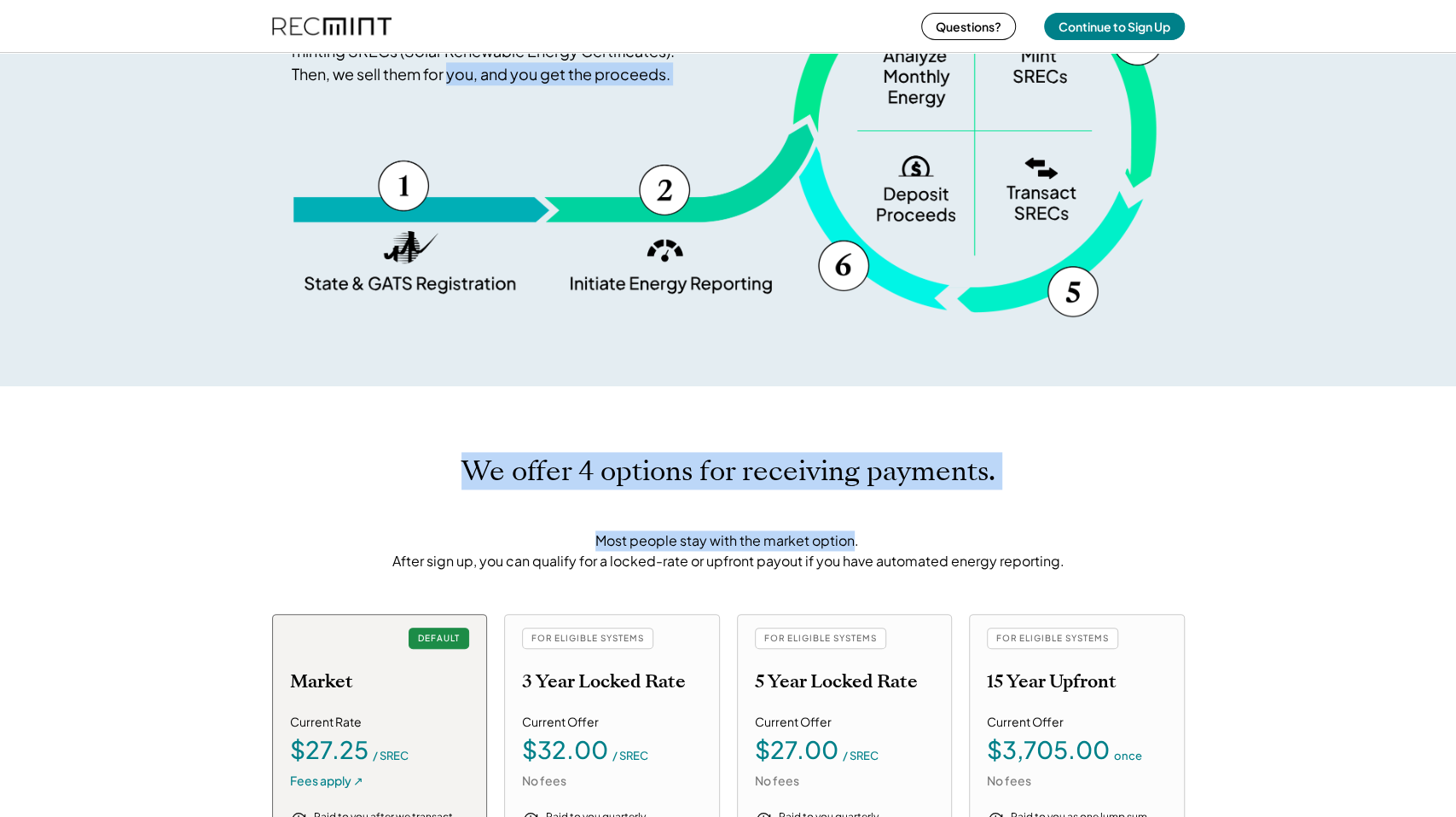
drag, startPoint x: 456, startPoint y: 280, endPoint x: 837, endPoint y: 540, distance: 461.3
click at [837, 540] on div "Most people stay with the market option. After sign up, you can qualify for a l…" at bounding box center [728, 550] width 683 height 41
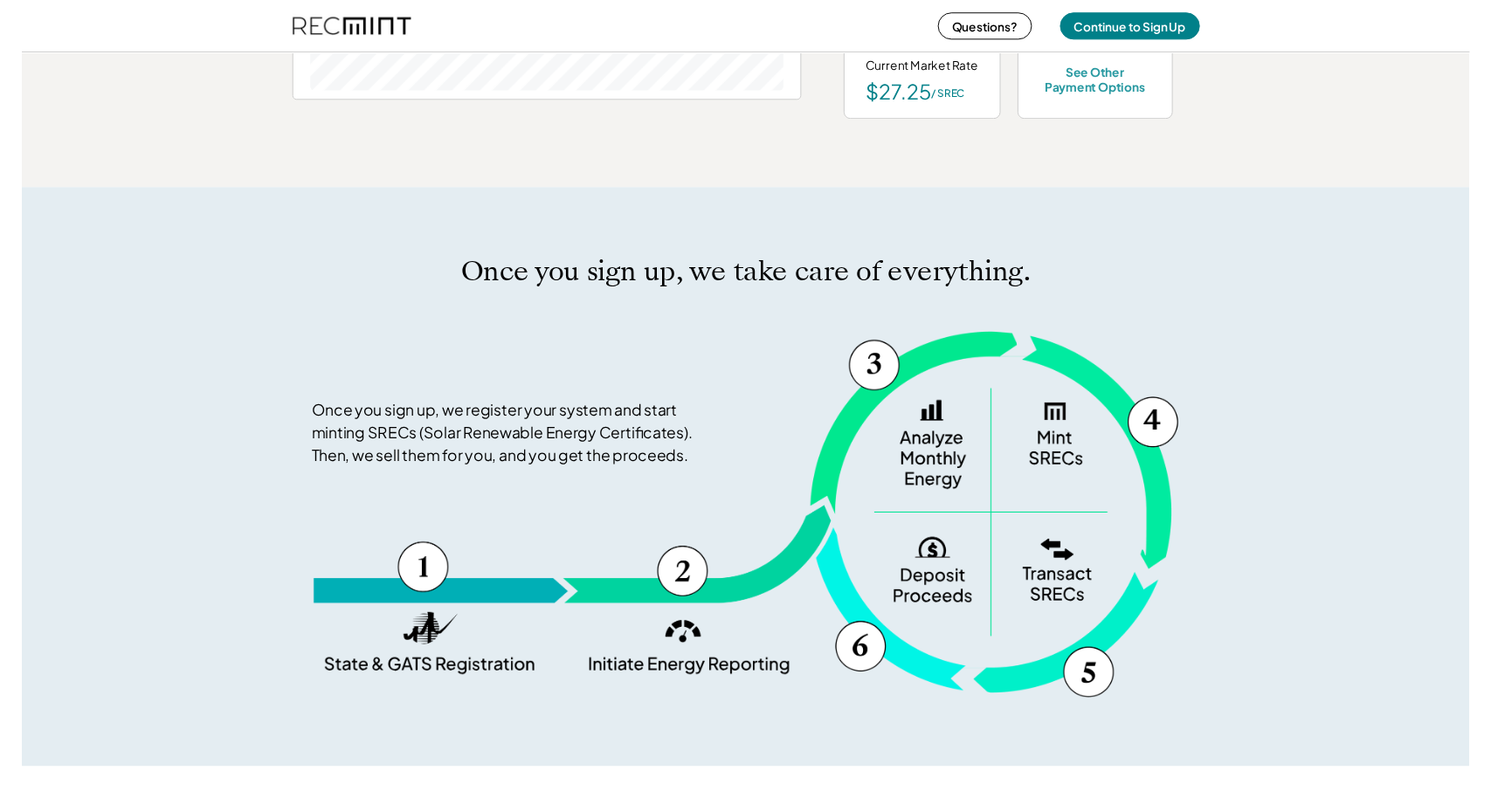
scroll to position [986, 0]
